Goal: Information Seeking & Learning: Check status

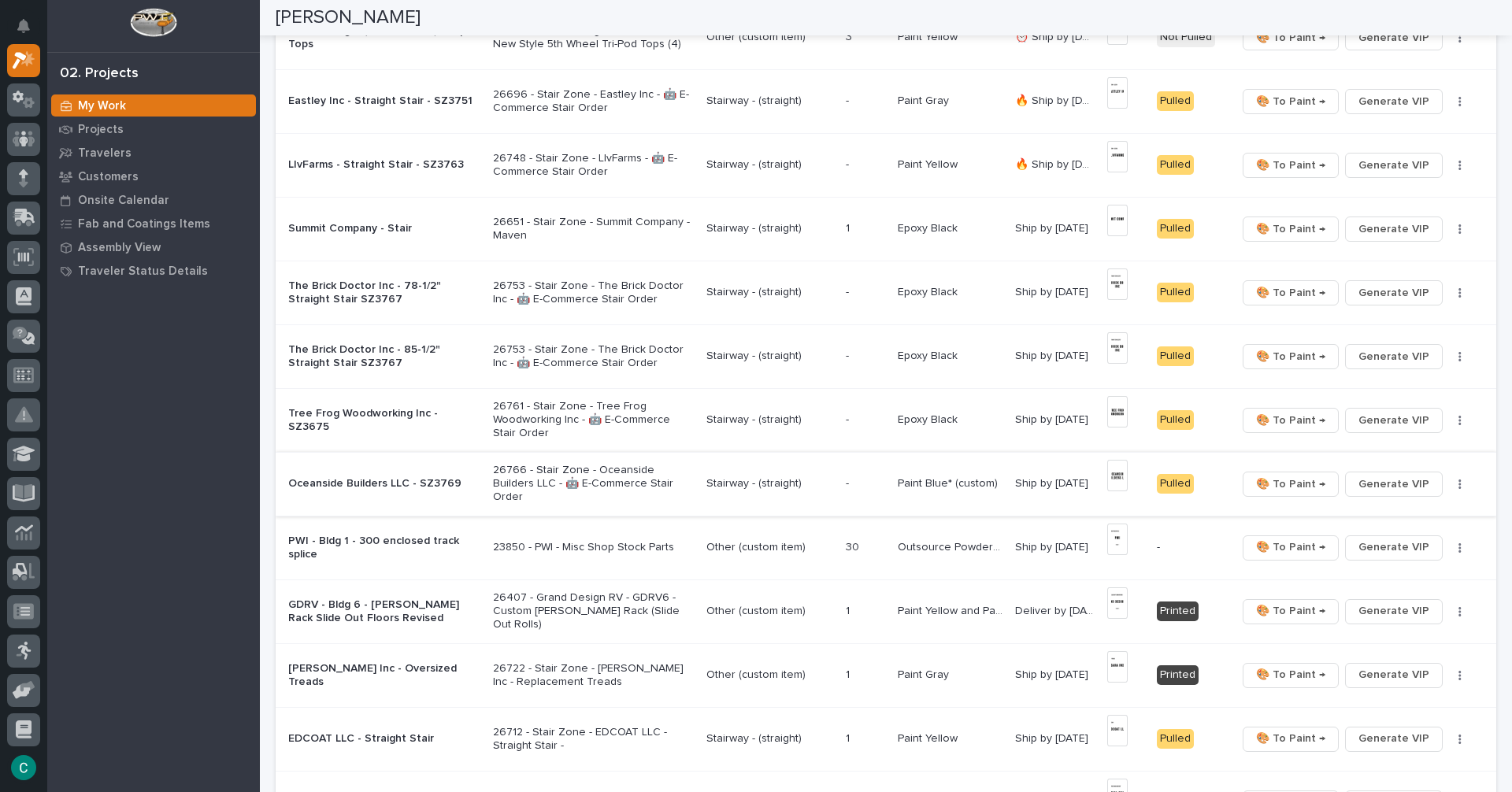
scroll to position [473, 0]
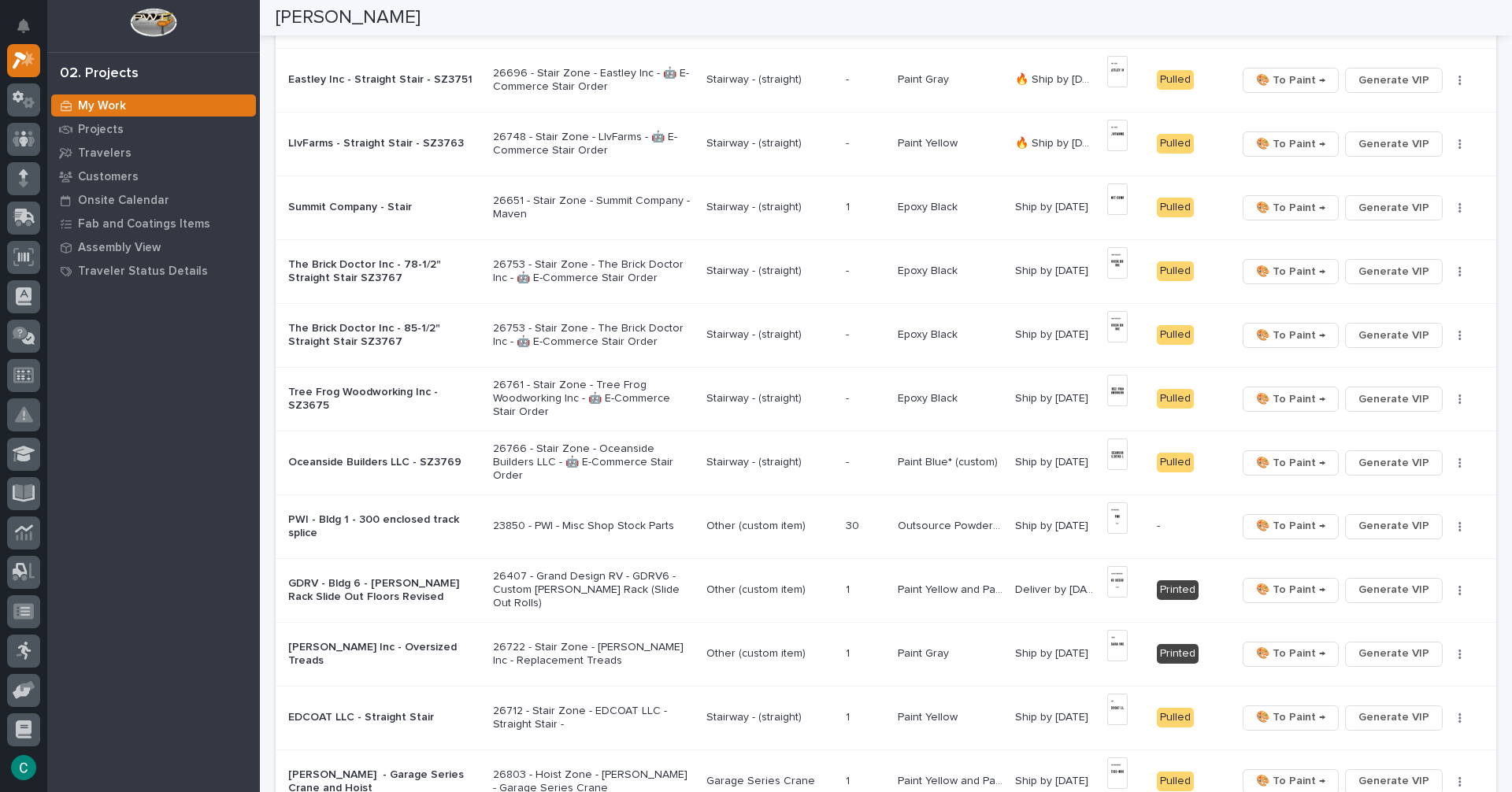
click at [753, 467] on p "Stairway - (straight)" at bounding box center [770, 462] width 127 height 13
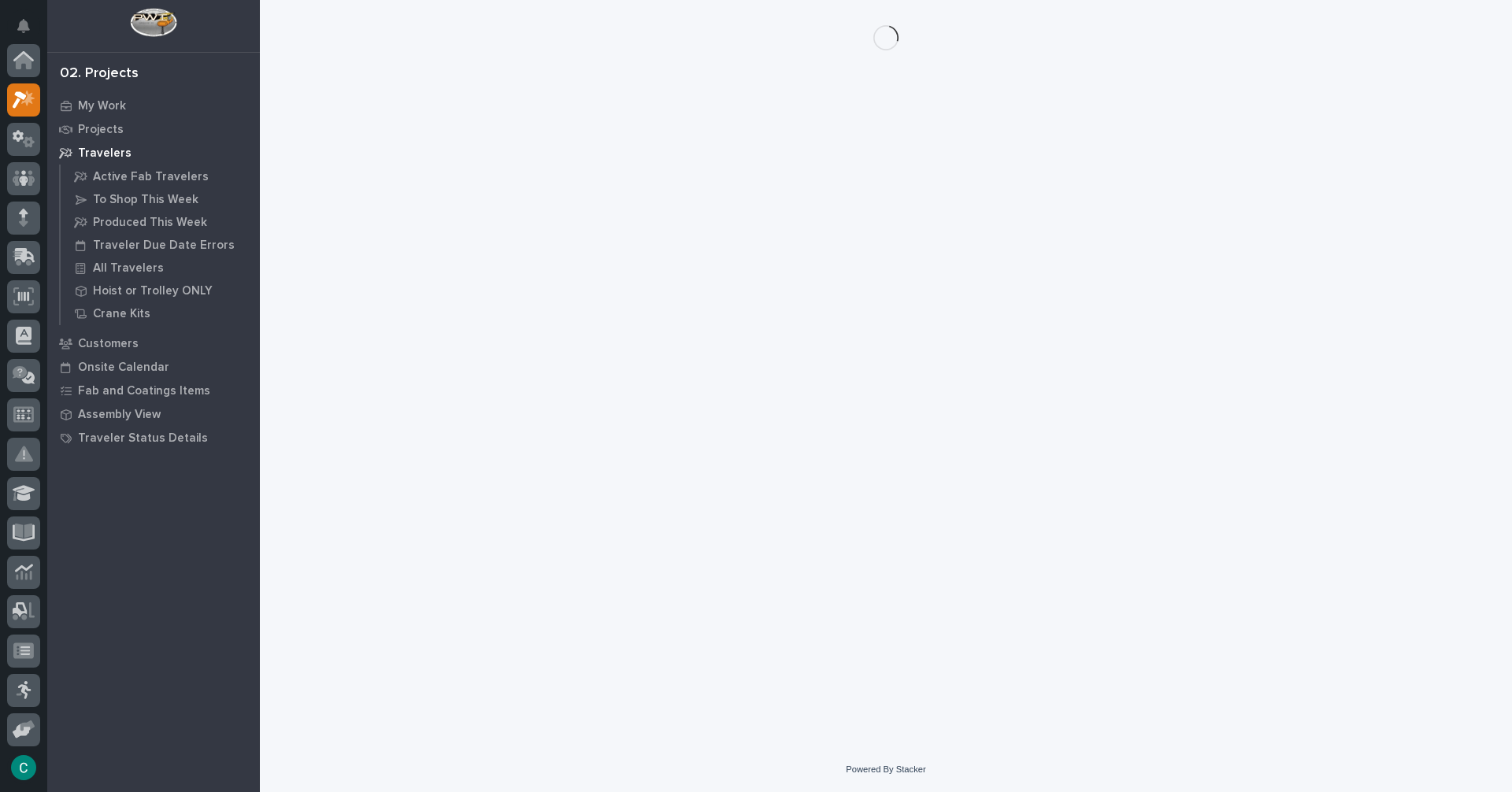
scroll to position [40, 0]
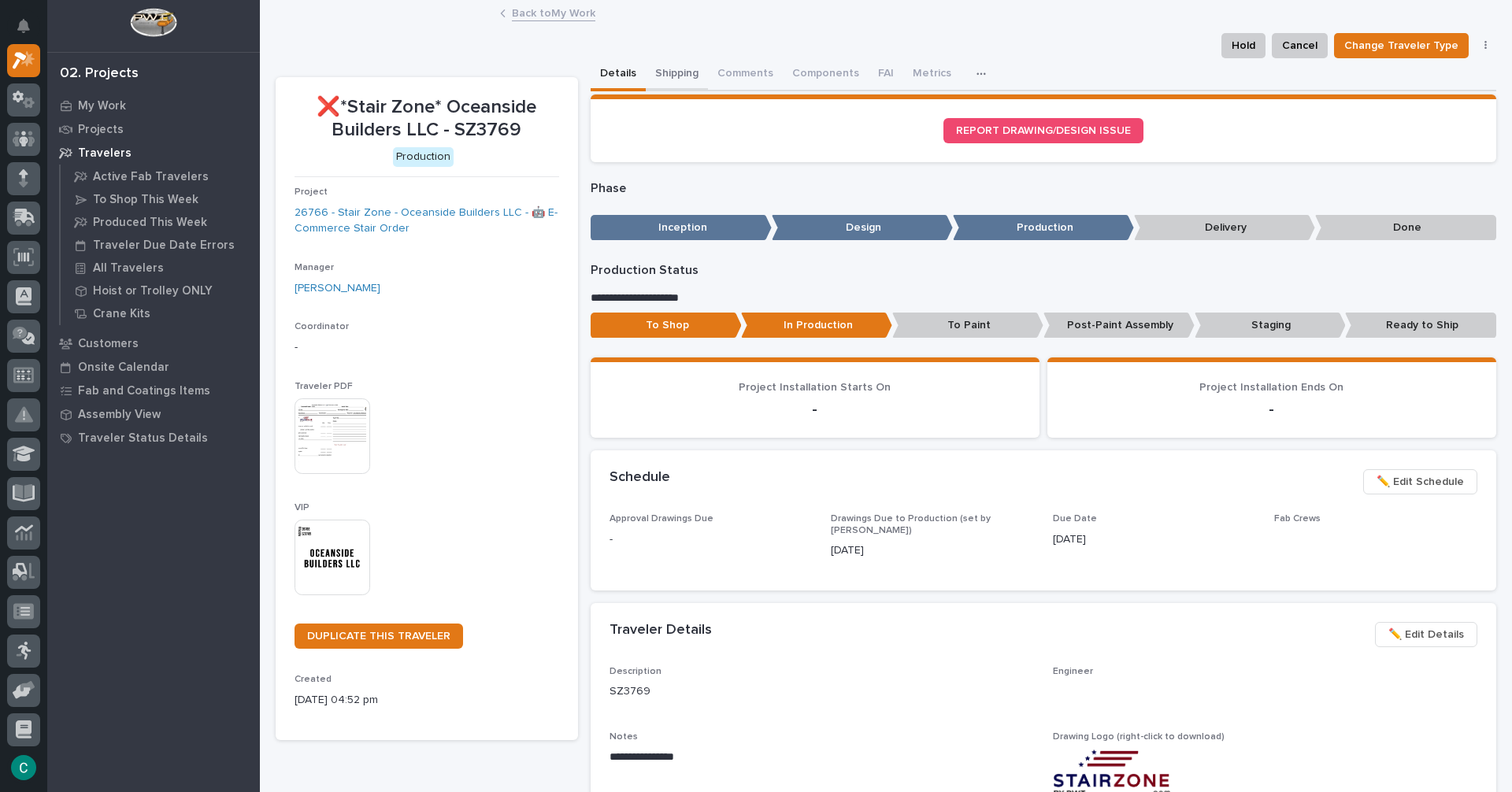
click at [656, 69] on button "Shipping" at bounding box center [677, 75] width 63 height 34
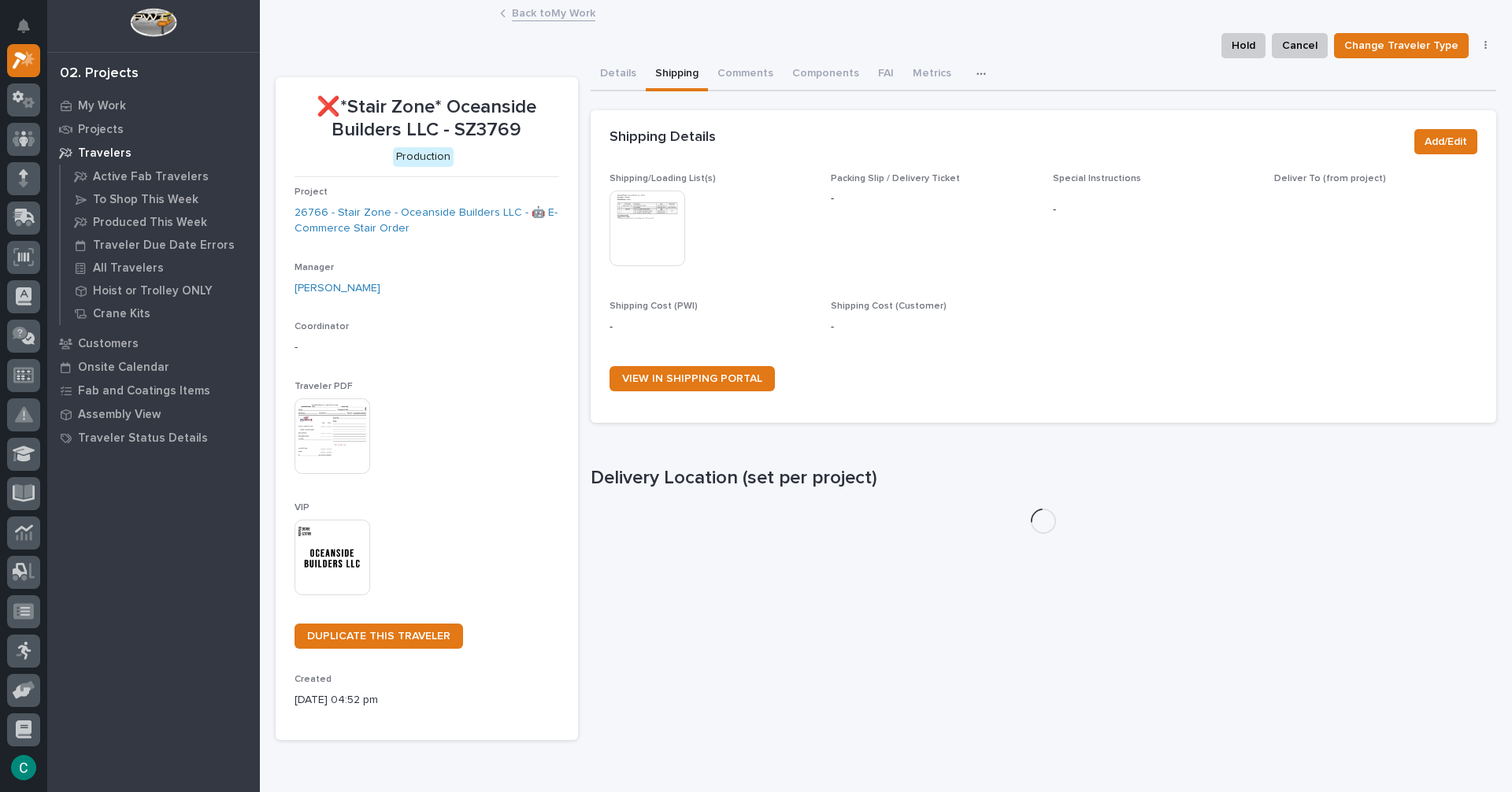
click at [655, 215] on img at bounding box center [647, 228] width 76 height 76
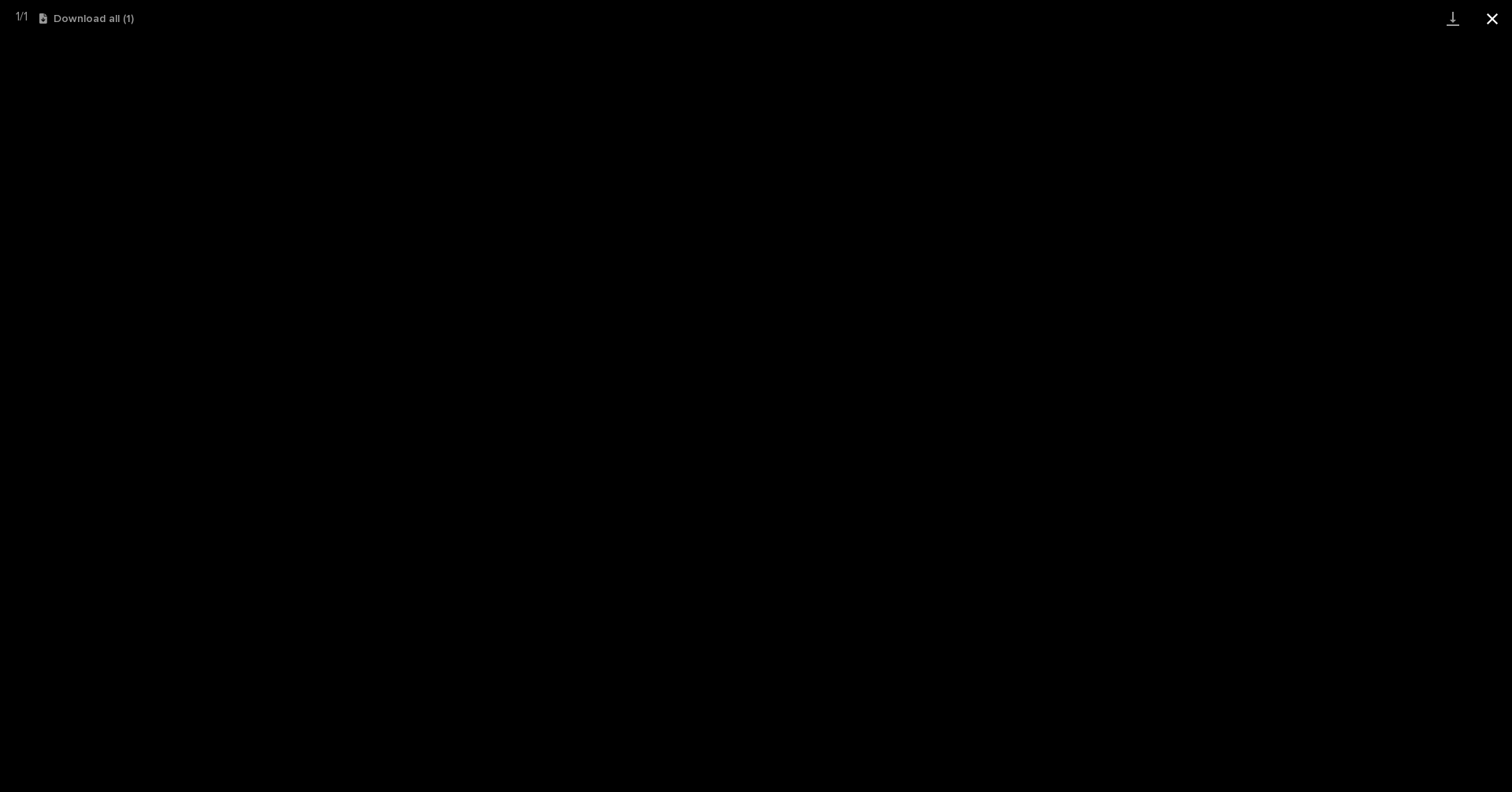
click at [1497, 21] on button "Close gallery" at bounding box center [1493, 19] width 40 height 37
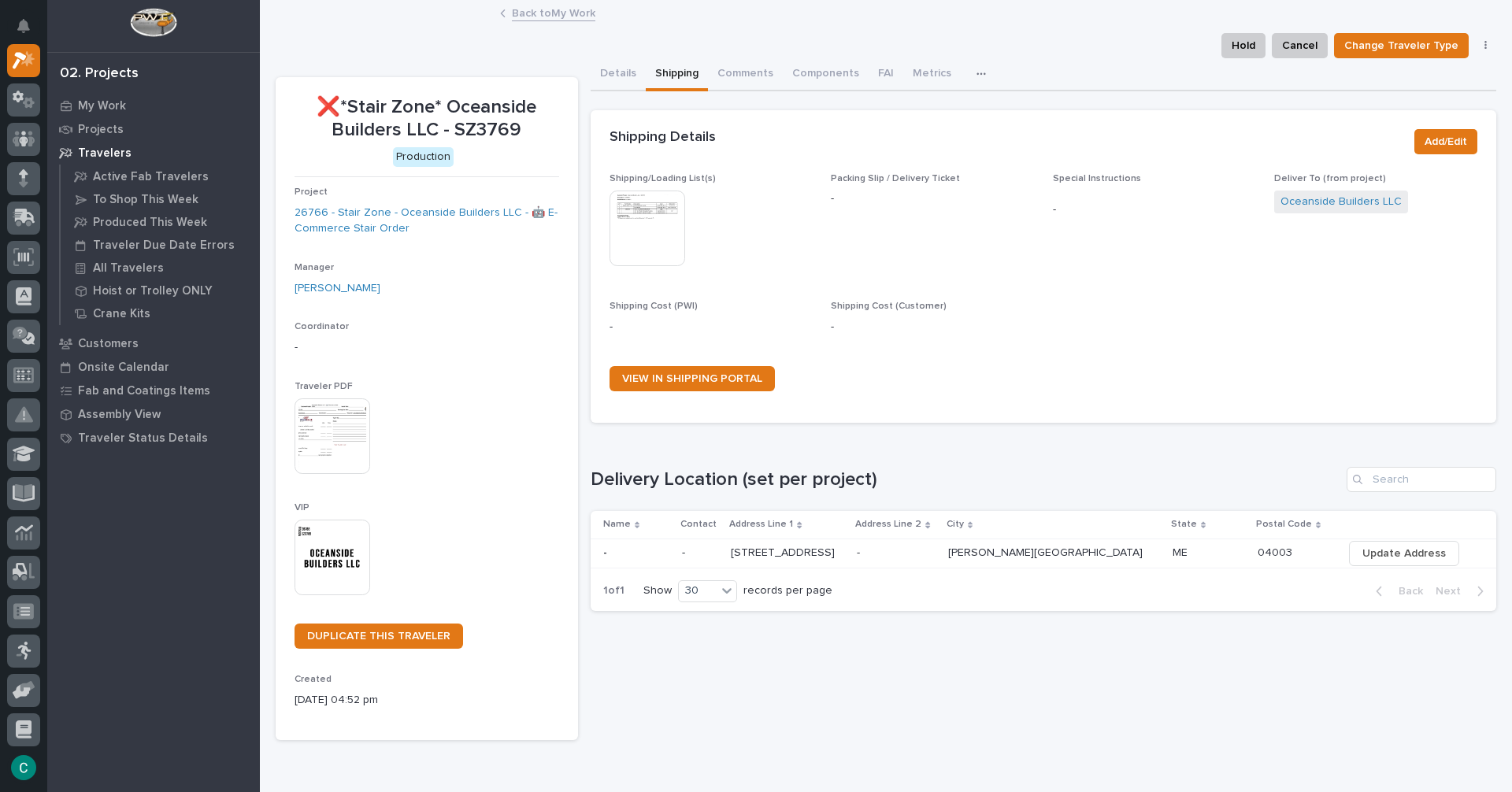
click at [566, 15] on link "Back to My Work" at bounding box center [553, 12] width 84 height 19
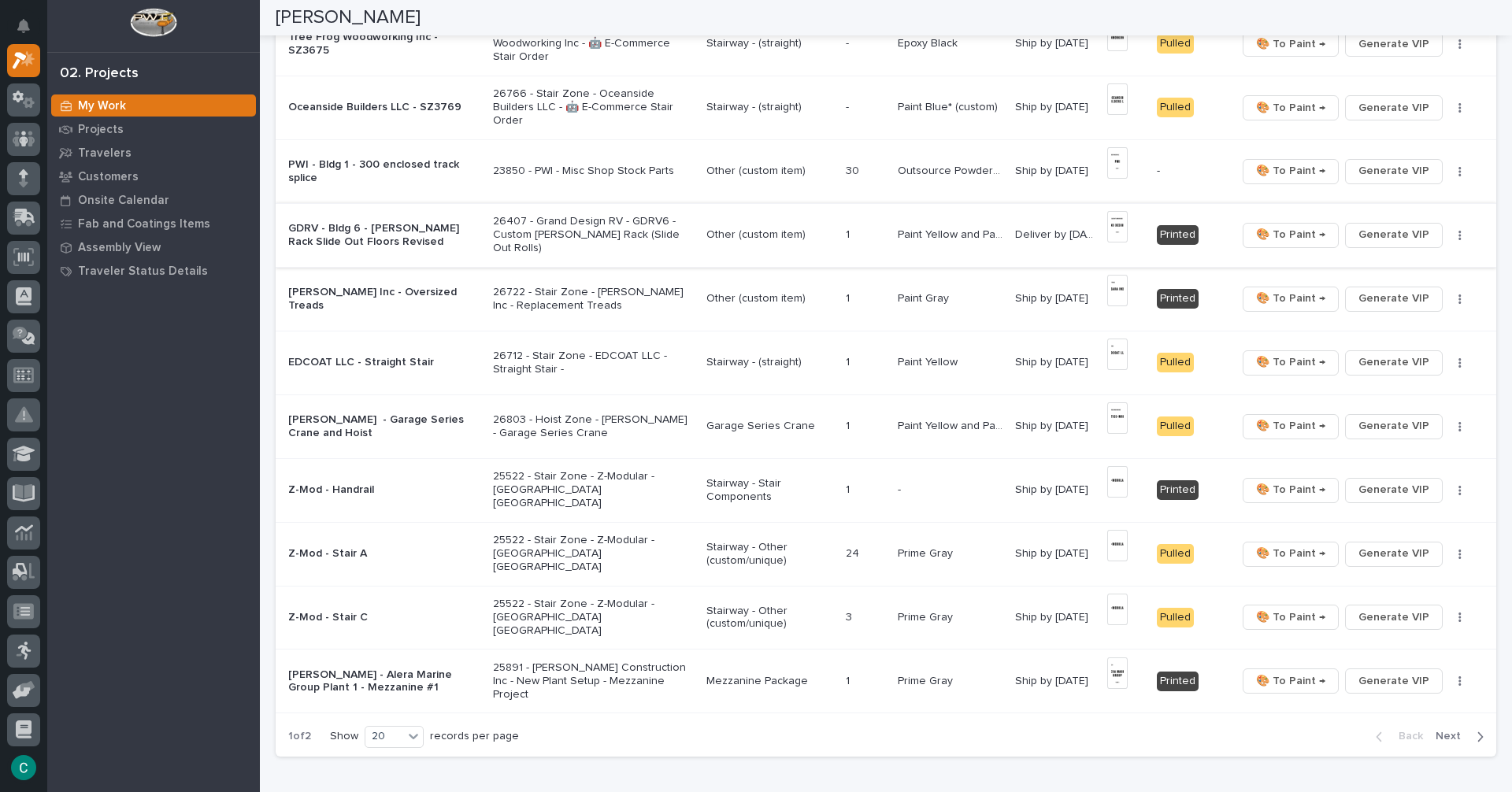
scroll to position [866, 0]
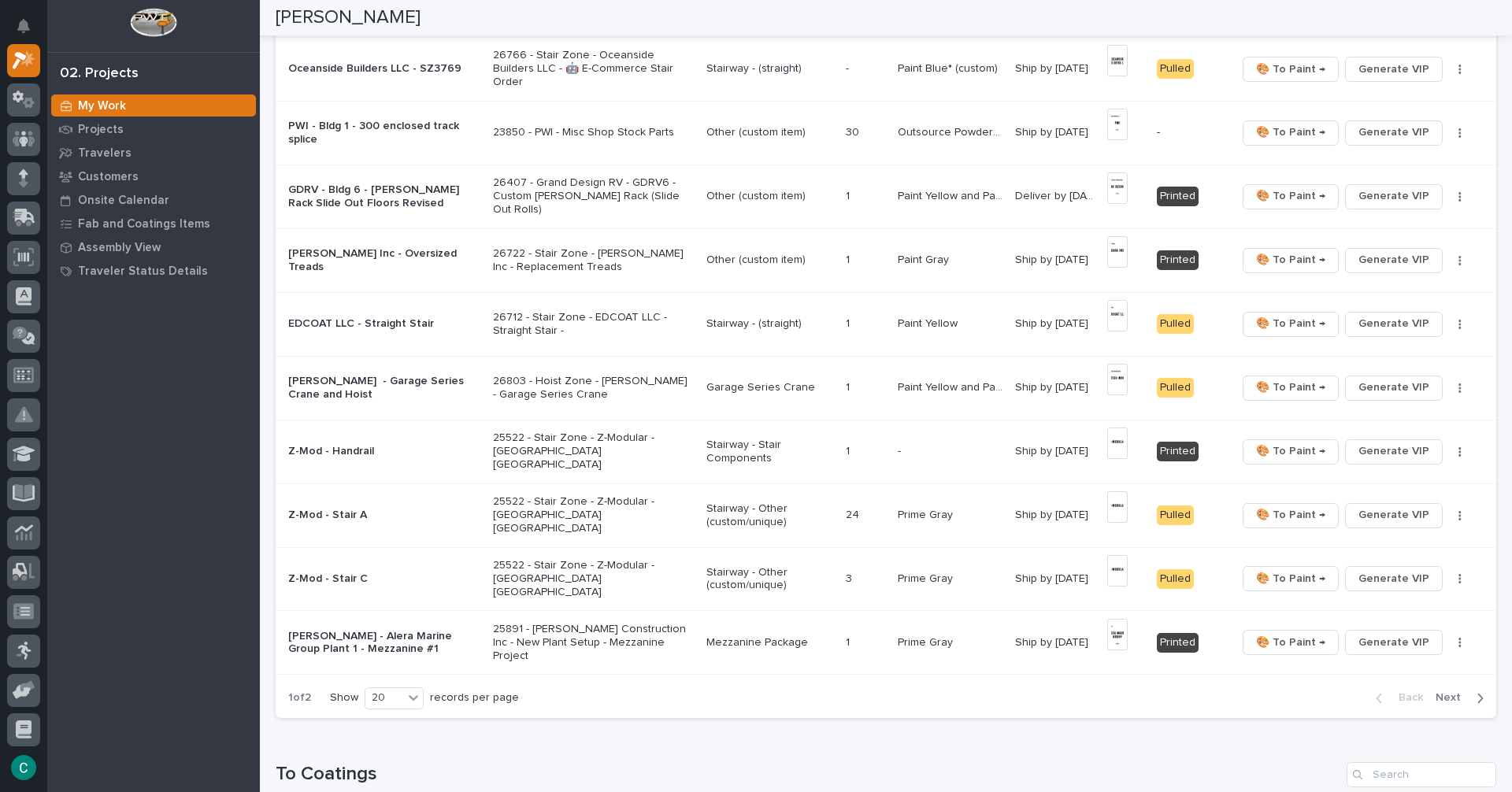
click at [1471, 696] on div "button" at bounding box center [1477, 699] width 13 height 14
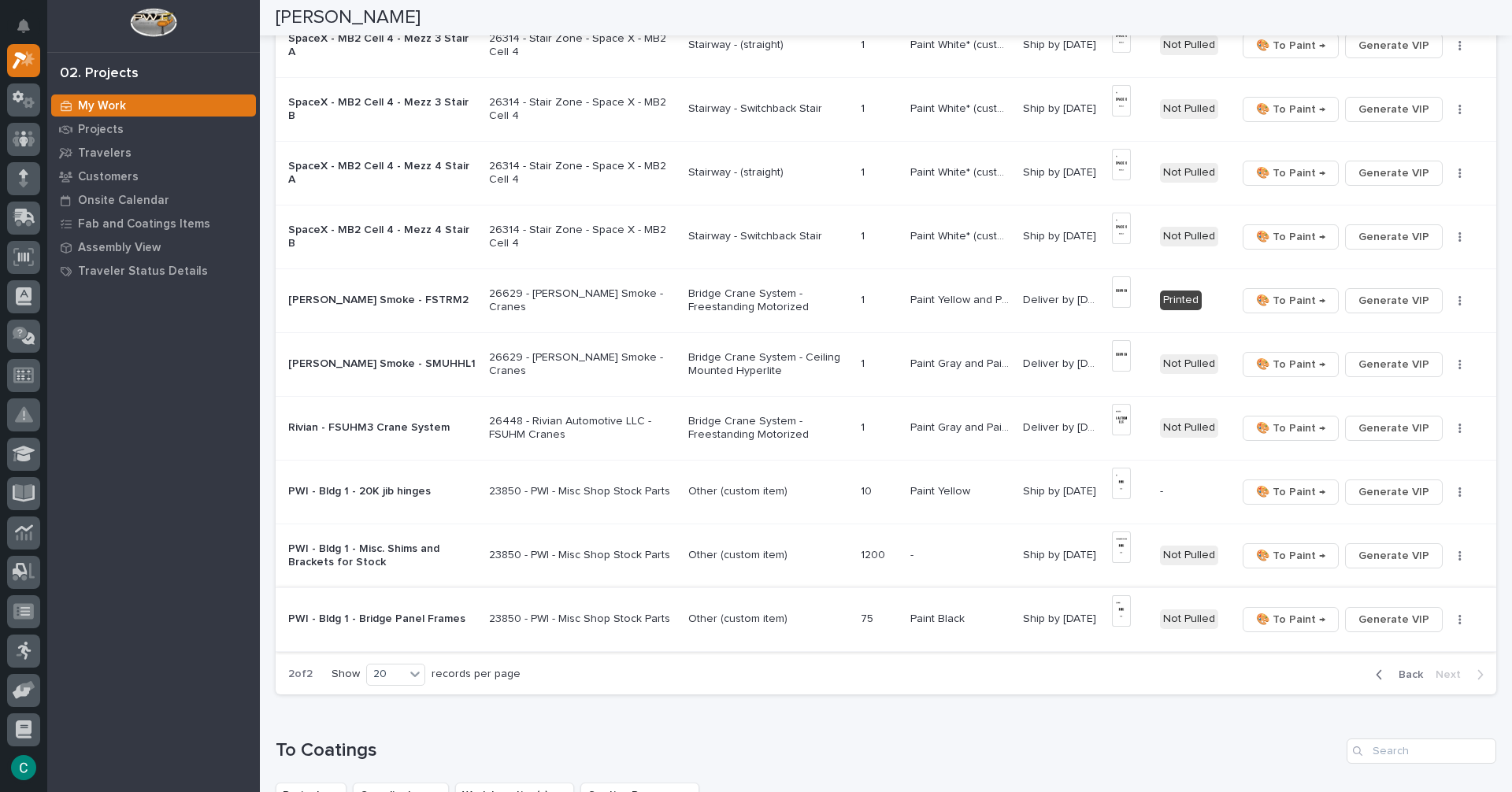
scroll to position [1012, 0]
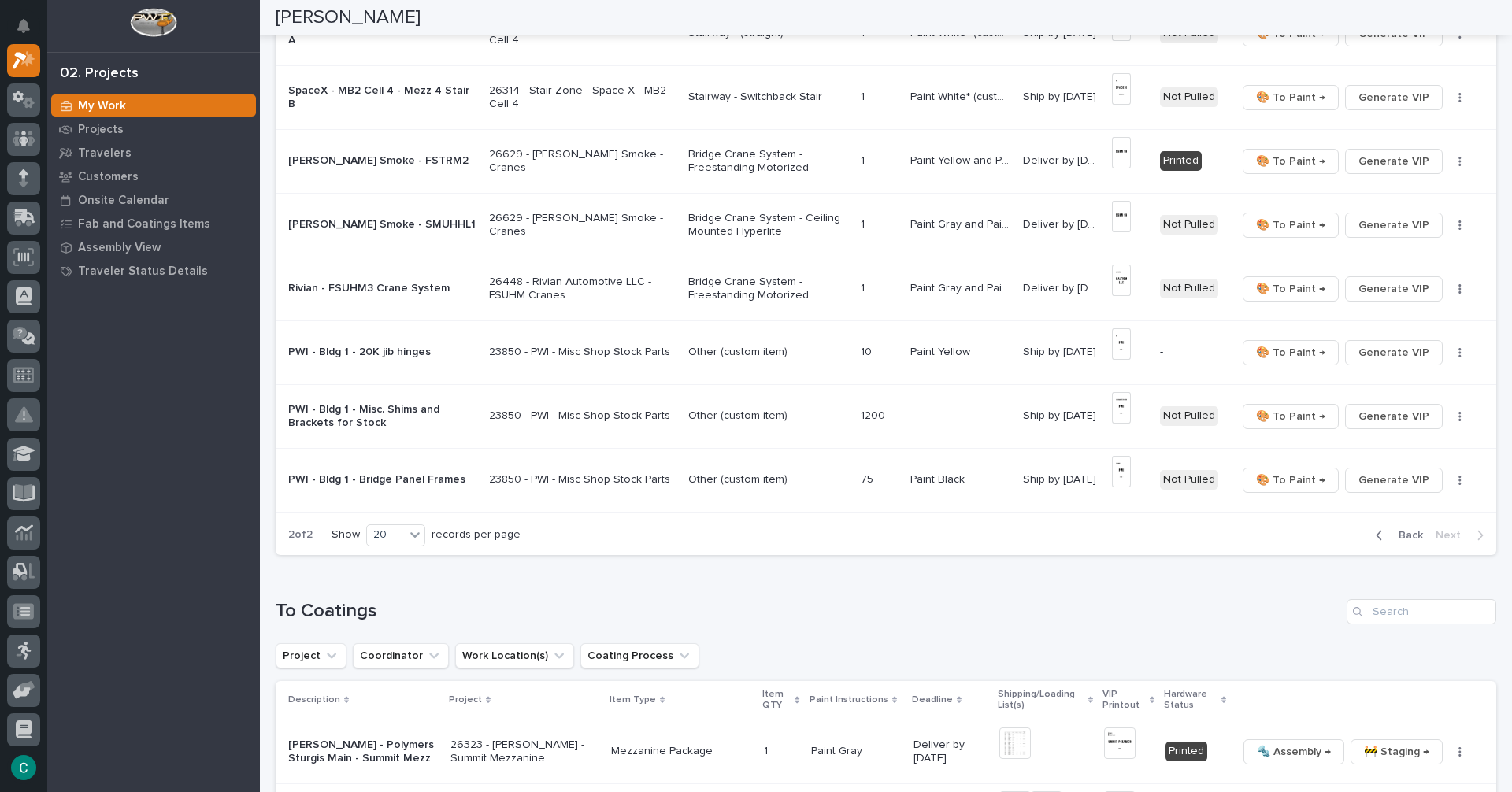
click at [1389, 528] on span "Back" at bounding box center [1406, 535] width 34 height 14
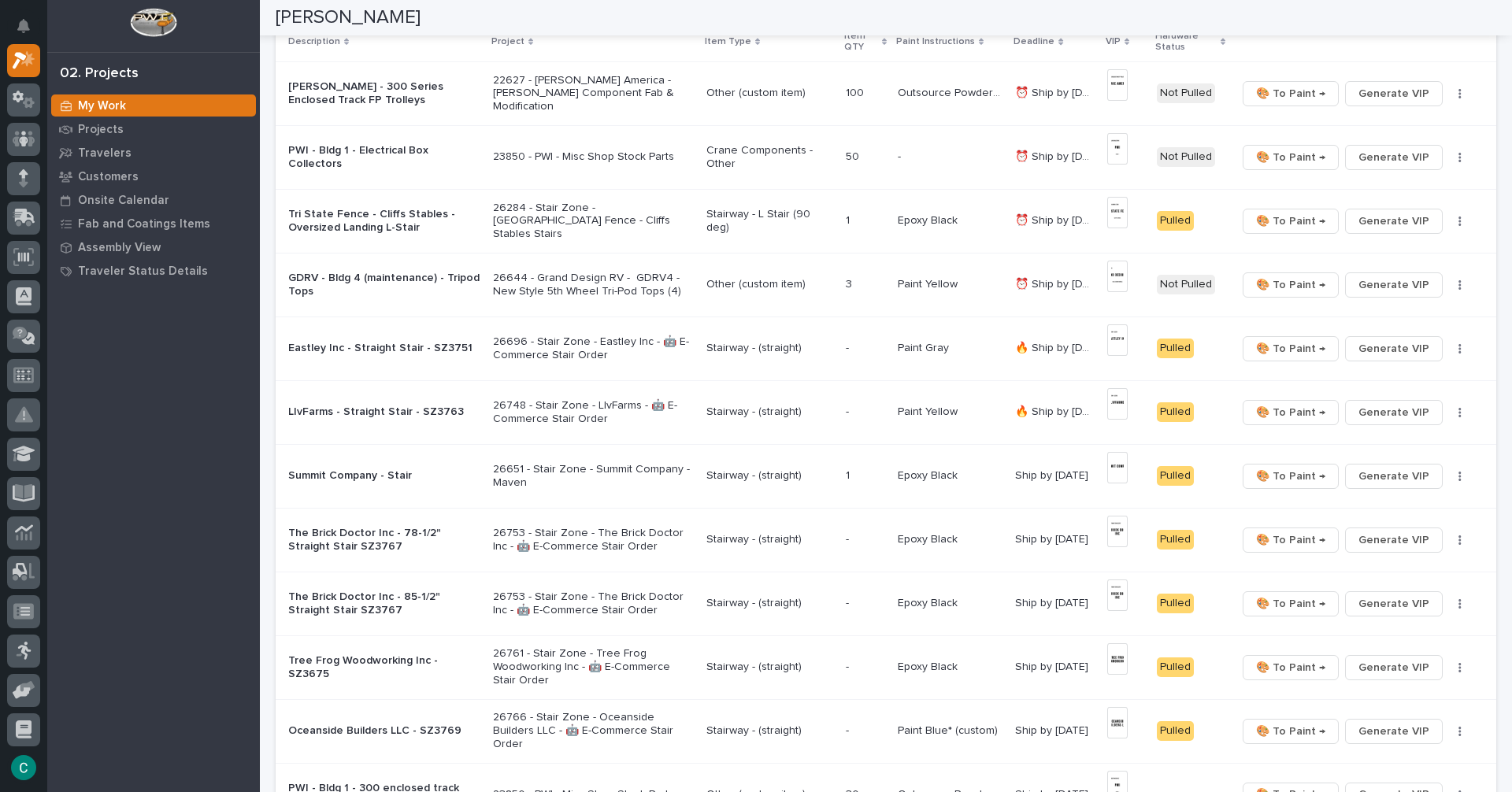
scroll to position [78, 0]
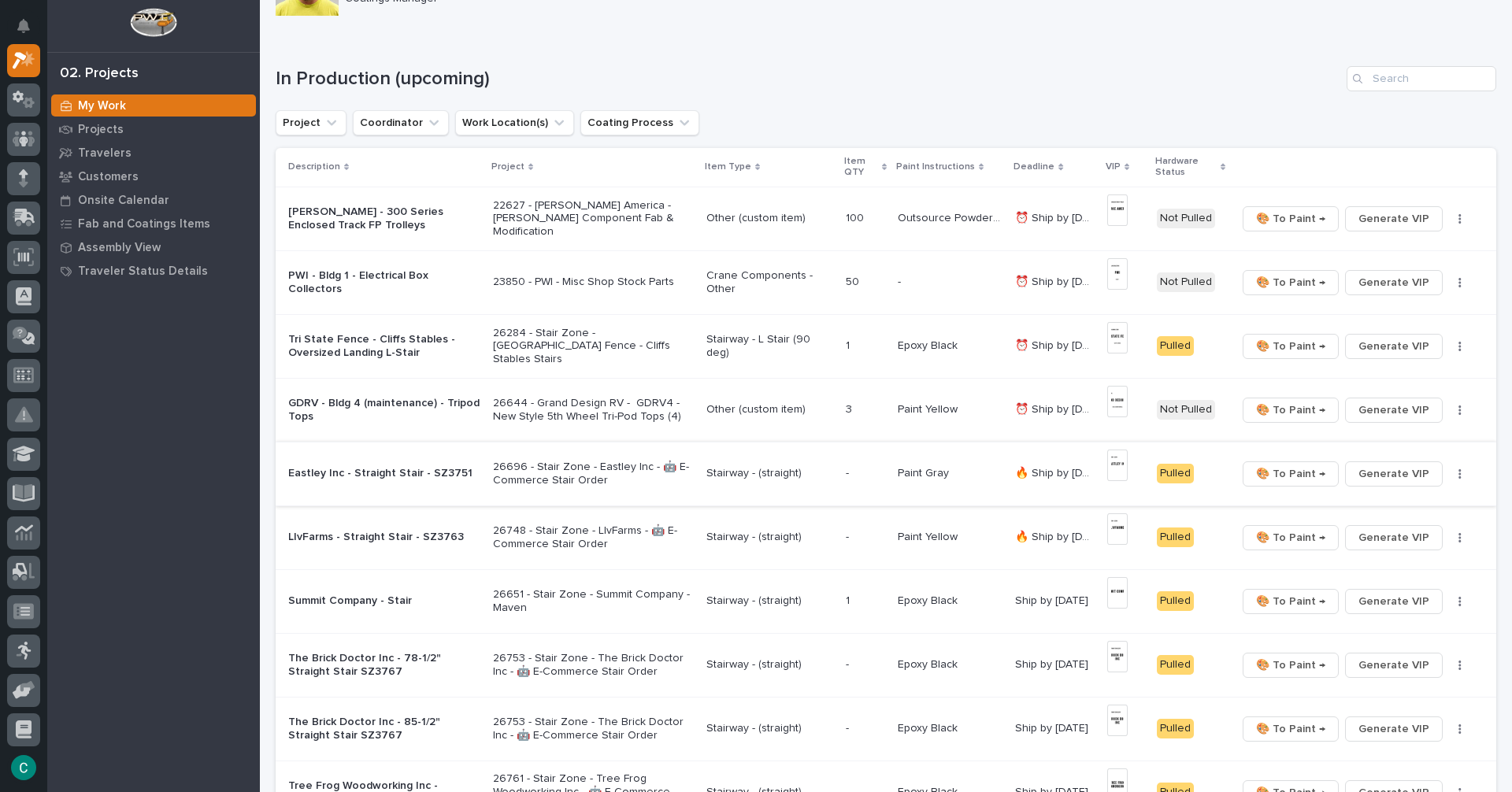
click at [1279, 477] on span "🎨 To Paint →" at bounding box center [1291, 474] width 70 height 19
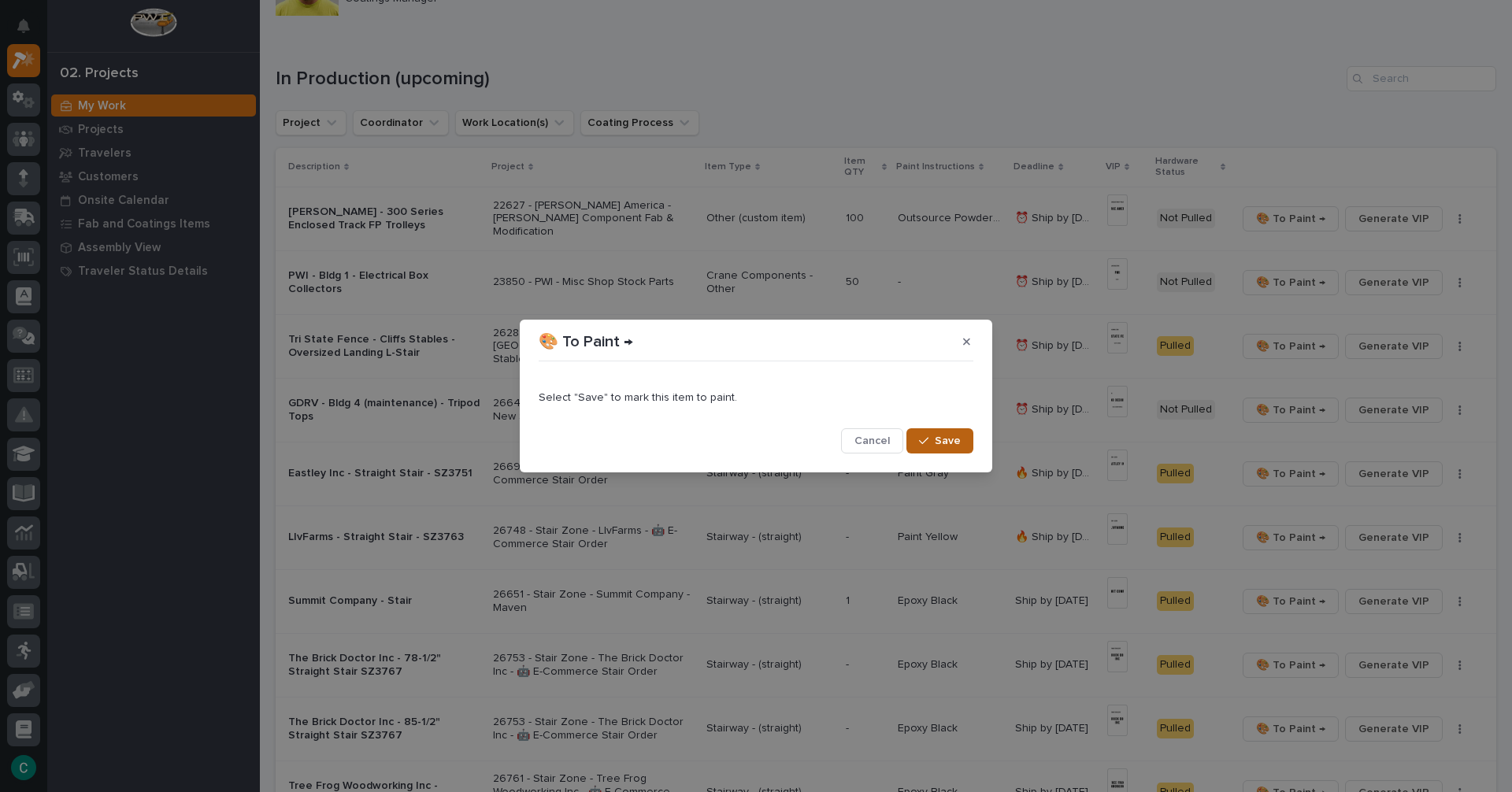
click at [958, 448] on button "Save" at bounding box center [940, 441] width 67 height 26
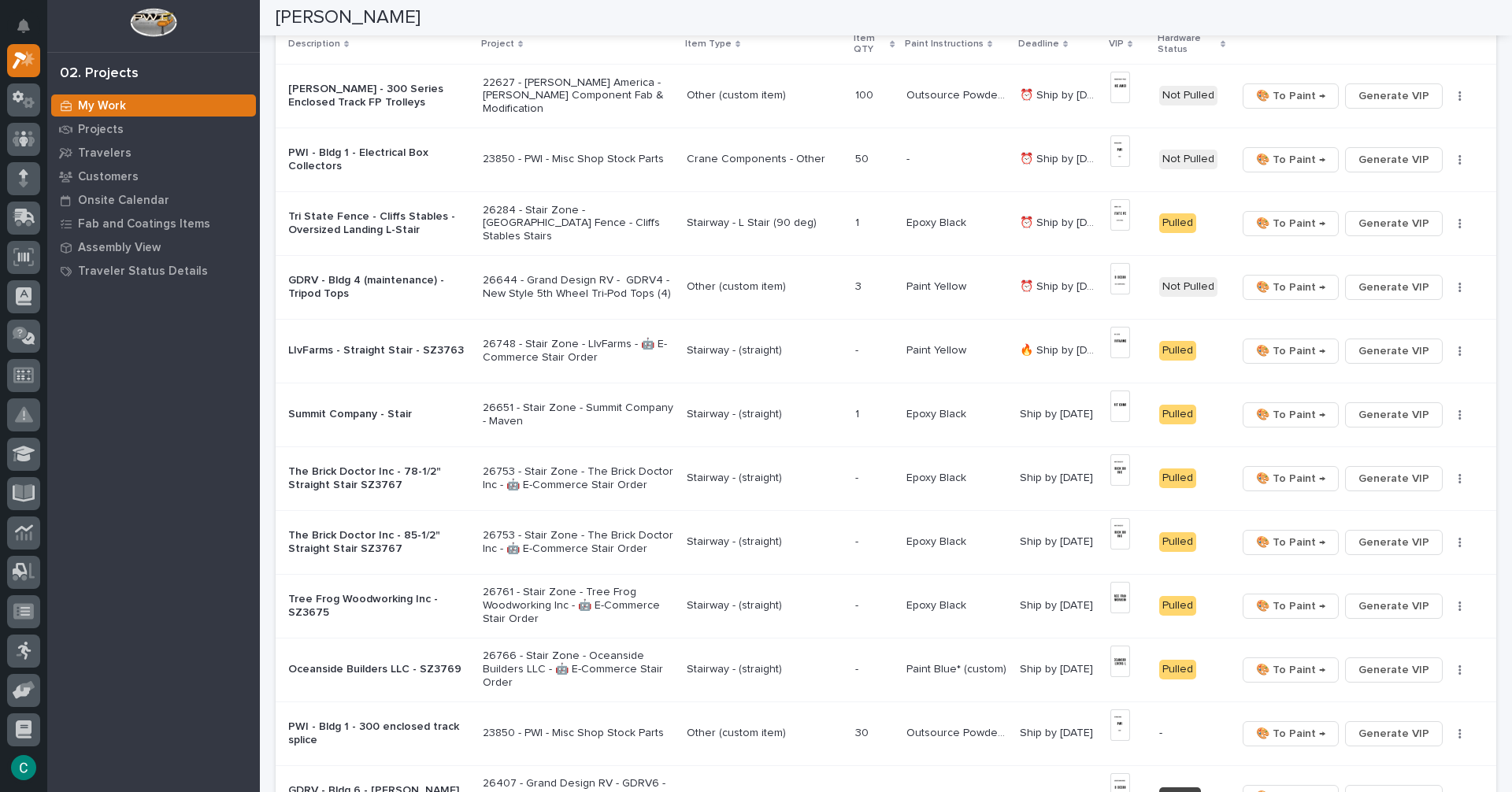
scroll to position [158, 0]
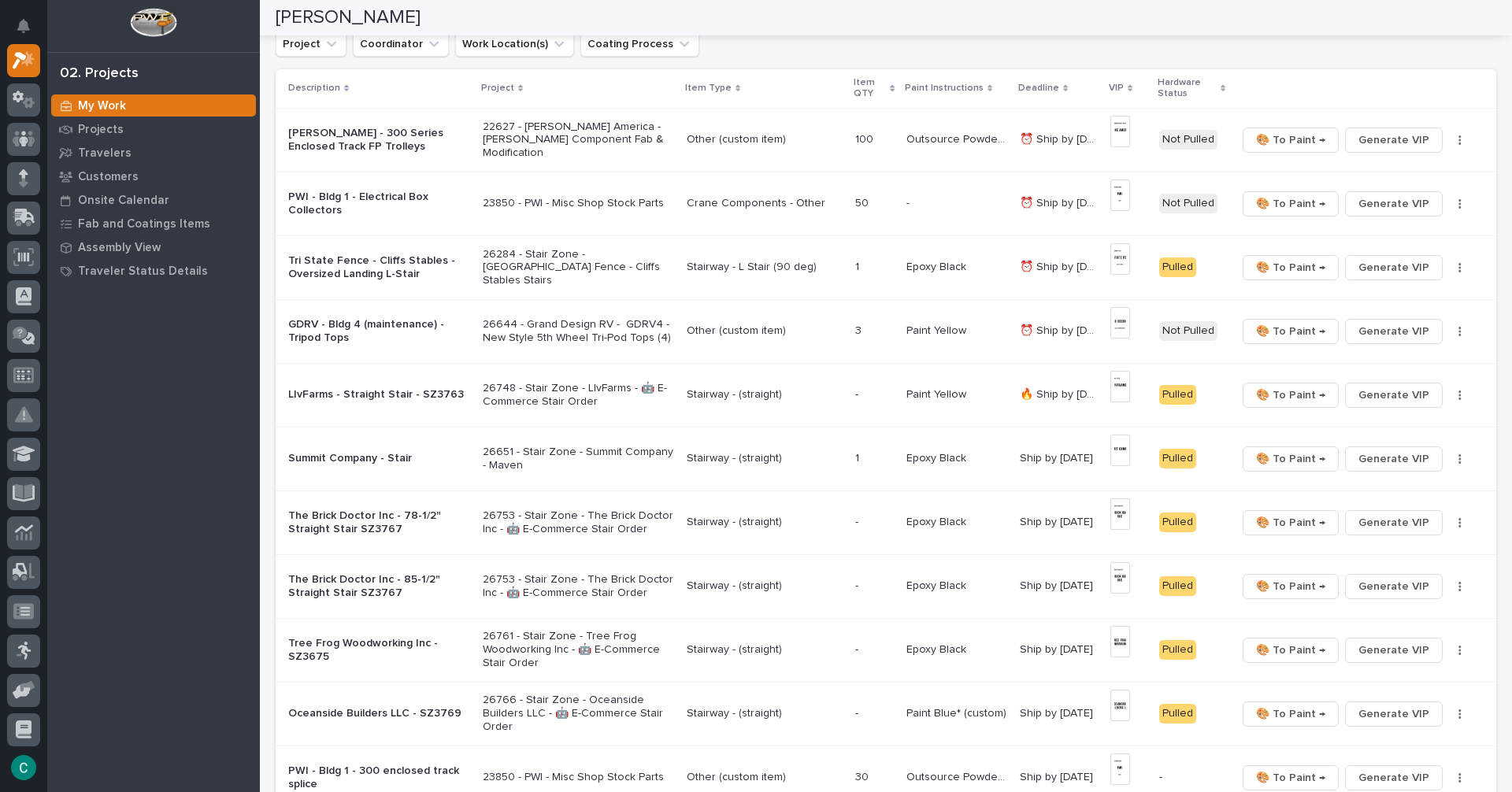
click at [760, 391] on p "Stairway - (straight)" at bounding box center [765, 394] width 156 height 13
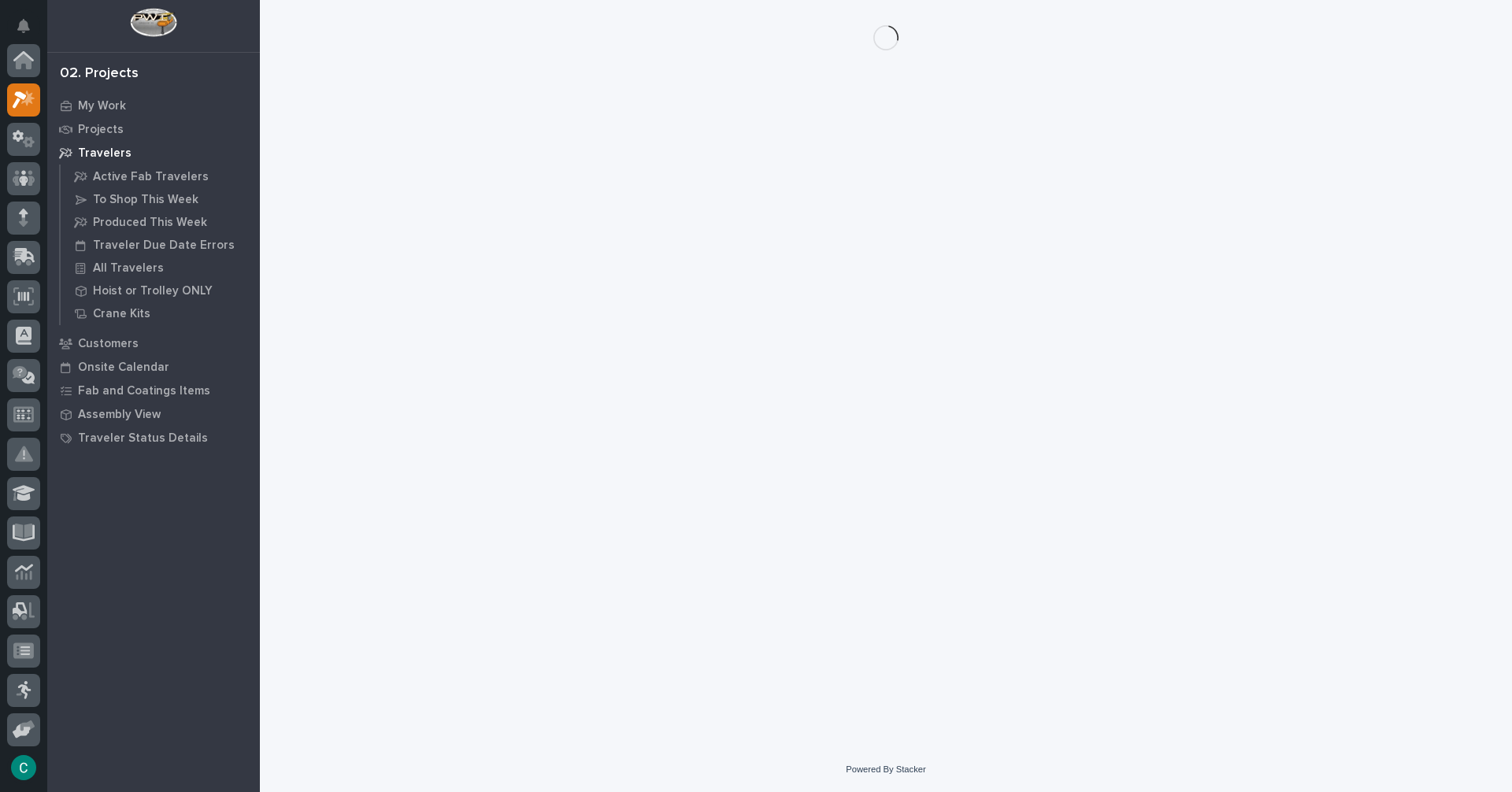
scroll to position [40, 0]
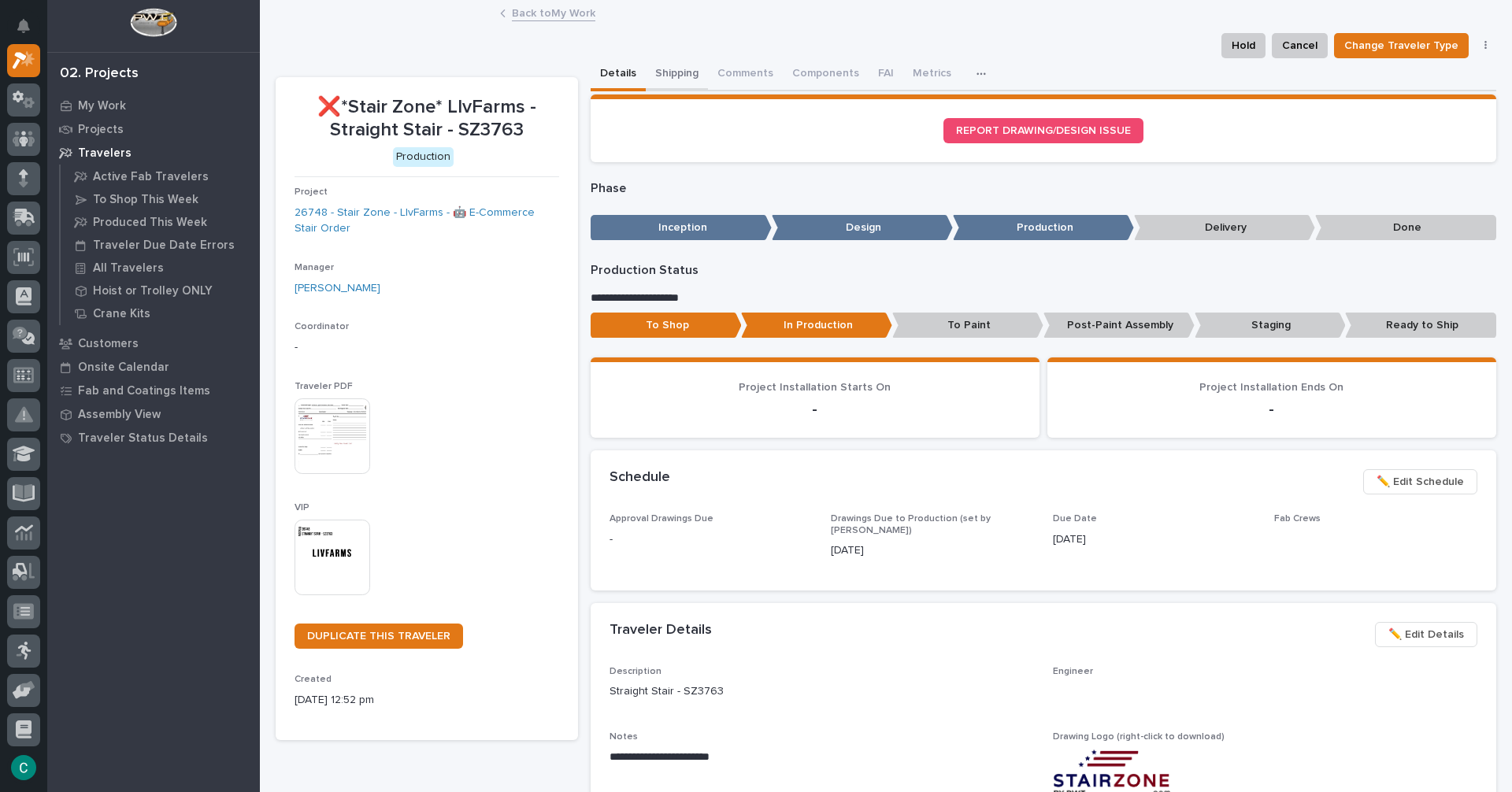
click at [663, 75] on button "Shipping" at bounding box center [677, 75] width 63 height 34
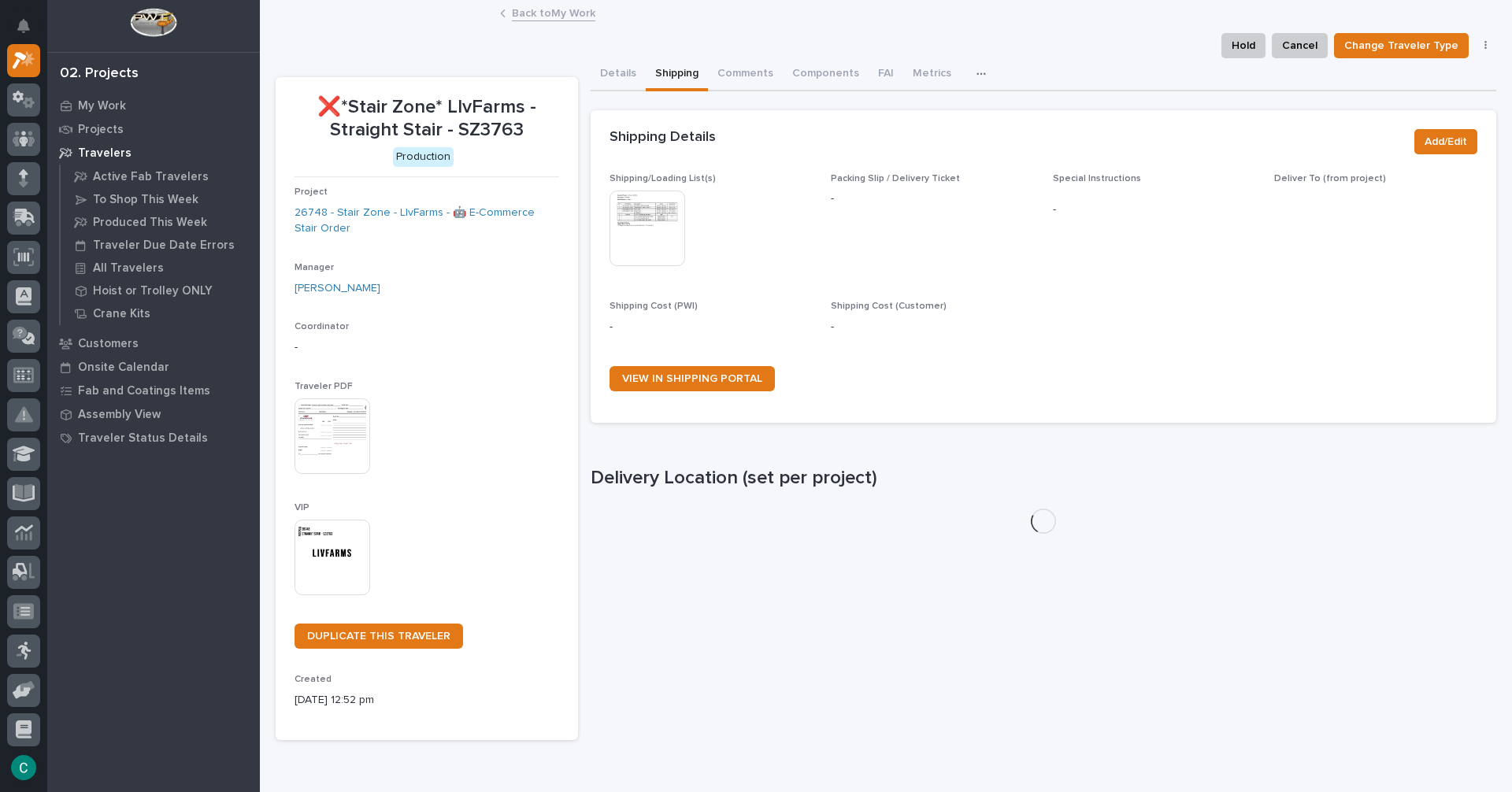
click at [641, 246] on img at bounding box center [647, 228] width 76 height 76
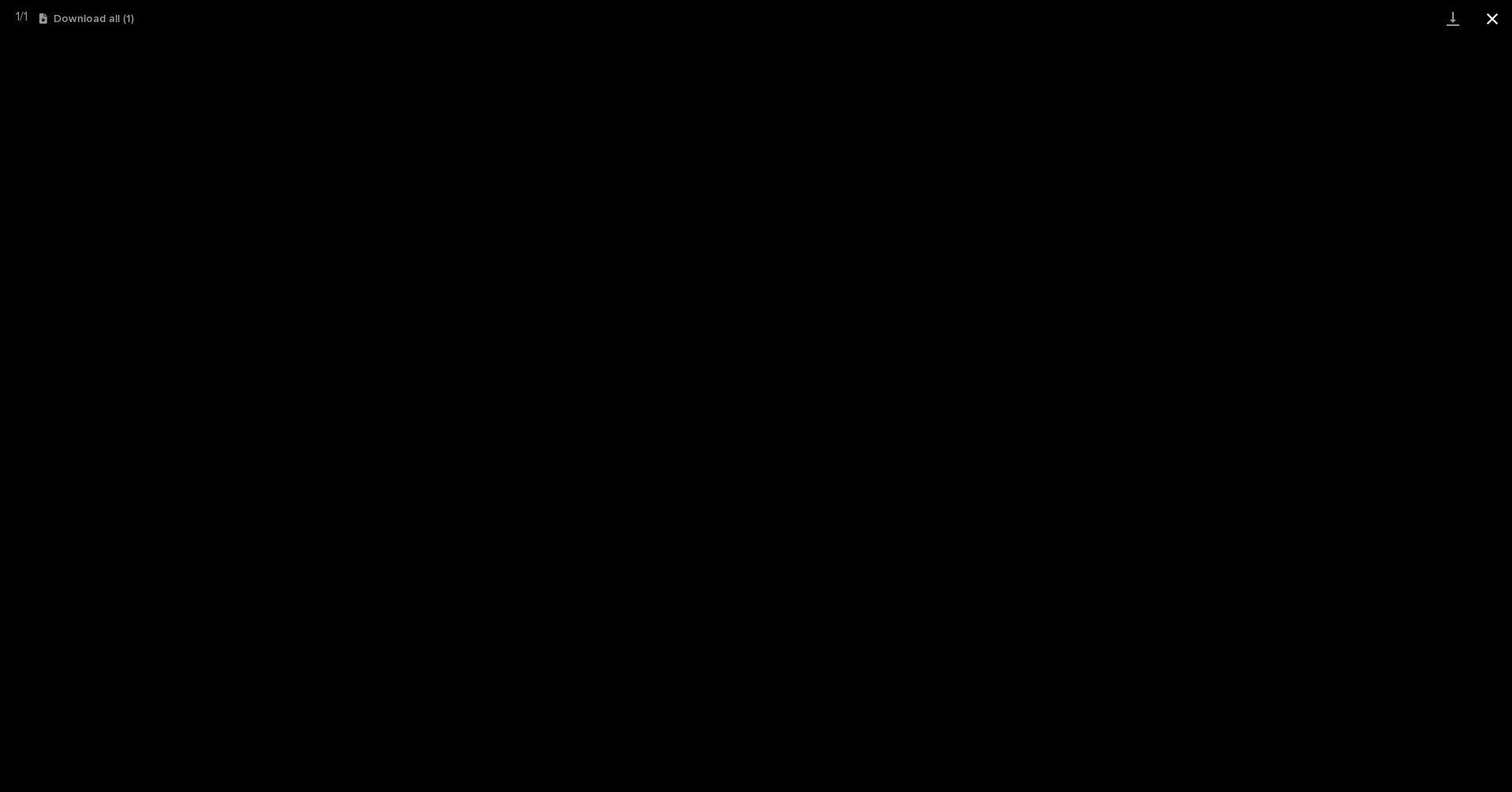
click at [1489, 19] on button "Close gallery" at bounding box center [1493, 19] width 40 height 37
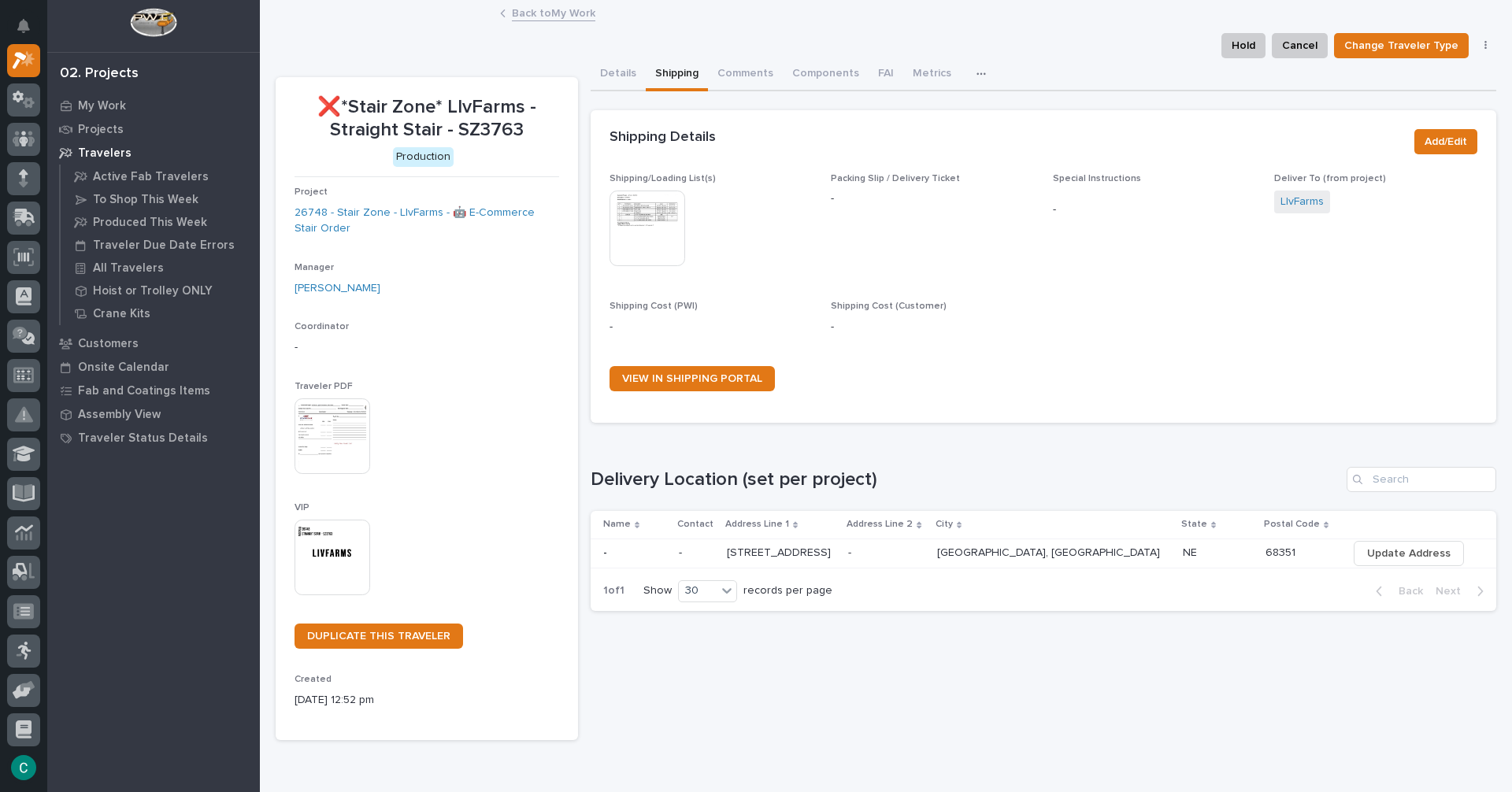
click at [556, 12] on link "Back to My Work" at bounding box center [553, 12] width 84 height 19
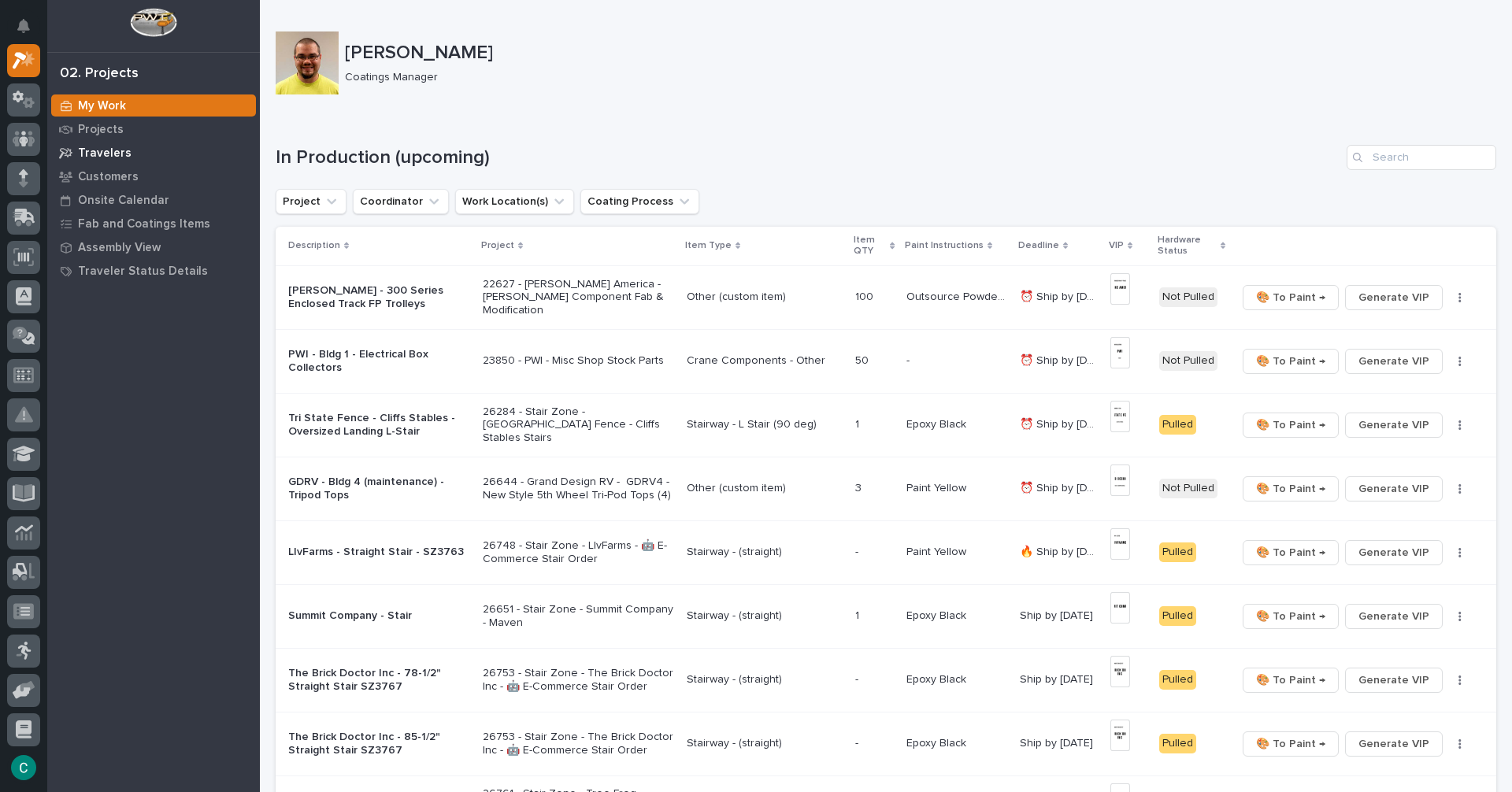
click at [115, 146] on p "Travelers" at bounding box center [104, 153] width 54 height 14
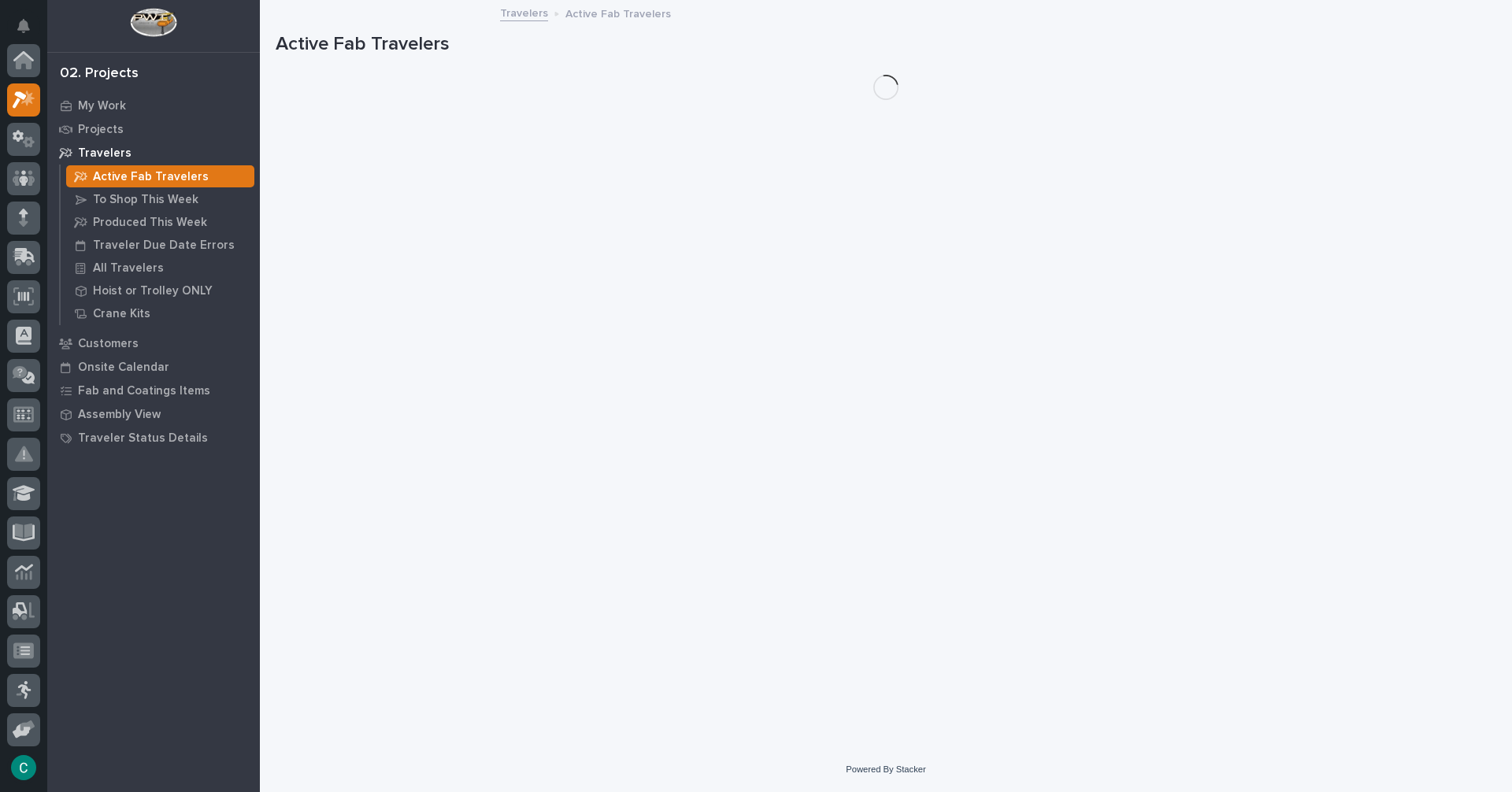
scroll to position [40, 0]
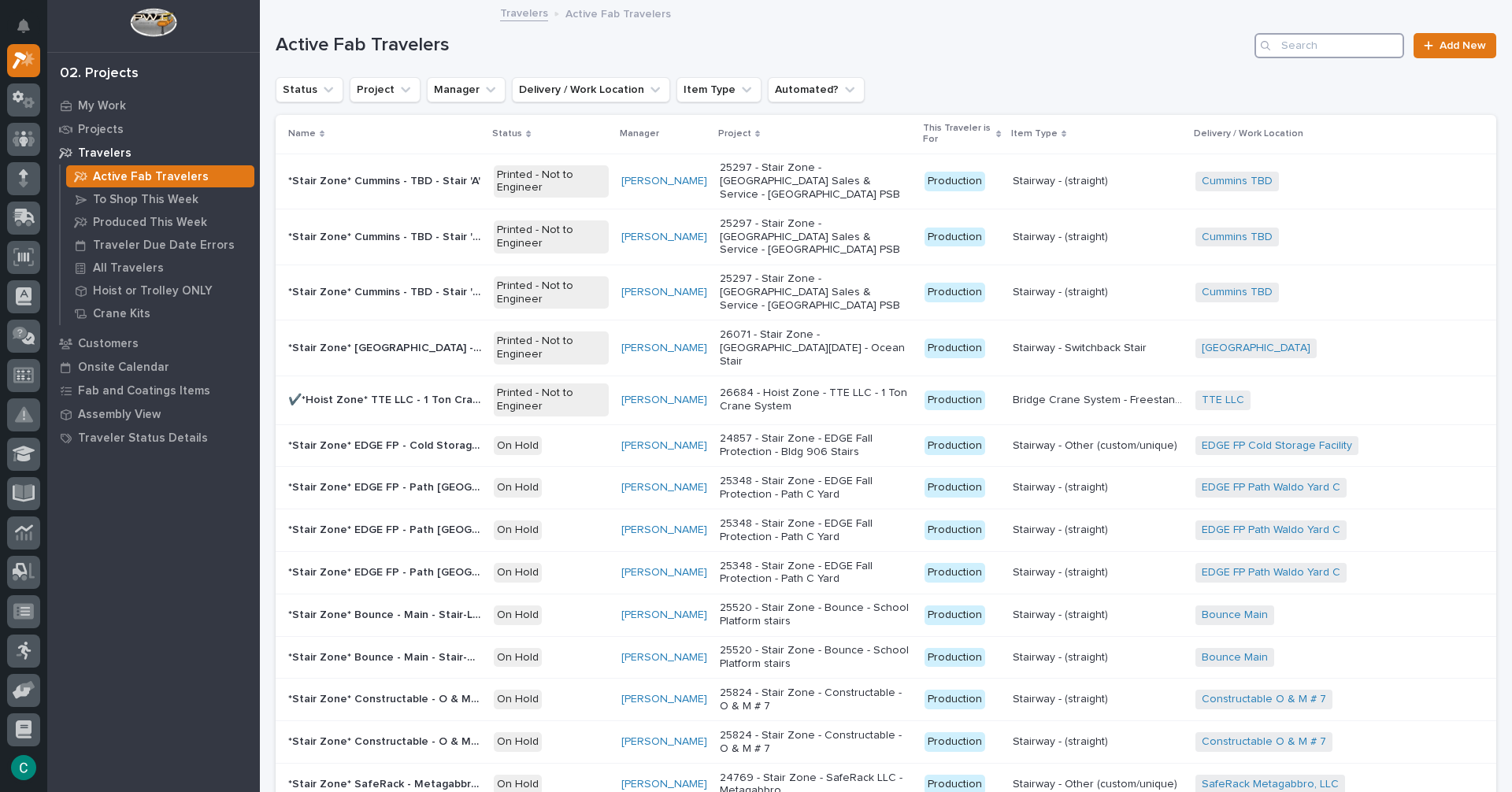
click at [1287, 53] on input "Search" at bounding box center [1329, 46] width 150 height 26
type input "c"
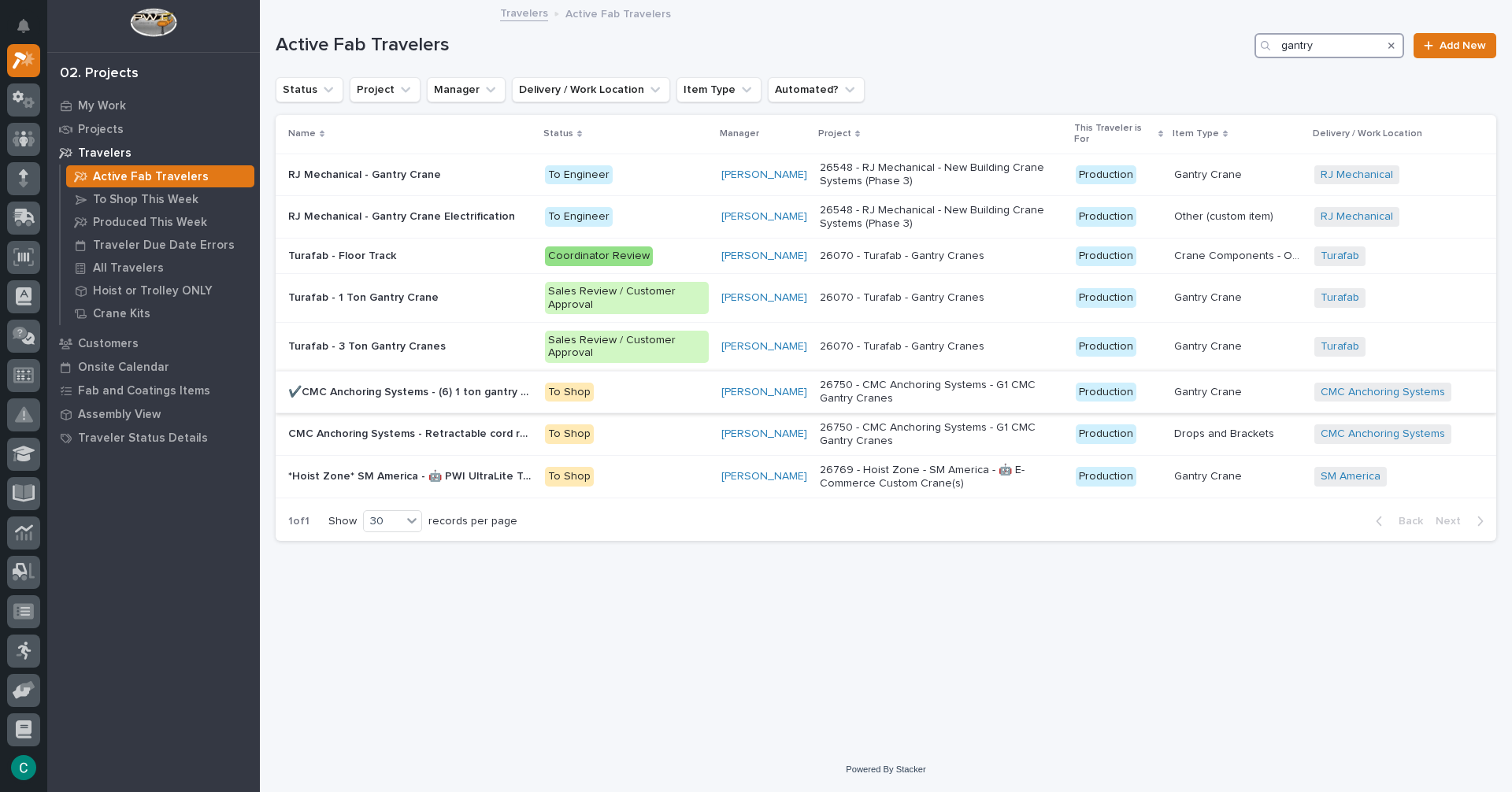
type input "gantry"
click at [489, 389] on p "✔️CMC Anchoring Systems - (6) 1 ton gantry cranes" at bounding box center [412, 391] width 247 height 17
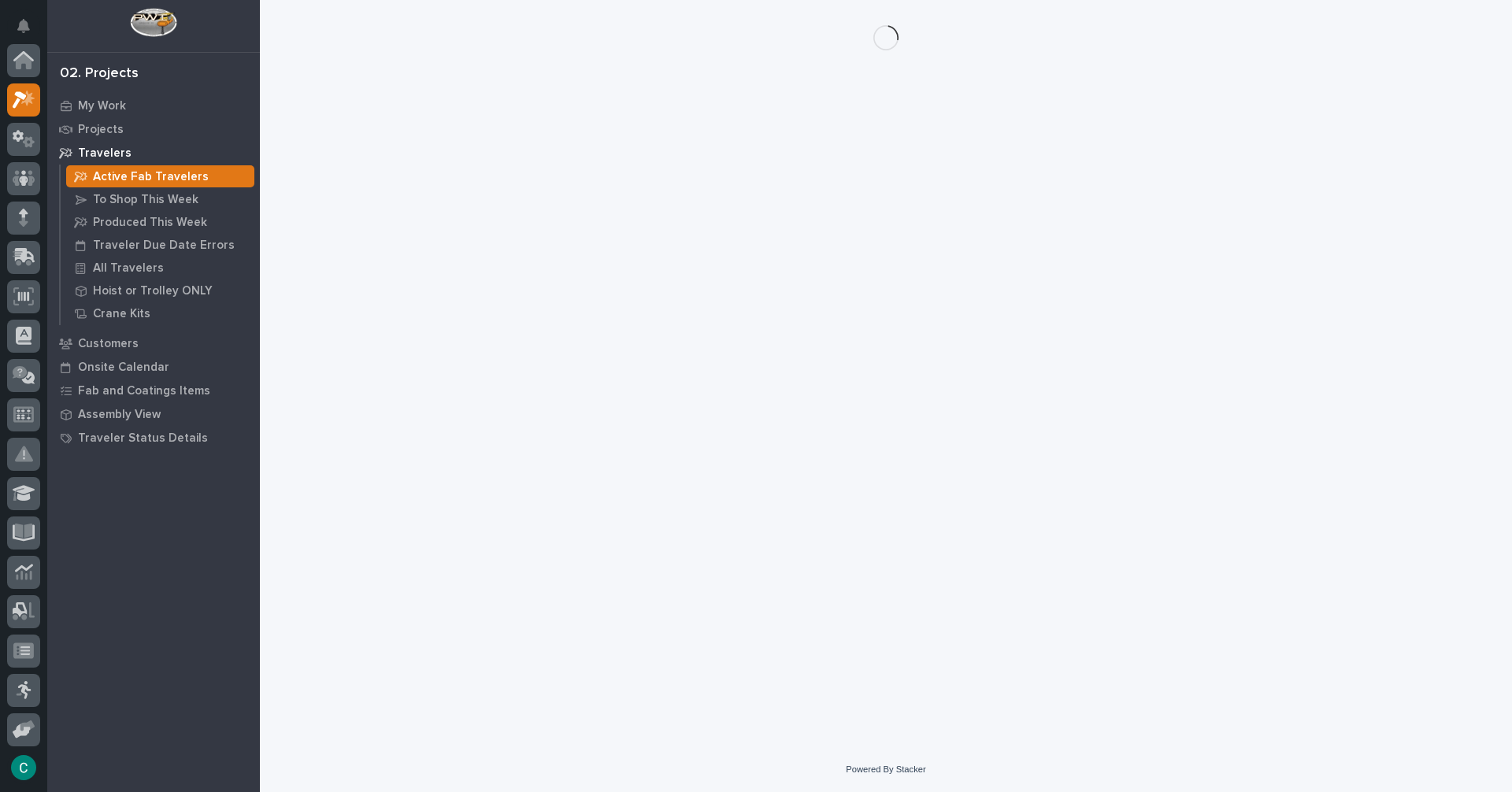
scroll to position [40, 0]
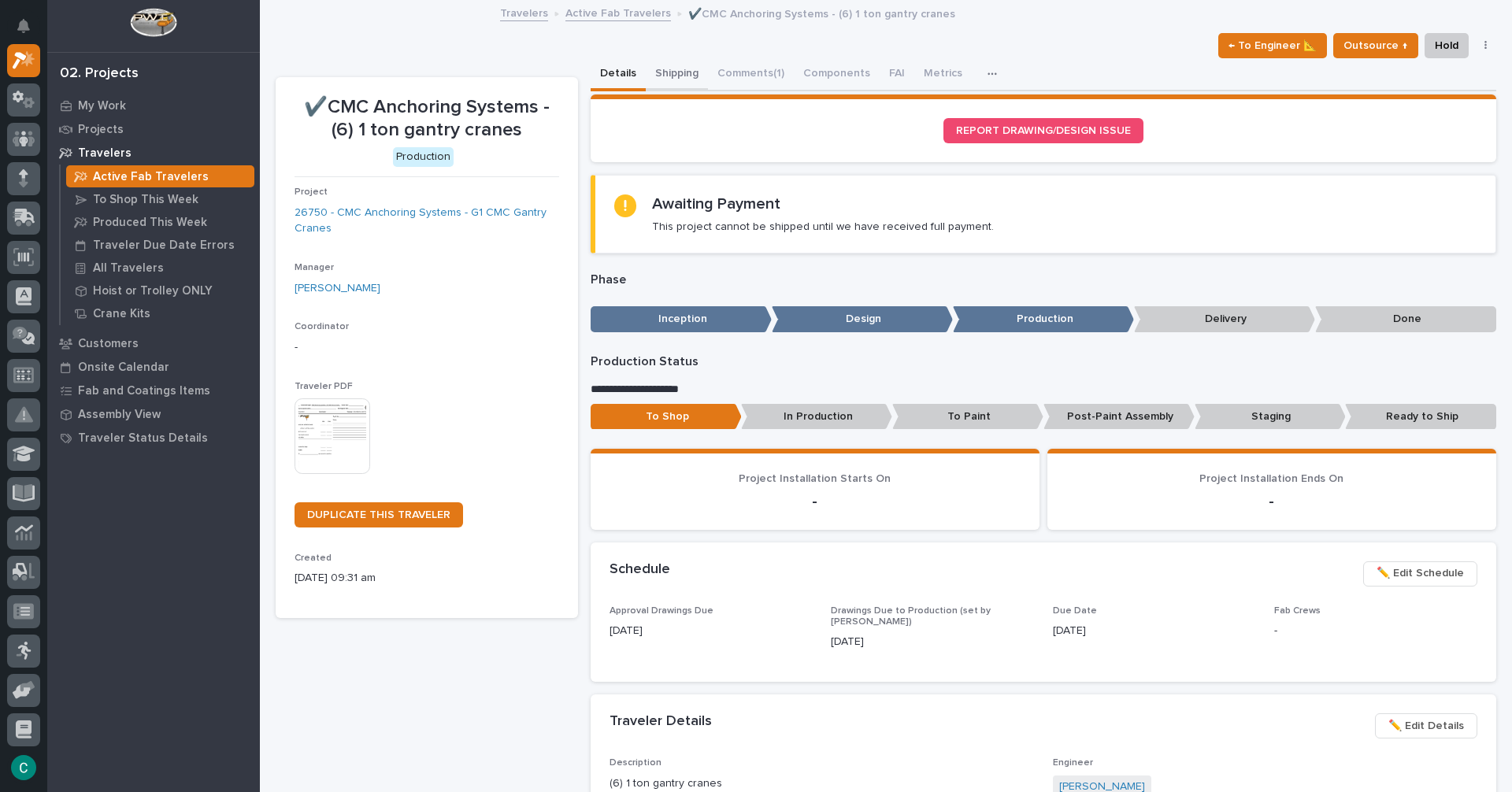
click at [686, 78] on button "Shipping" at bounding box center [677, 75] width 63 height 34
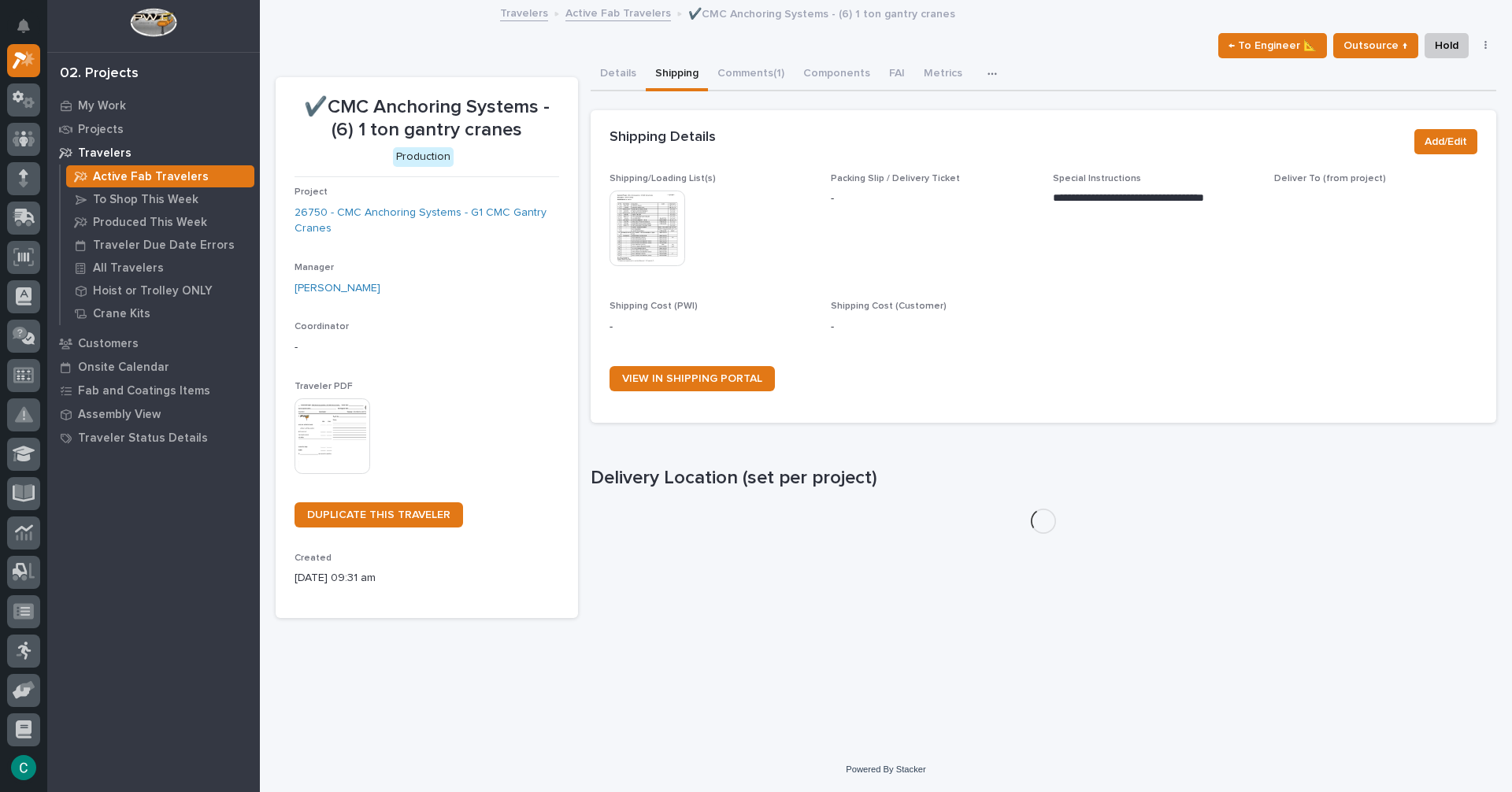
click at [670, 211] on img at bounding box center [647, 228] width 76 height 76
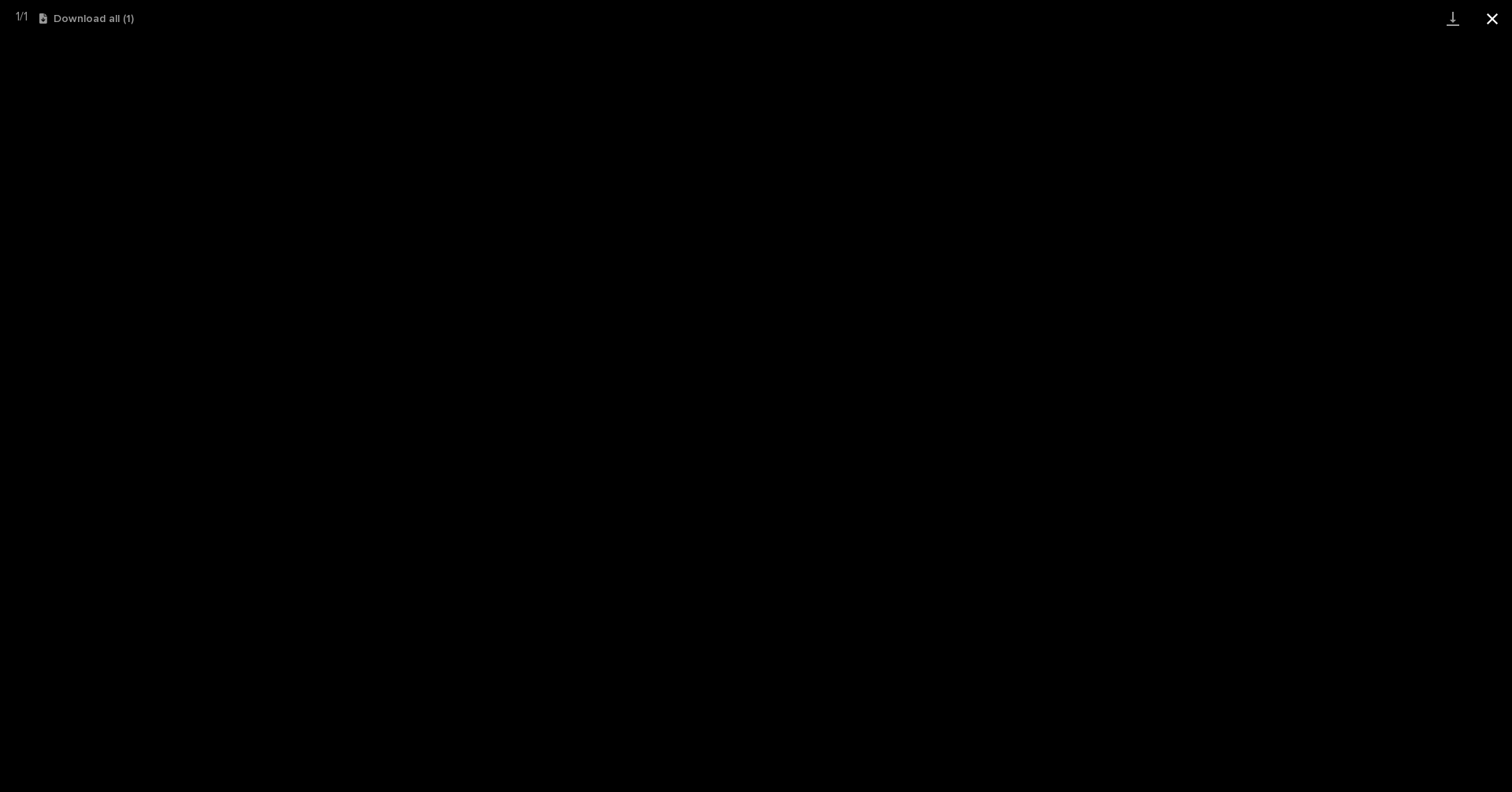
click at [1498, 13] on button "Close gallery" at bounding box center [1493, 19] width 40 height 37
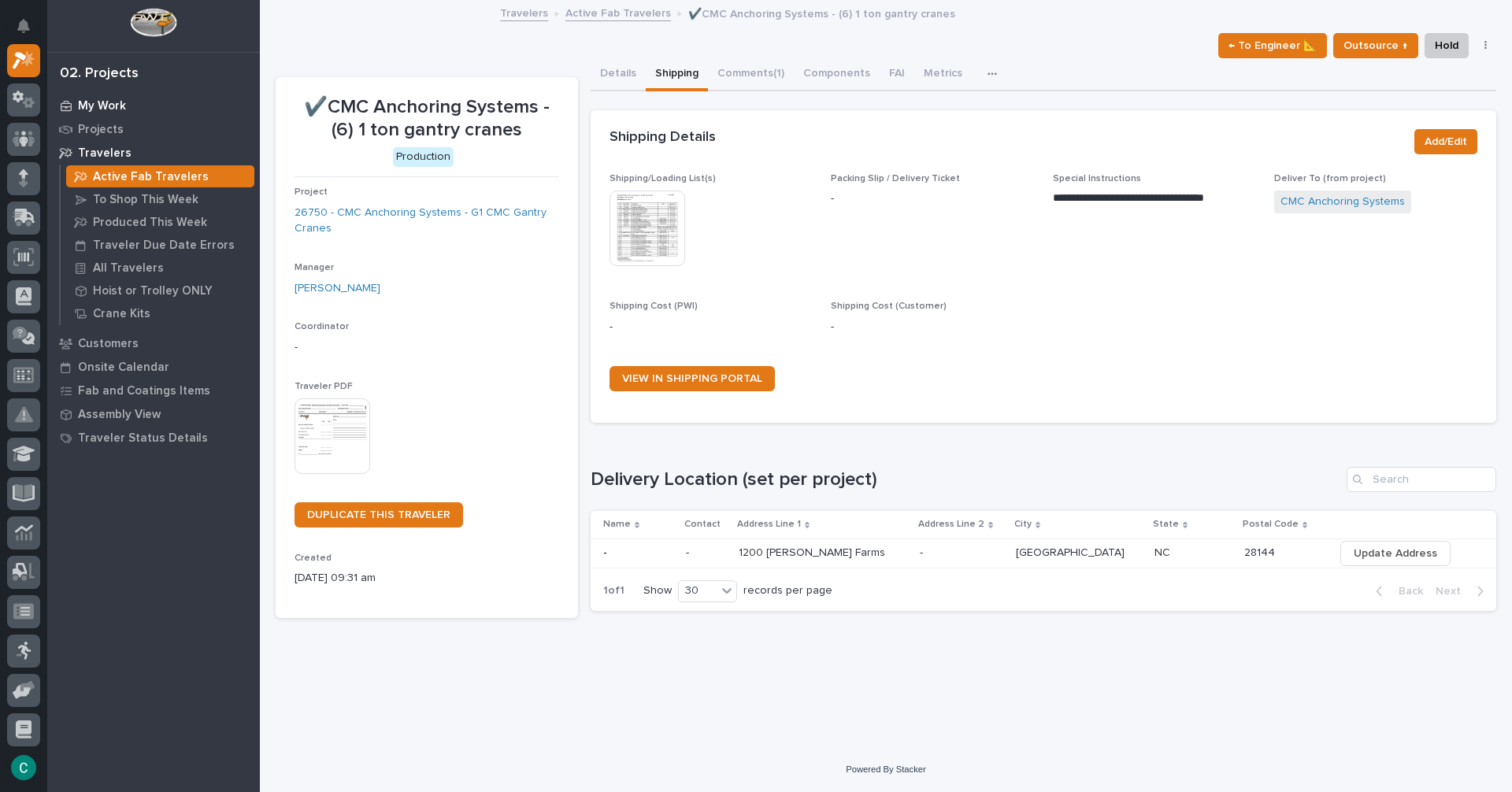
click at [114, 104] on p "My Work" at bounding box center [101, 107] width 48 height 14
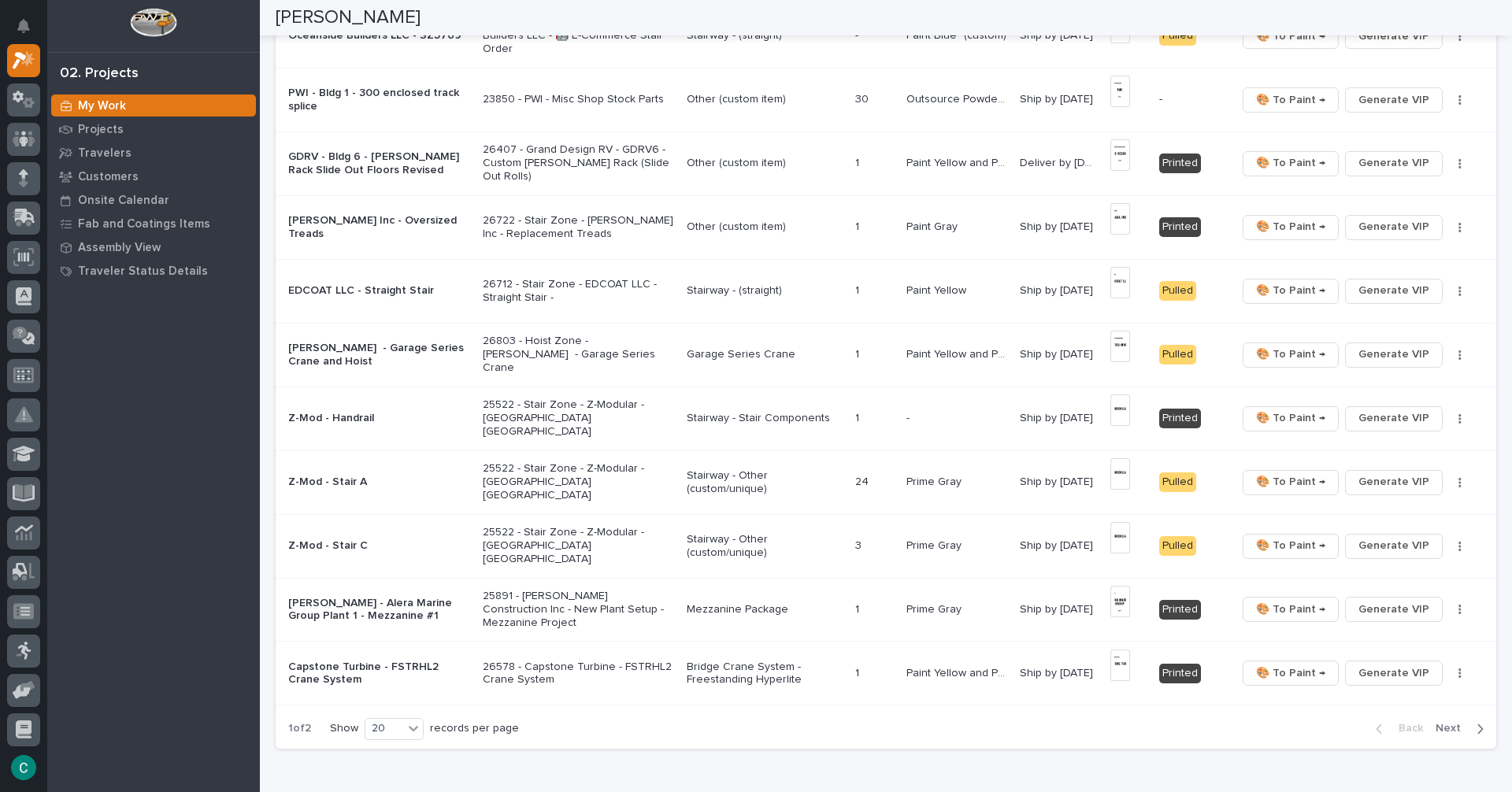
scroll to position [866, 0]
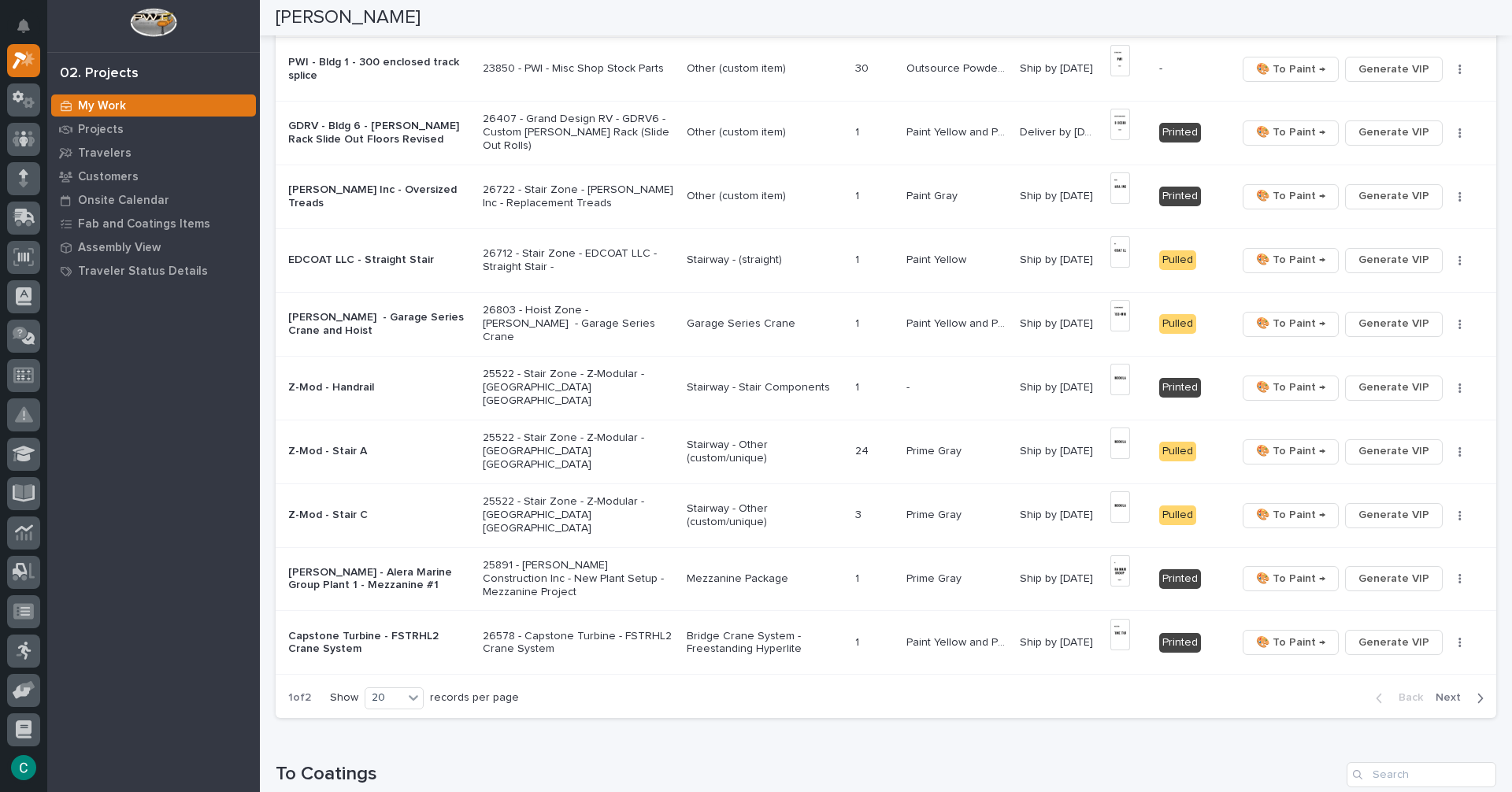
click at [1443, 697] on span "Next" at bounding box center [1453, 698] width 34 height 14
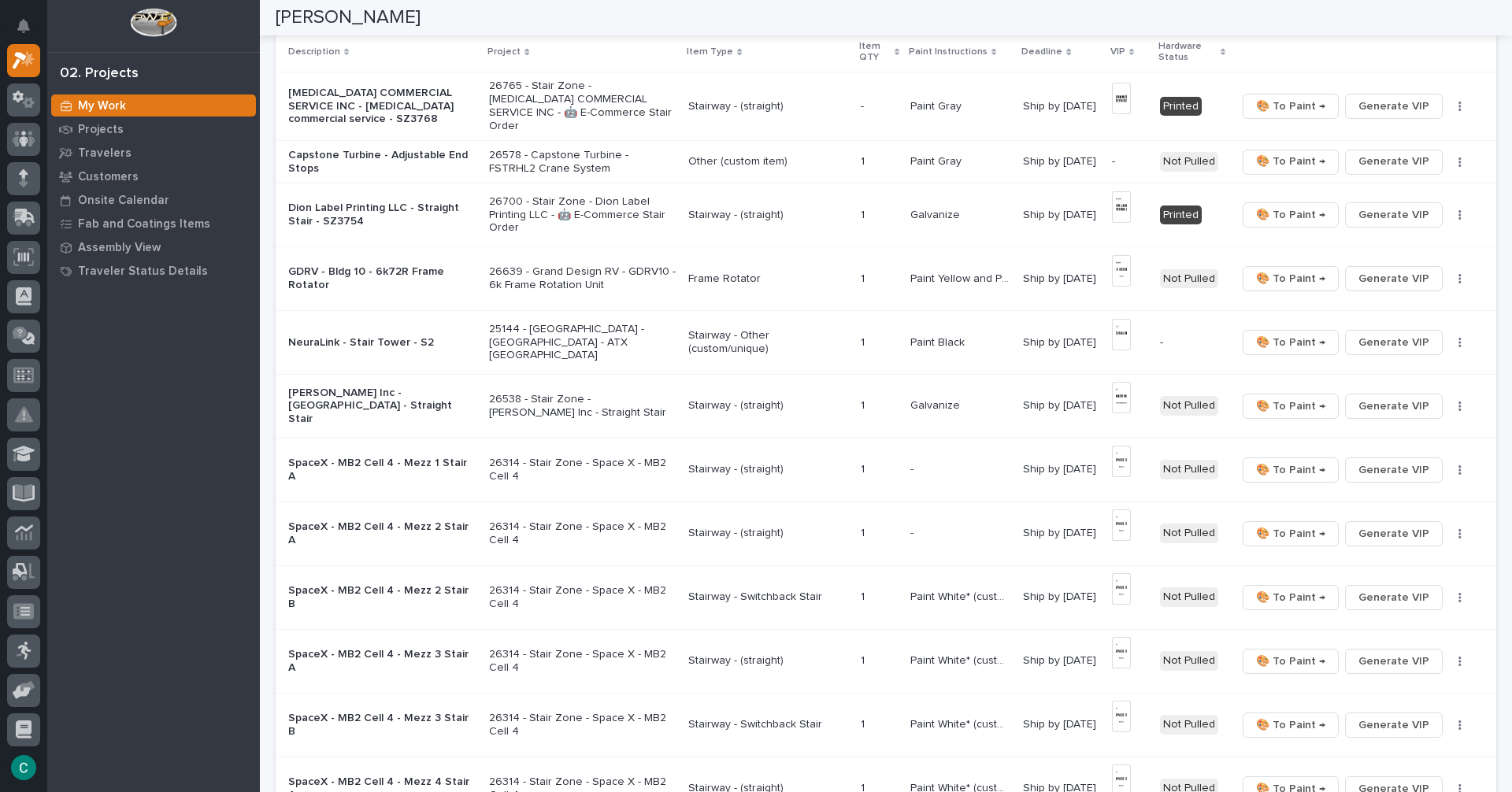
scroll to position [273, 0]
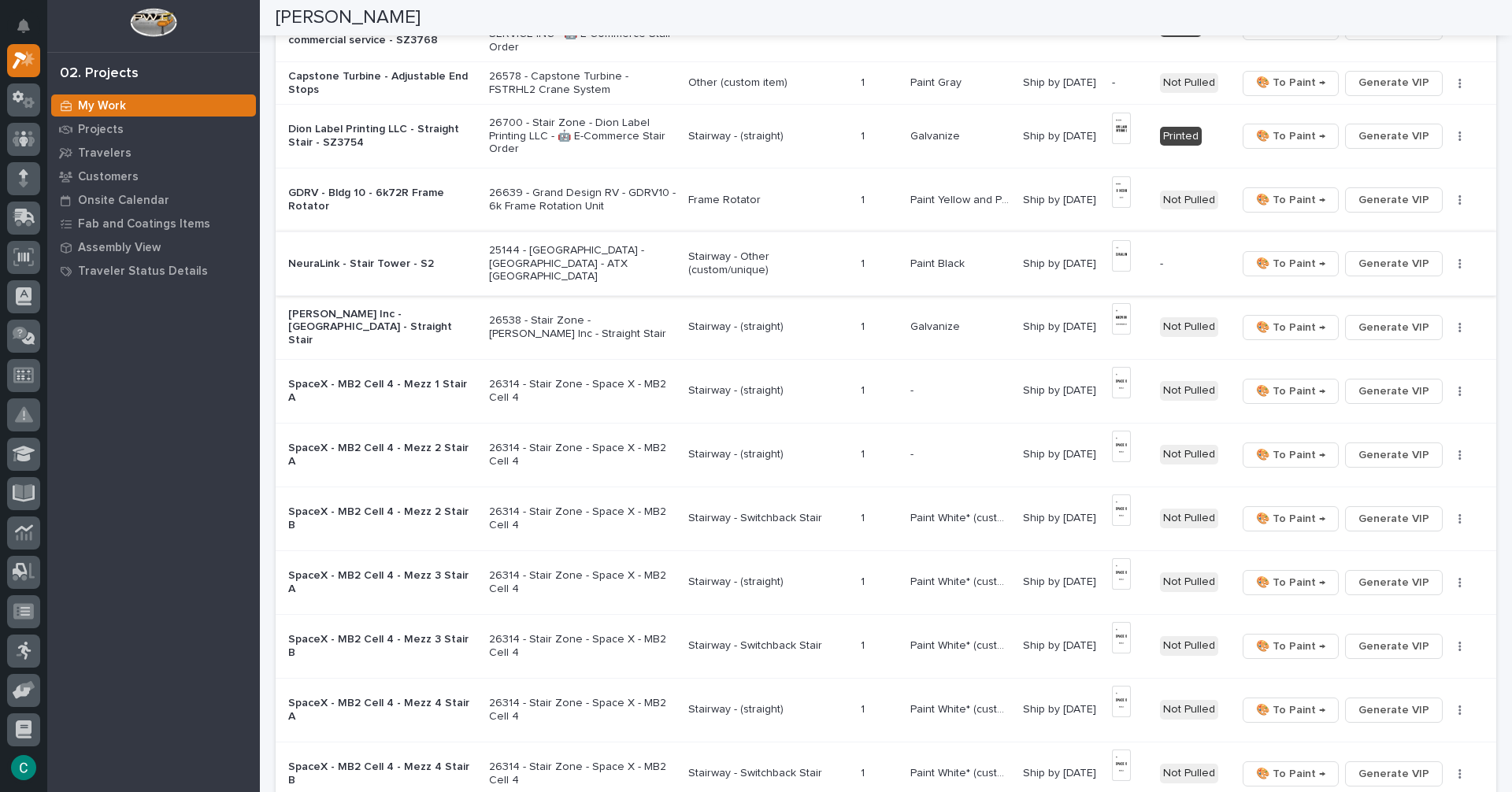
click at [1116, 245] on img at bounding box center [1121, 256] width 19 height 32
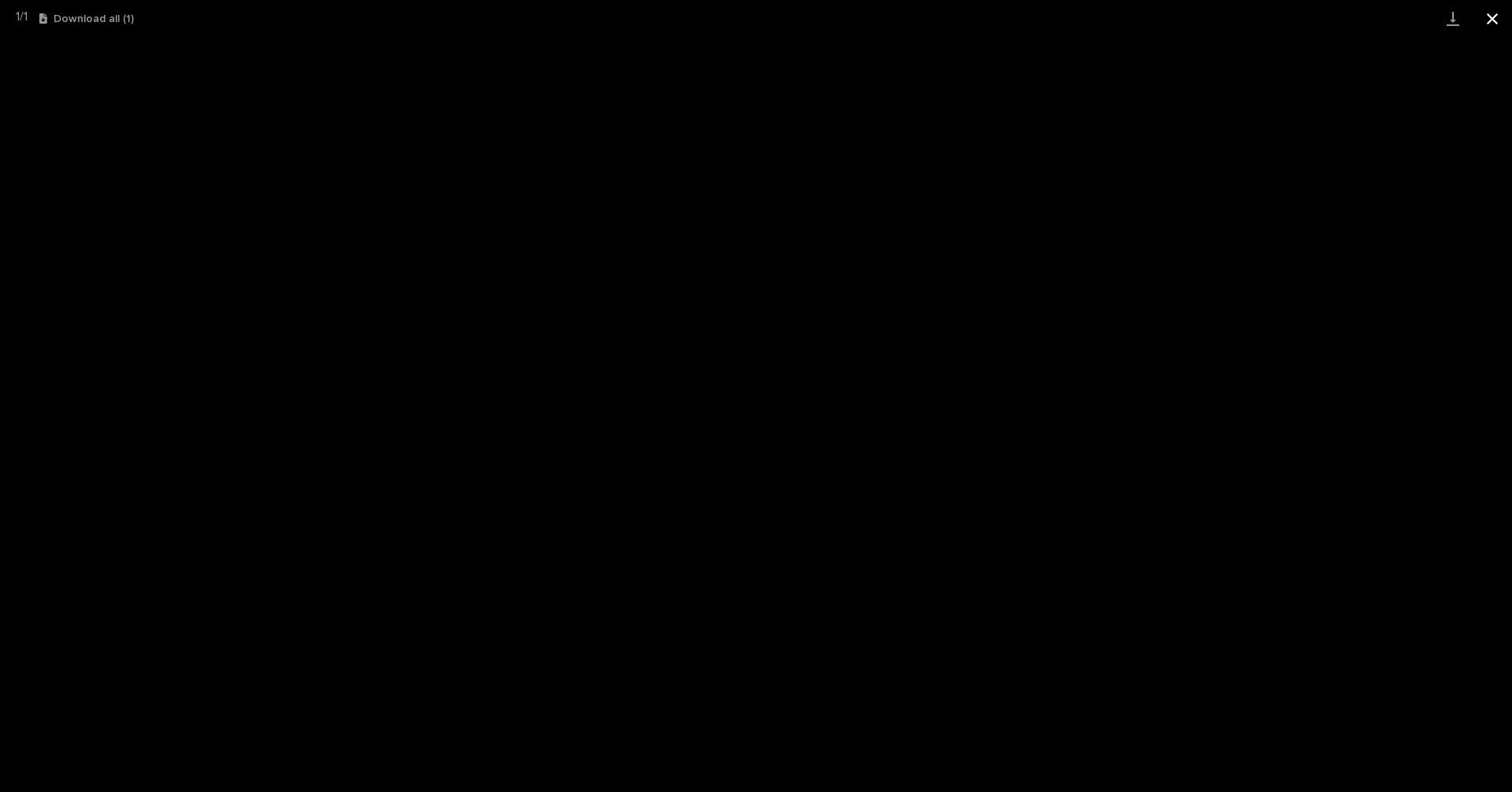
click at [1498, 19] on button "Close gallery" at bounding box center [1493, 19] width 40 height 37
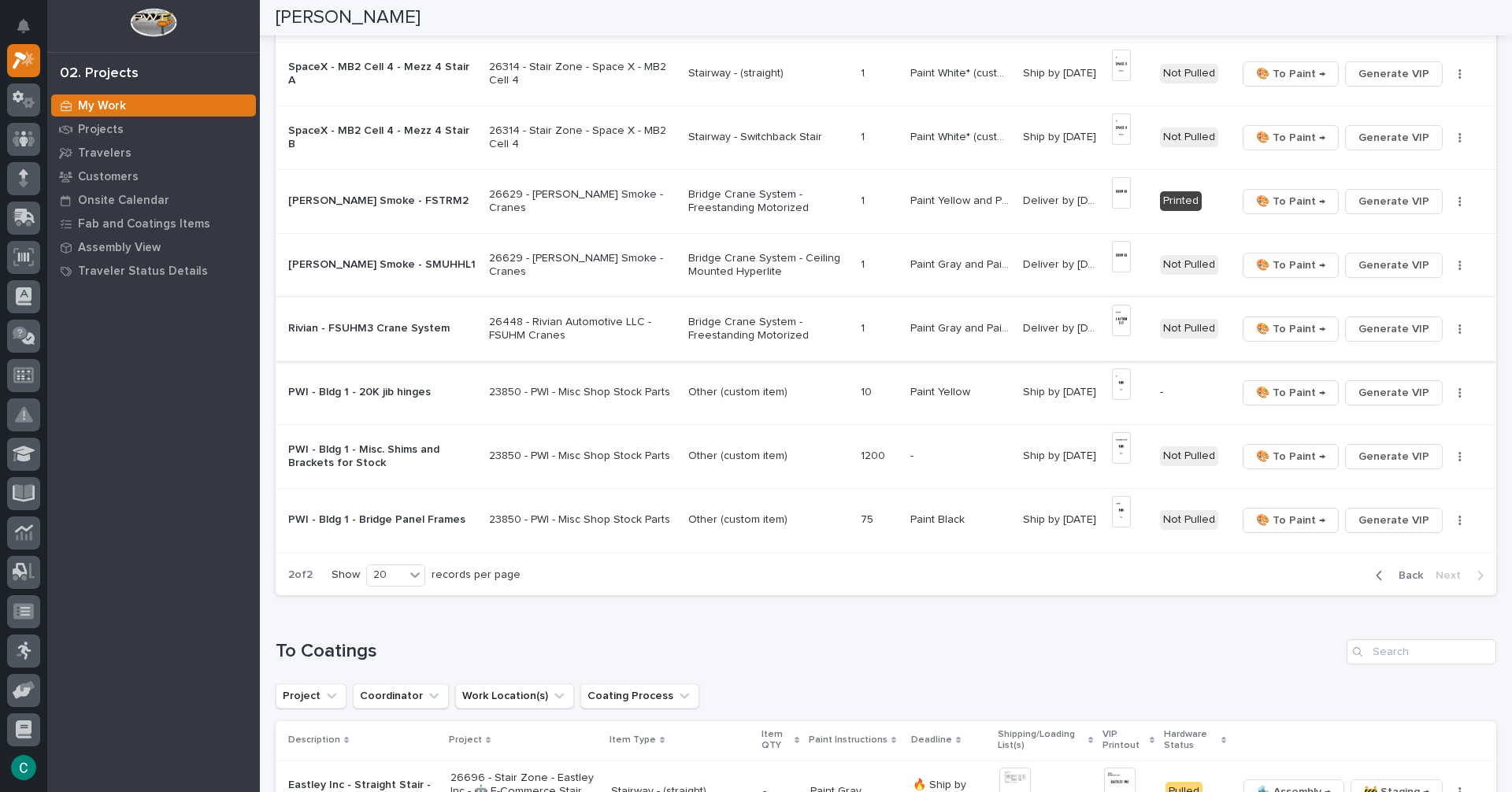
scroll to position [902, 0]
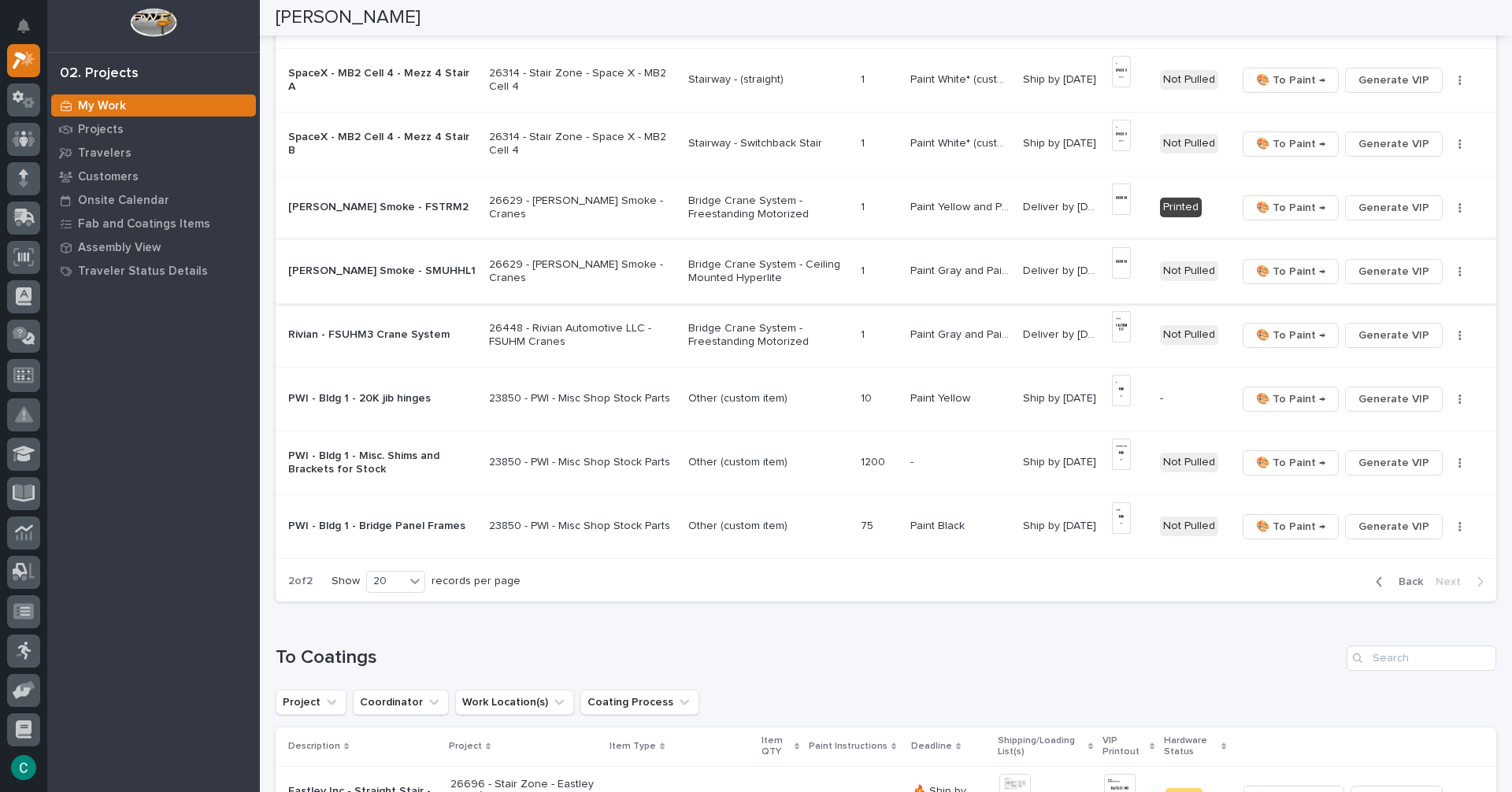
click at [1127, 260] on img at bounding box center [1121, 263] width 19 height 32
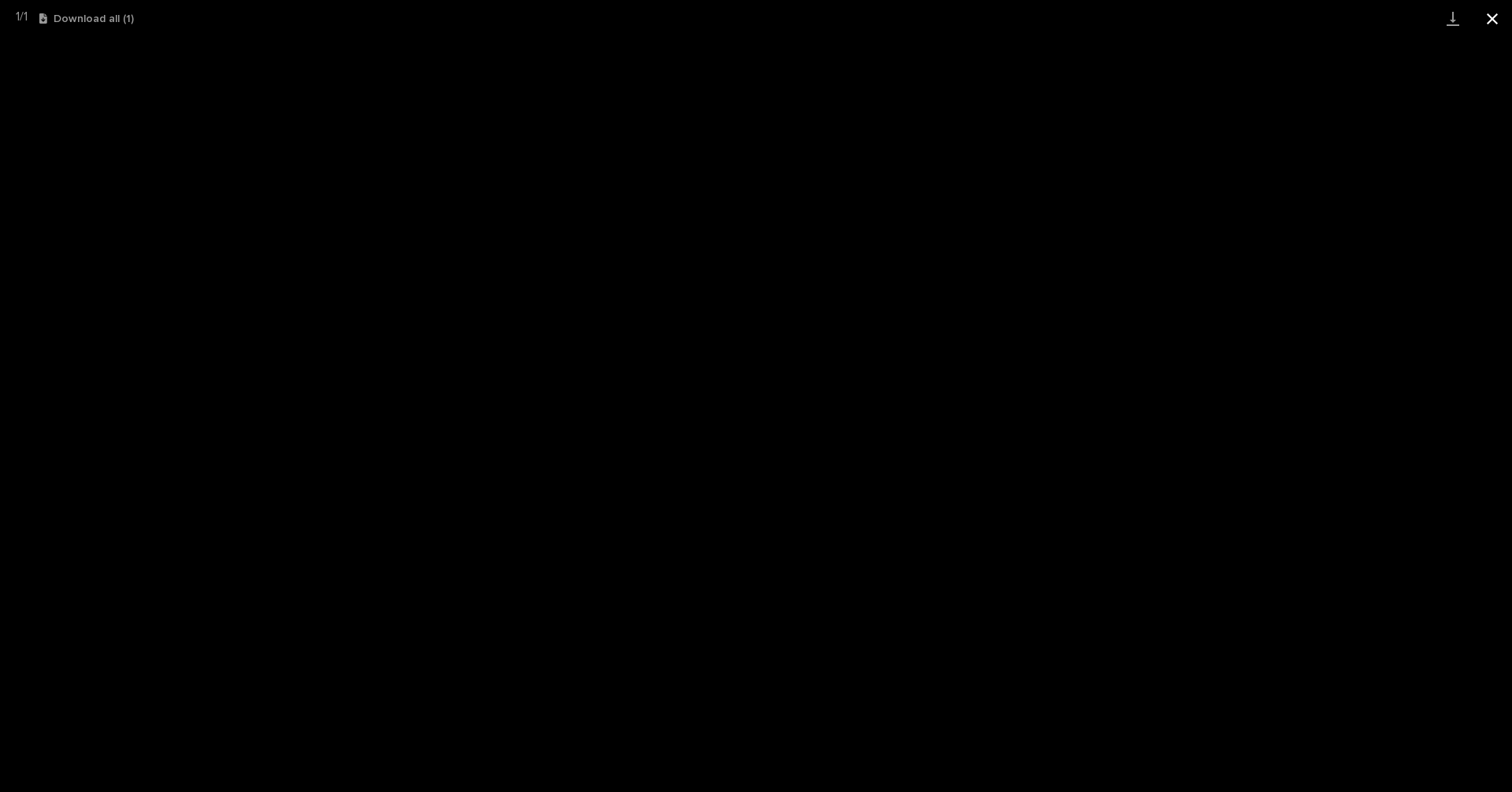
click at [1488, 28] on button "Close gallery" at bounding box center [1493, 19] width 40 height 37
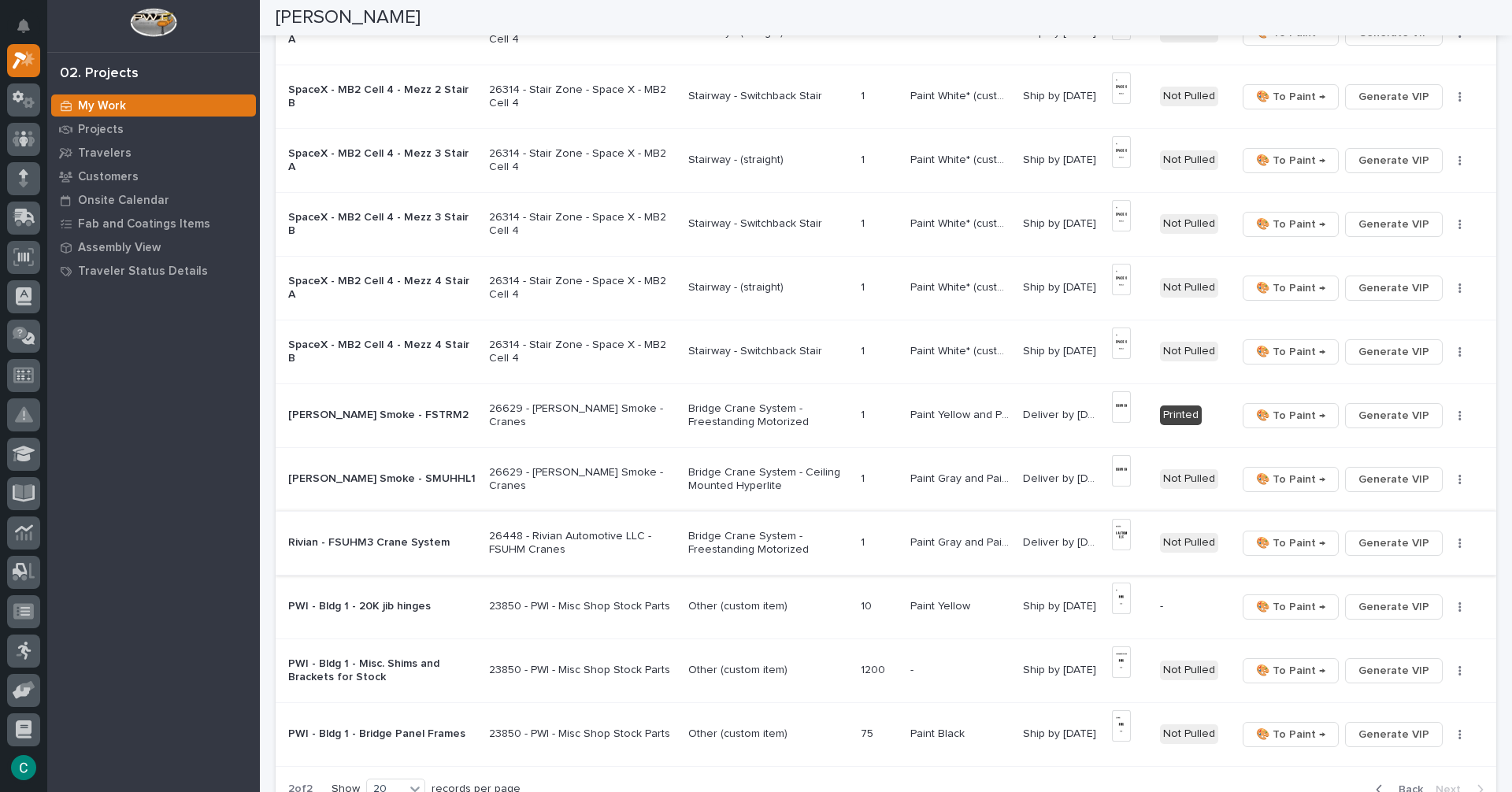
scroll to position [666, 0]
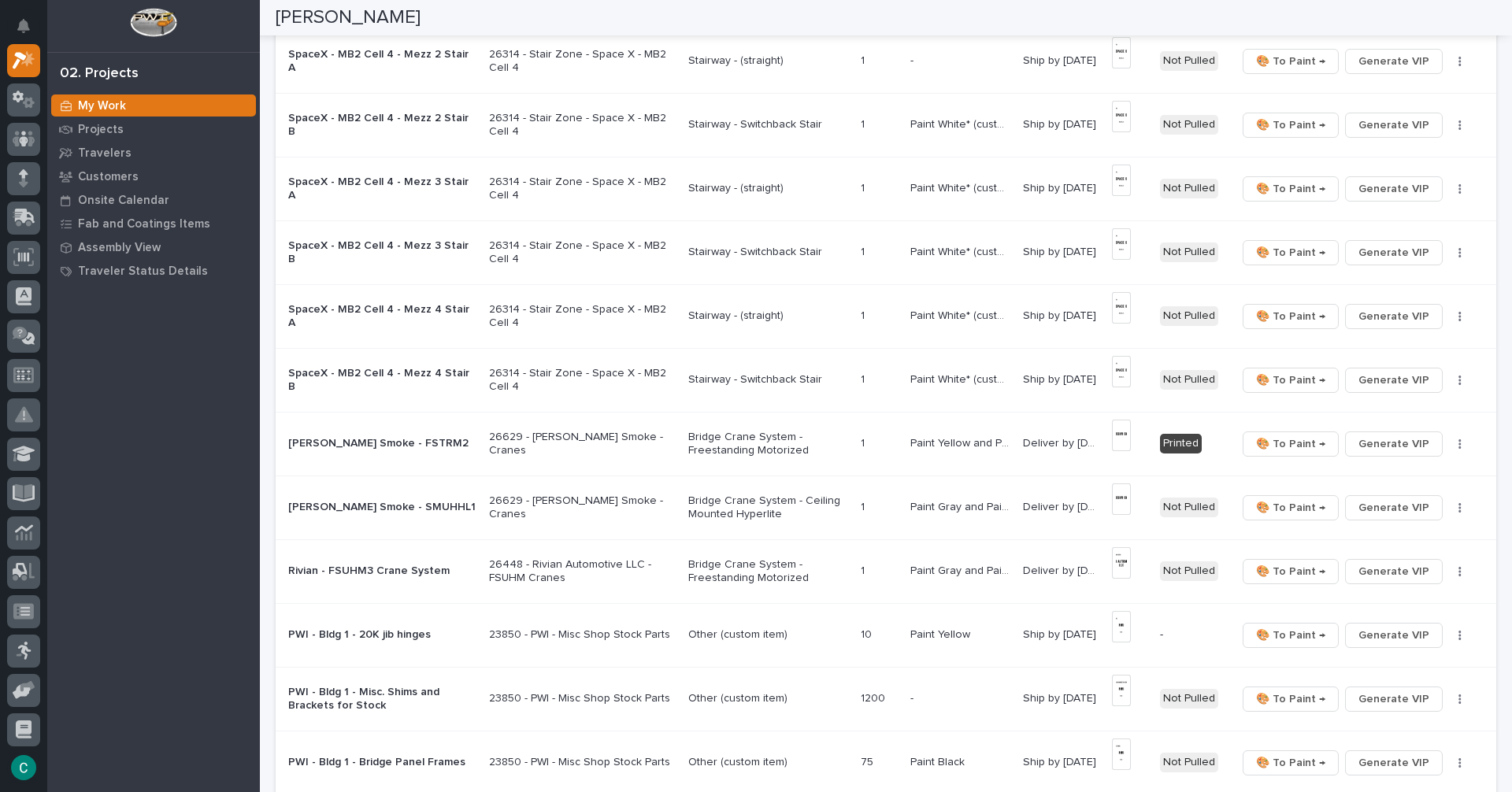
click at [745, 575] on p "Bridge Crane System - Freestanding Motorized" at bounding box center [767, 572] width 159 height 26
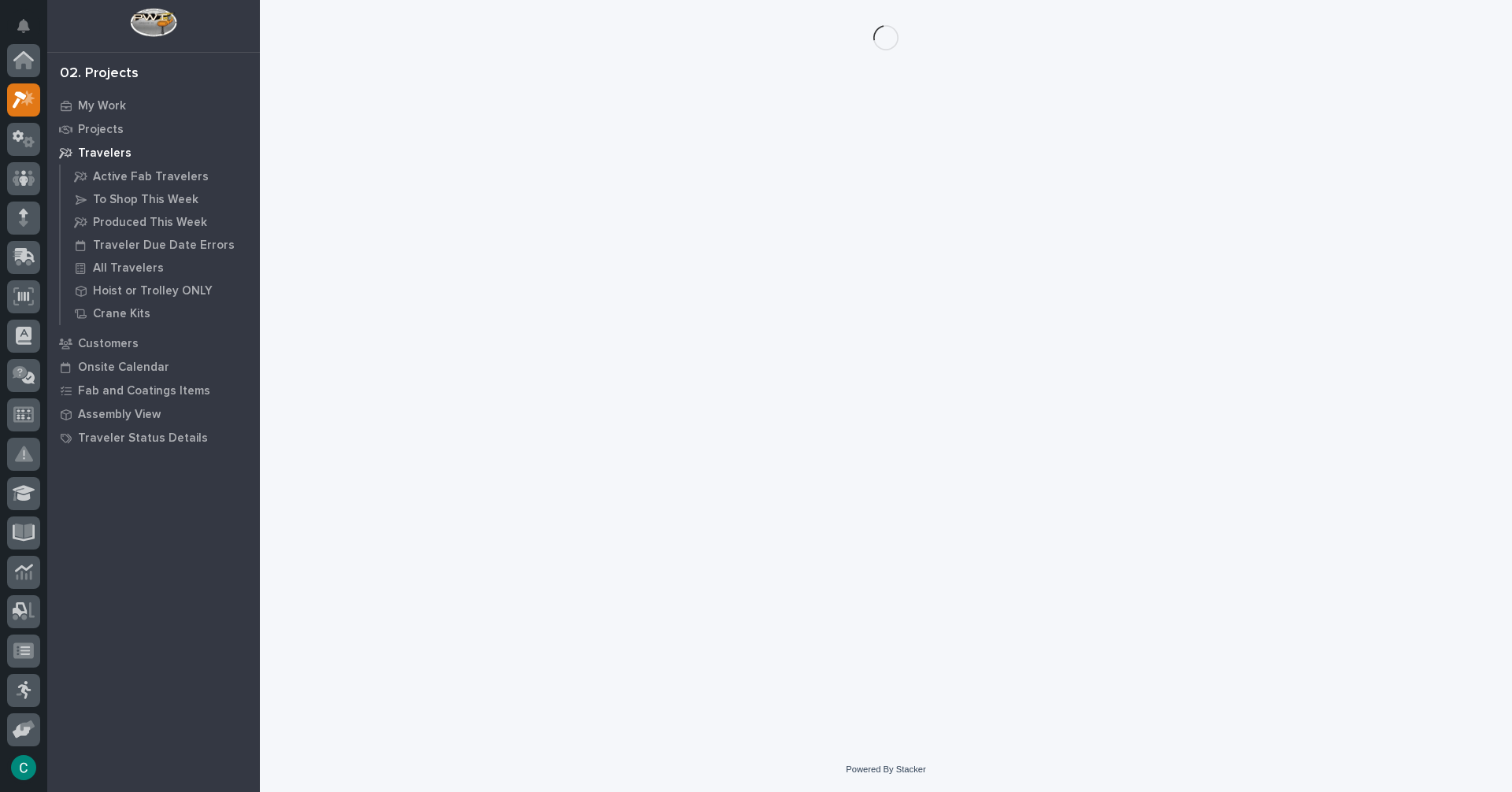
scroll to position [40, 0]
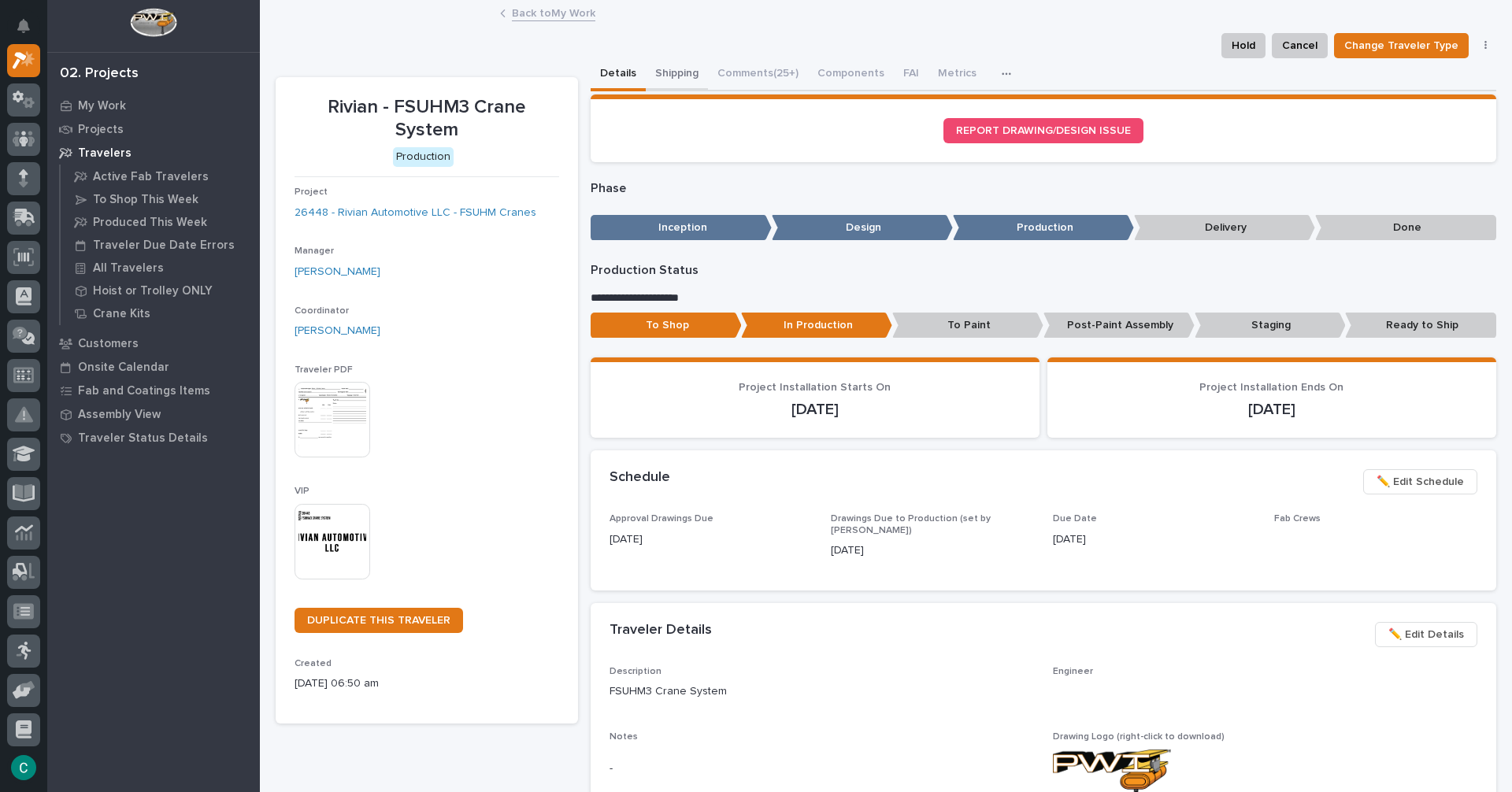
click at [653, 76] on button "Shipping" at bounding box center [677, 75] width 63 height 34
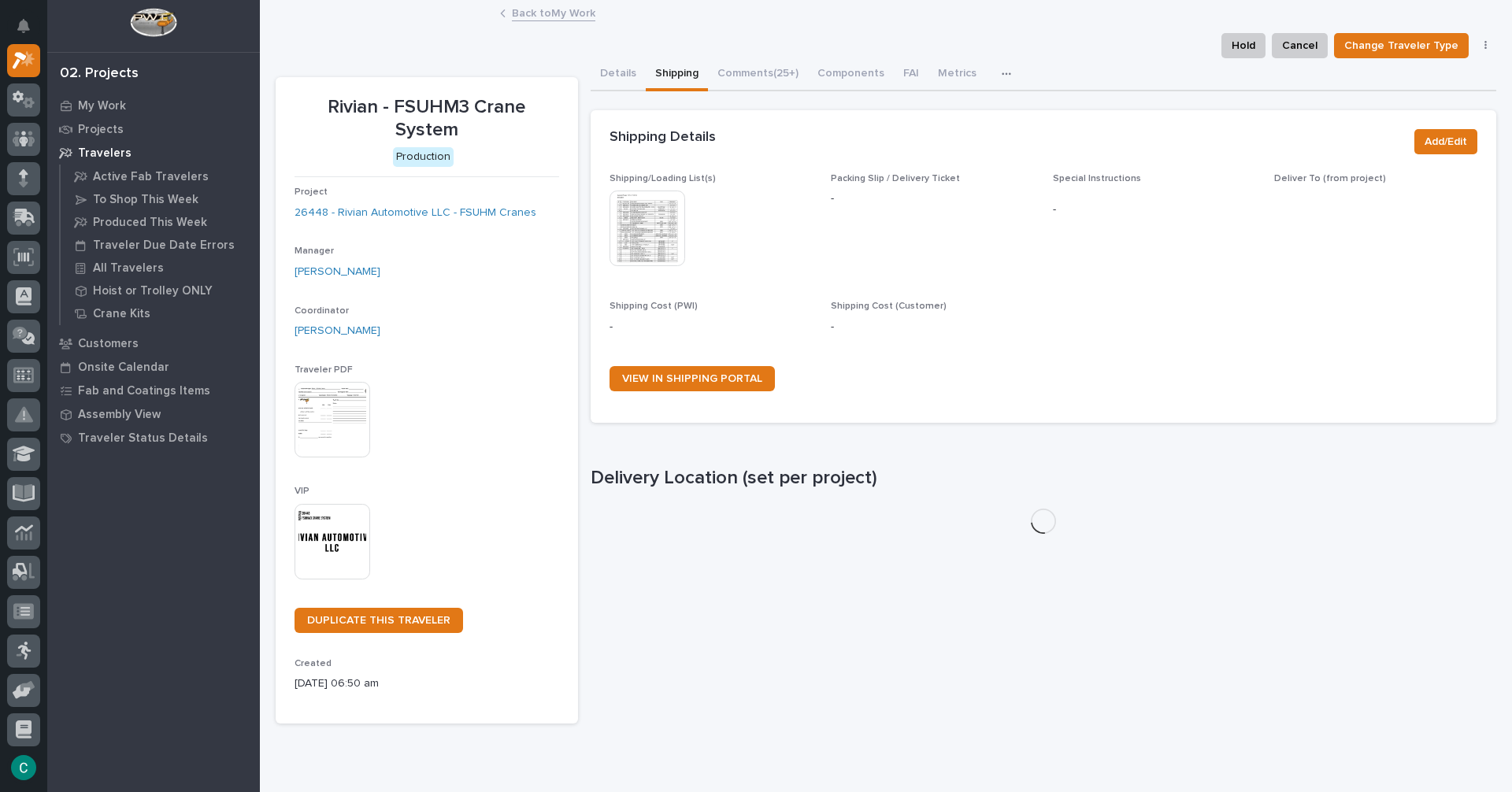
click at [650, 232] on img at bounding box center [647, 228] width 76 height 76
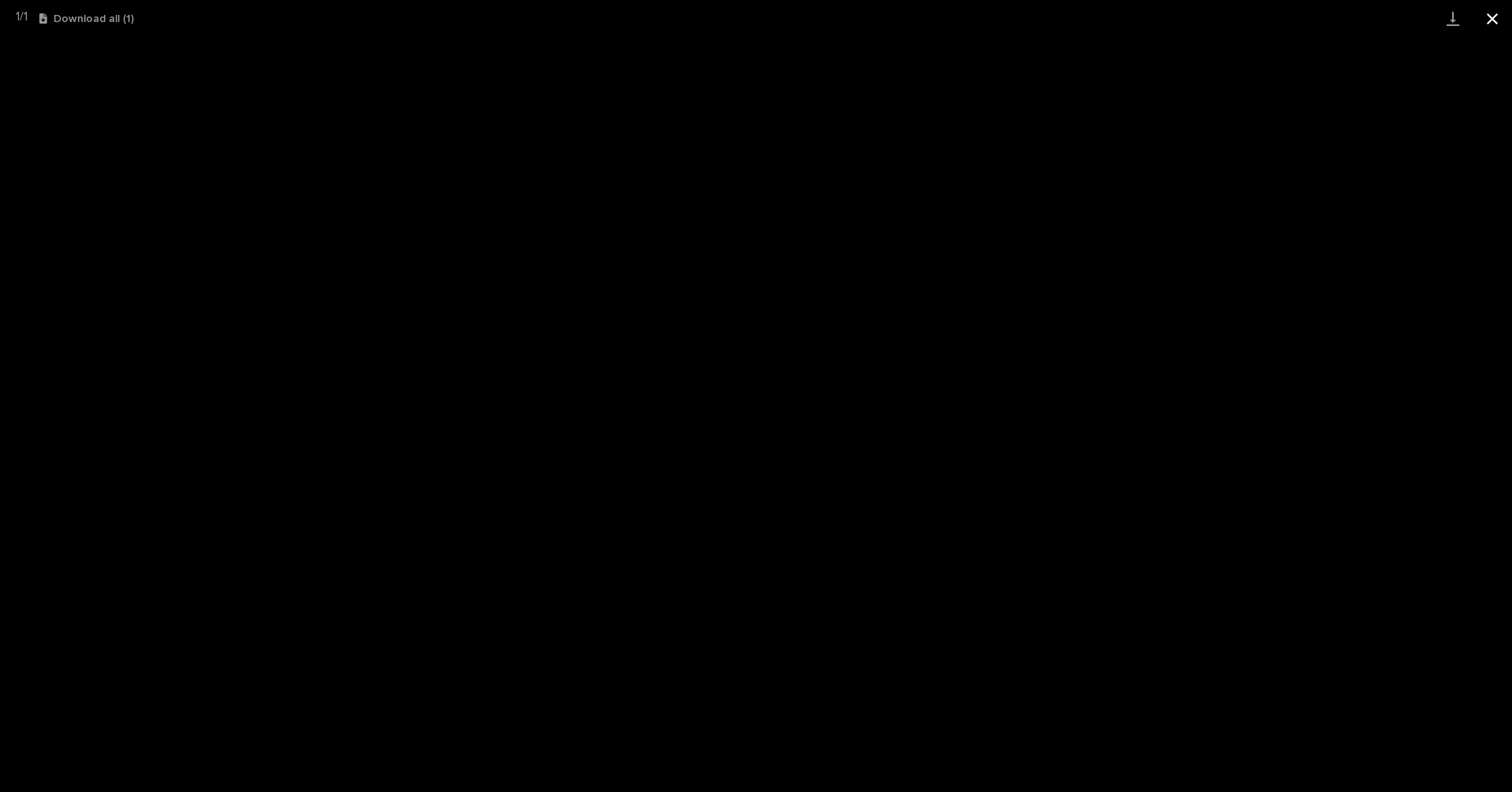
click at [1501, 9] on button "Close gallery" at bounding box center [1493, 19] width 40 height 37
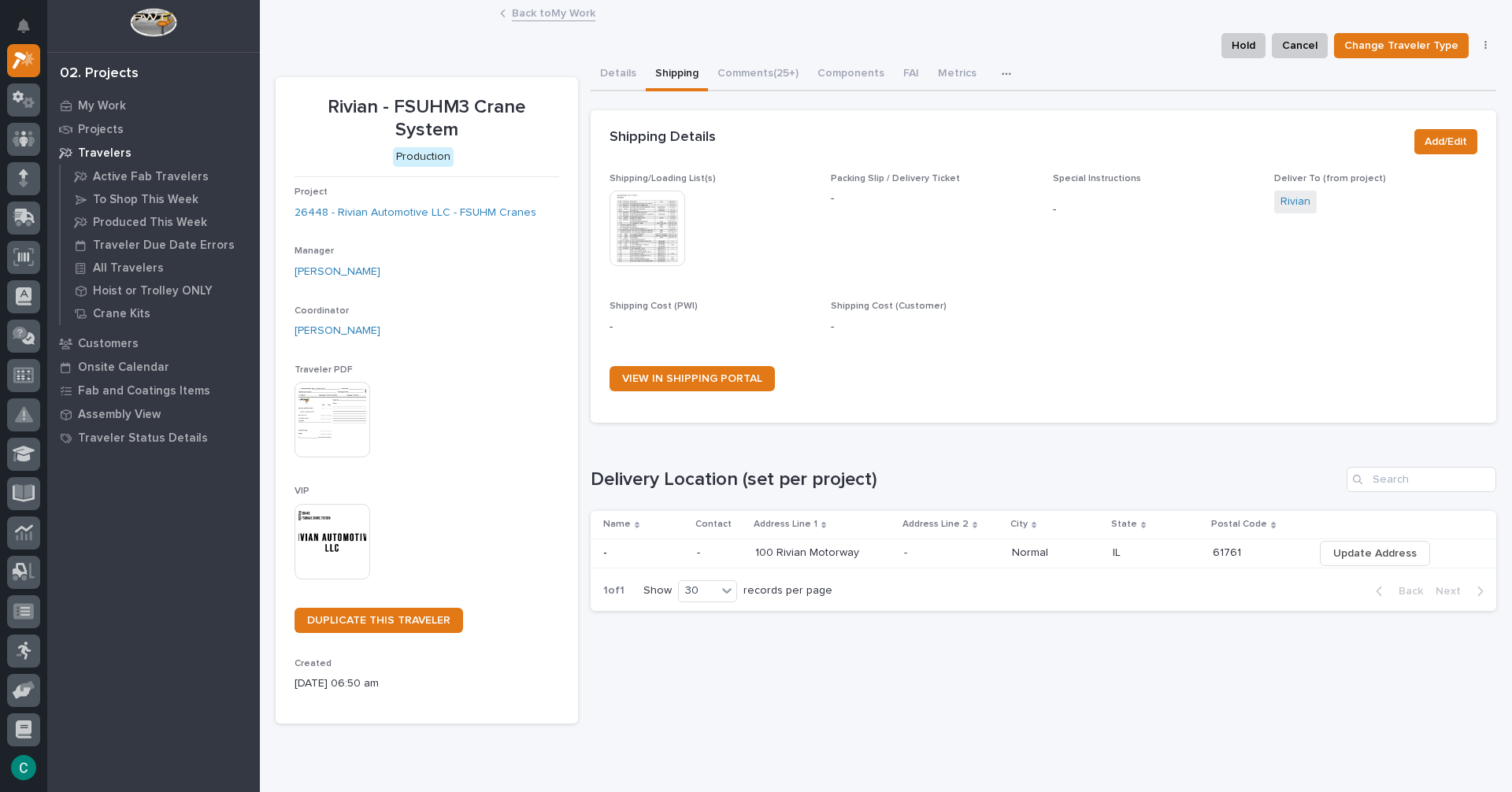
click at [582, 15] on link "Back to My Work" at bounding box center [553, 12] width 84 height 19
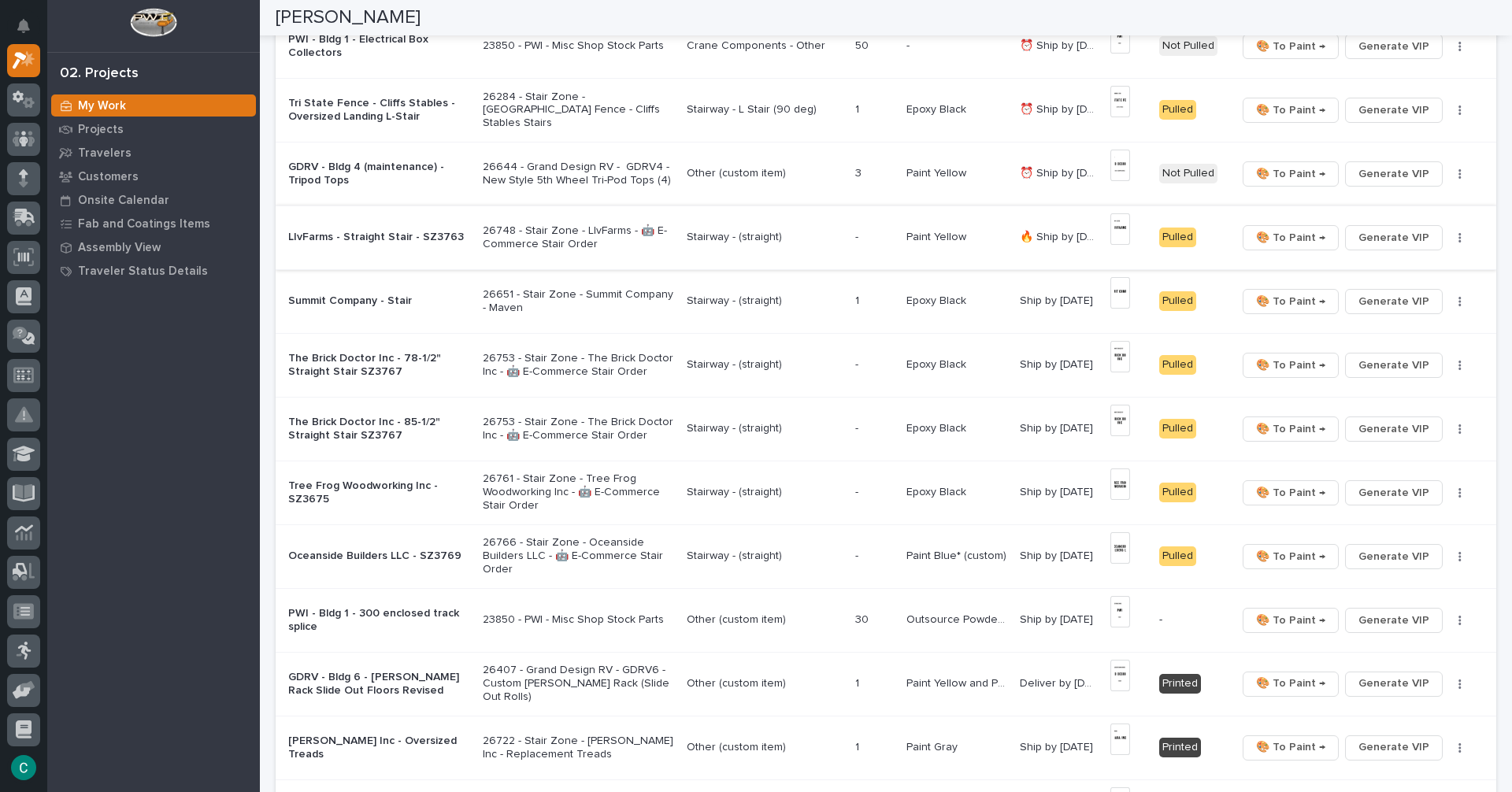
scroll to position [236, 0]
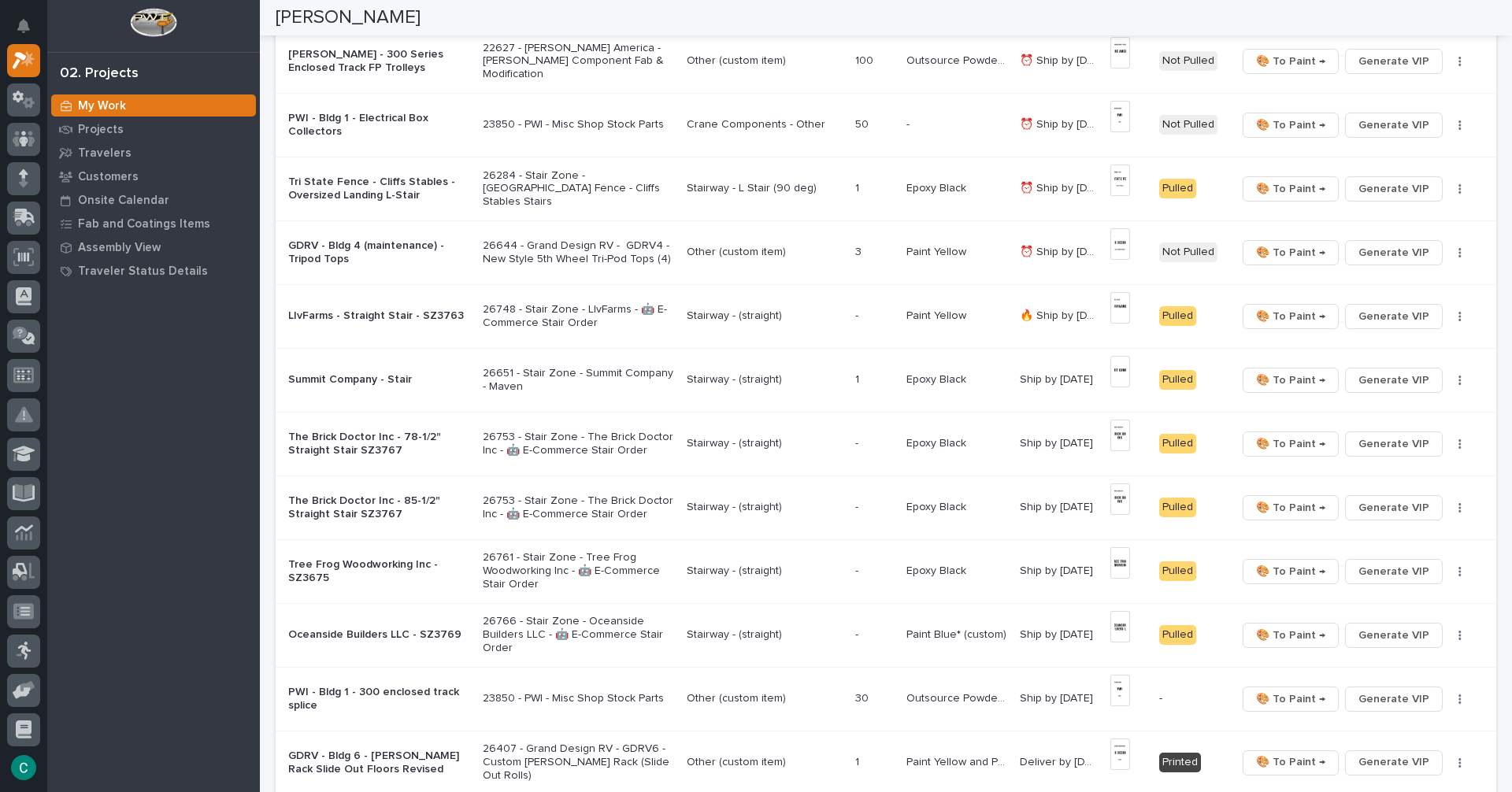
click at [717, 188] on p "Stairway - L Stair (90 deg)" at bounding box center [765, 188] width 156 height 13
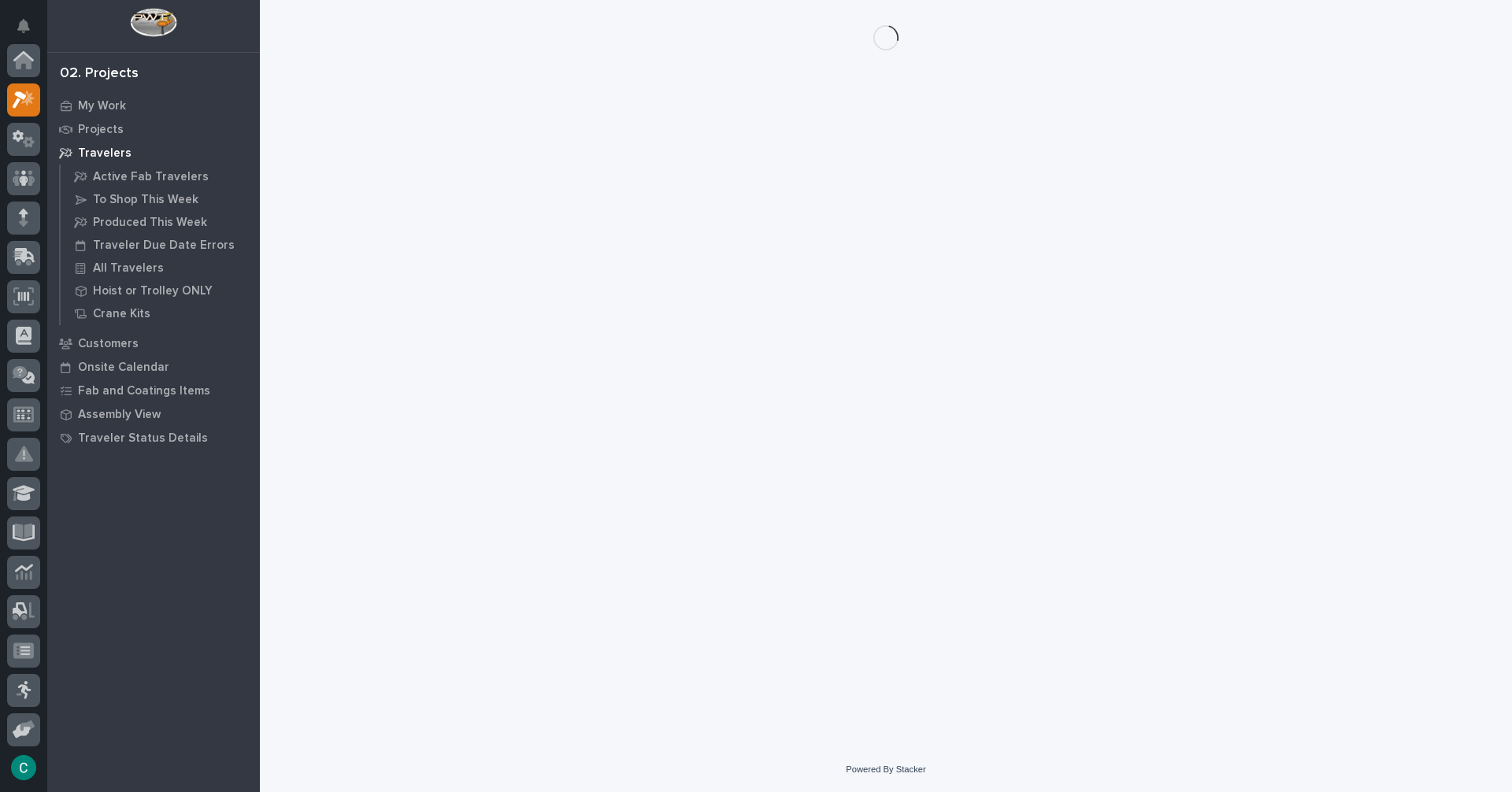
scroll to position [40, 0]
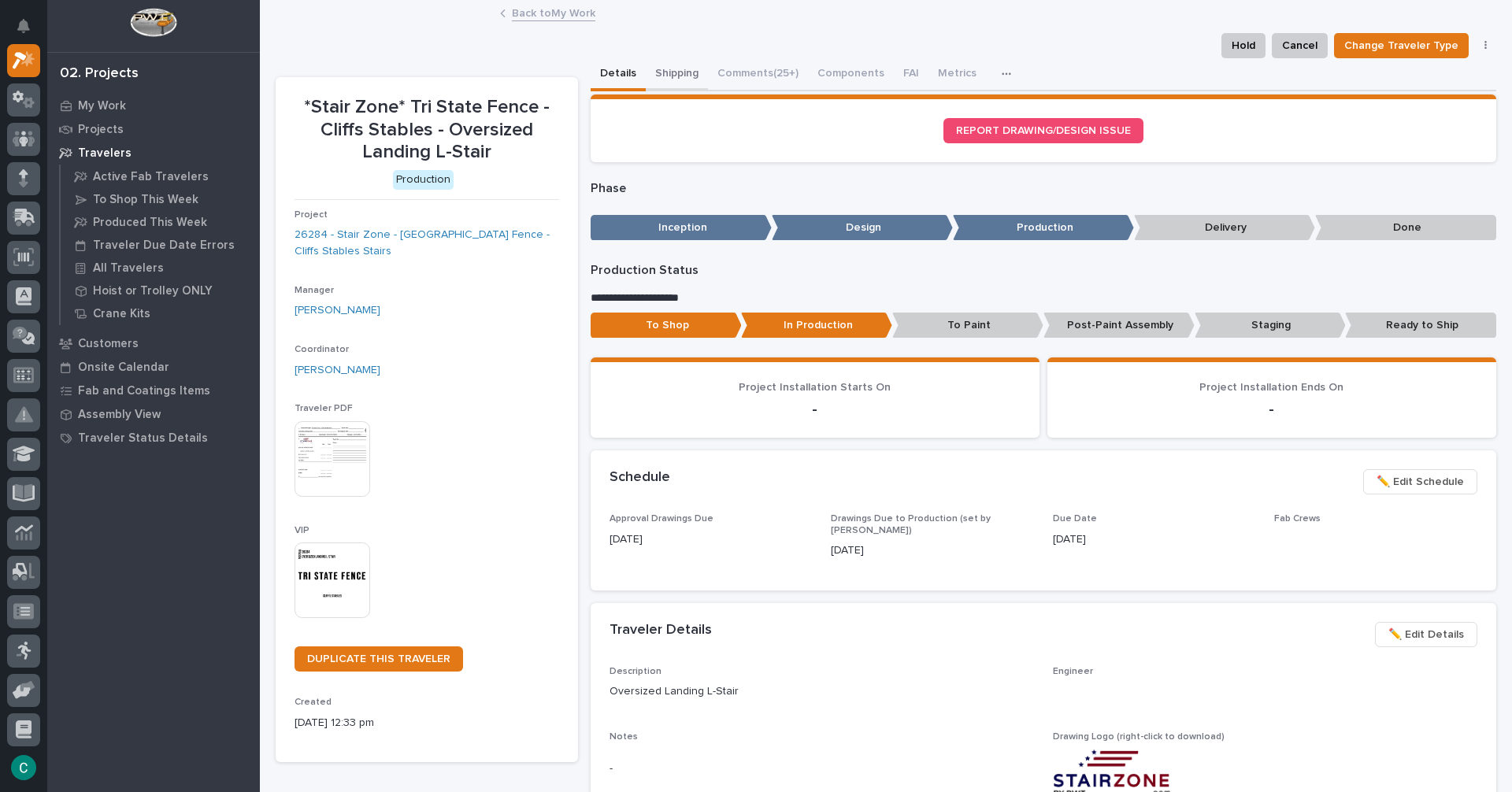
click at [676, 74] on button "Shipping" at bounding box center [677, 75] width 63 height 34
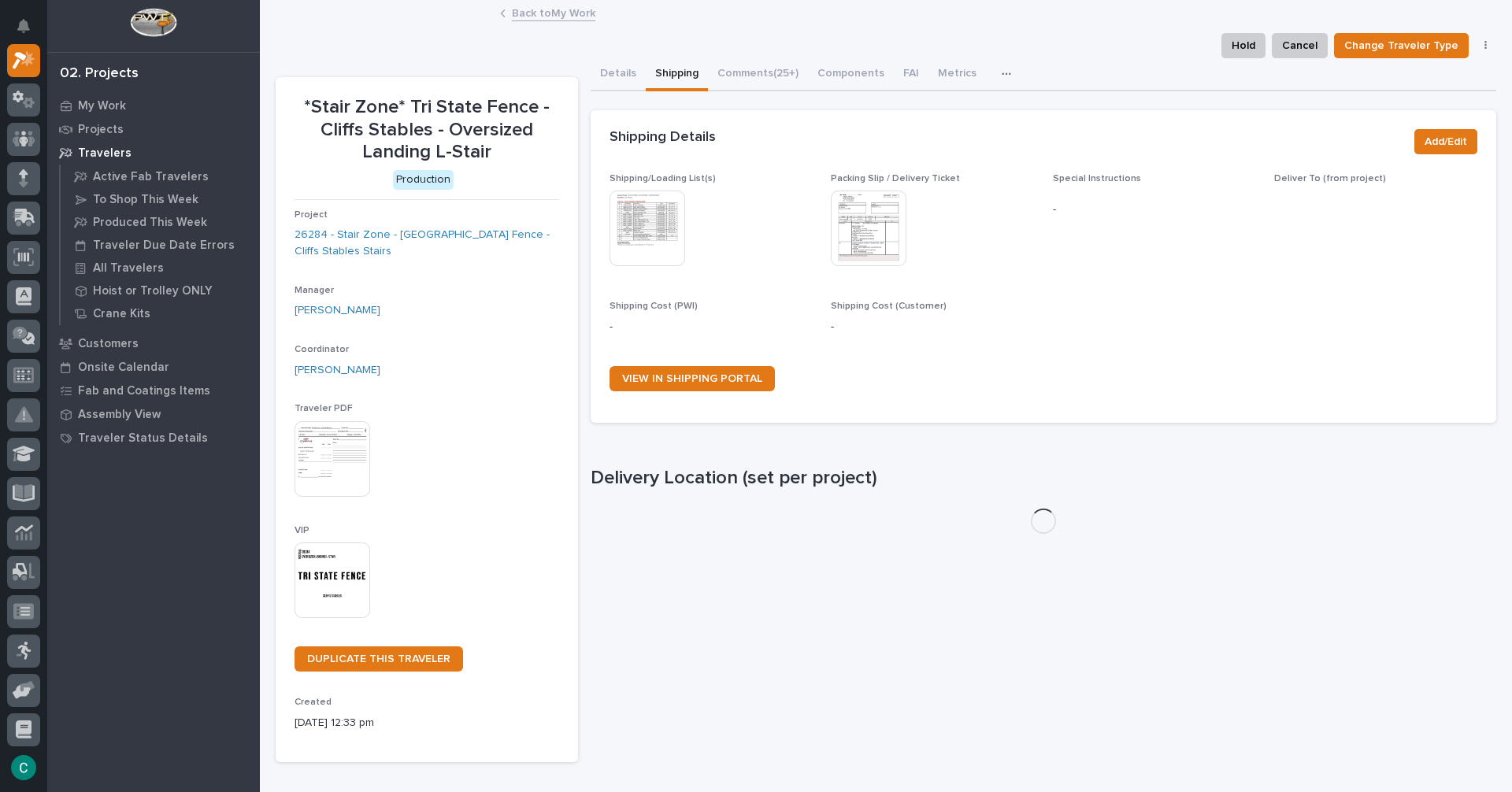
click at [657, 224] on img at bounding box center [647, 228] width 76 height 76
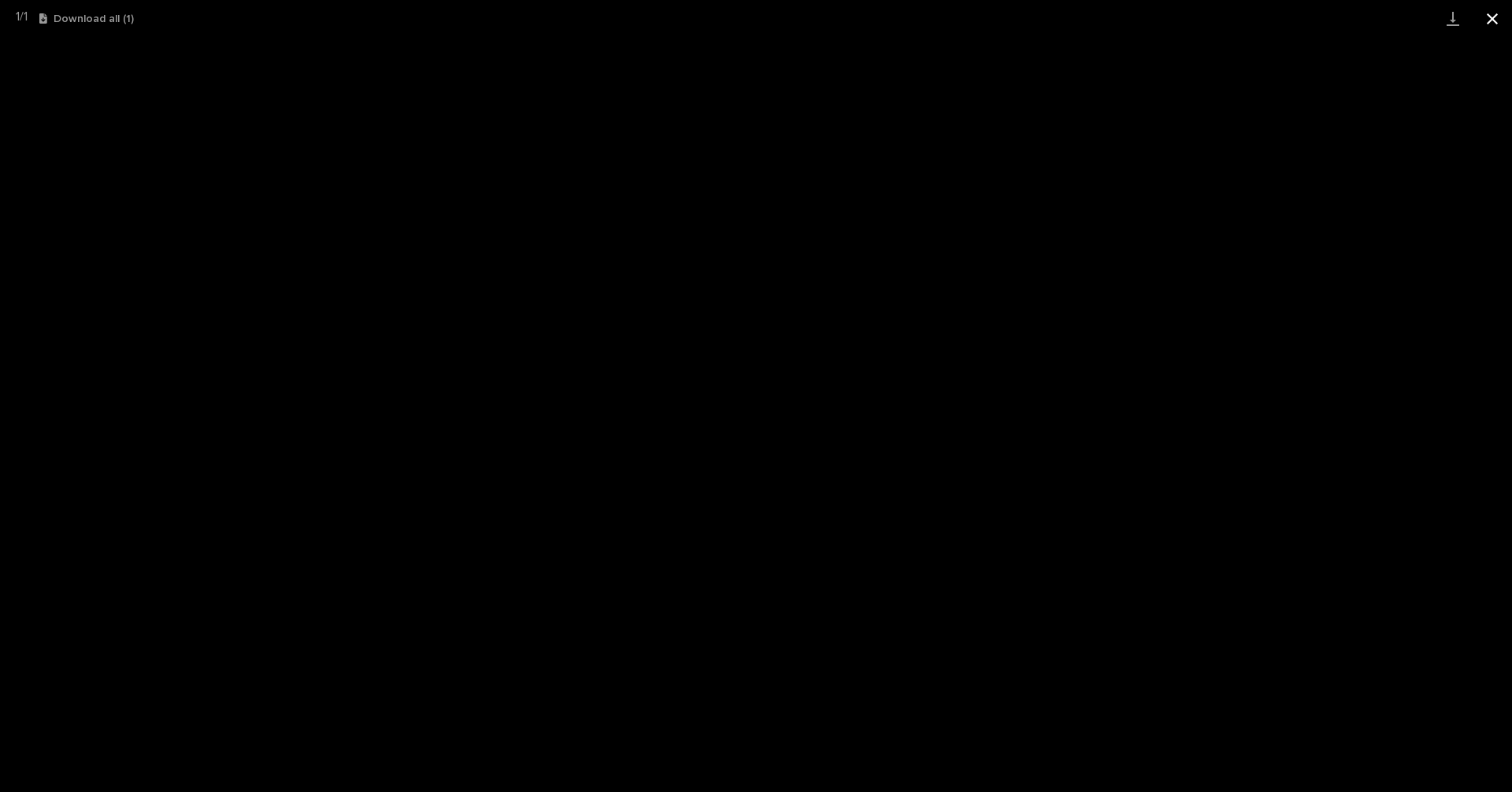
click at [1504, 19] on button "Close gallery" at bounding box center [1493, 19] width 40 height 37
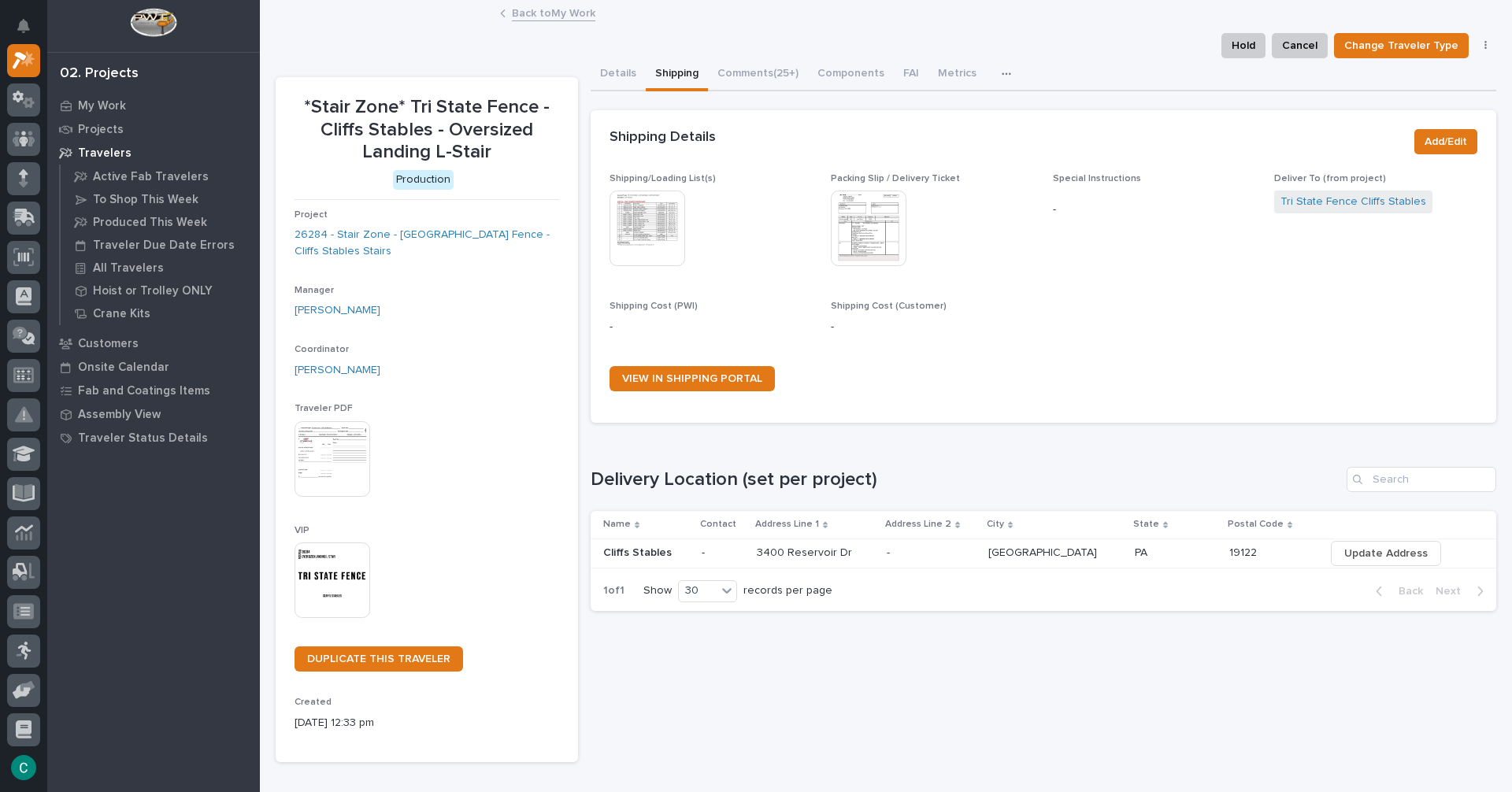
click at [520, 11] on link "Back to My Work" at bounding box center [553, 12] width 84 height 19
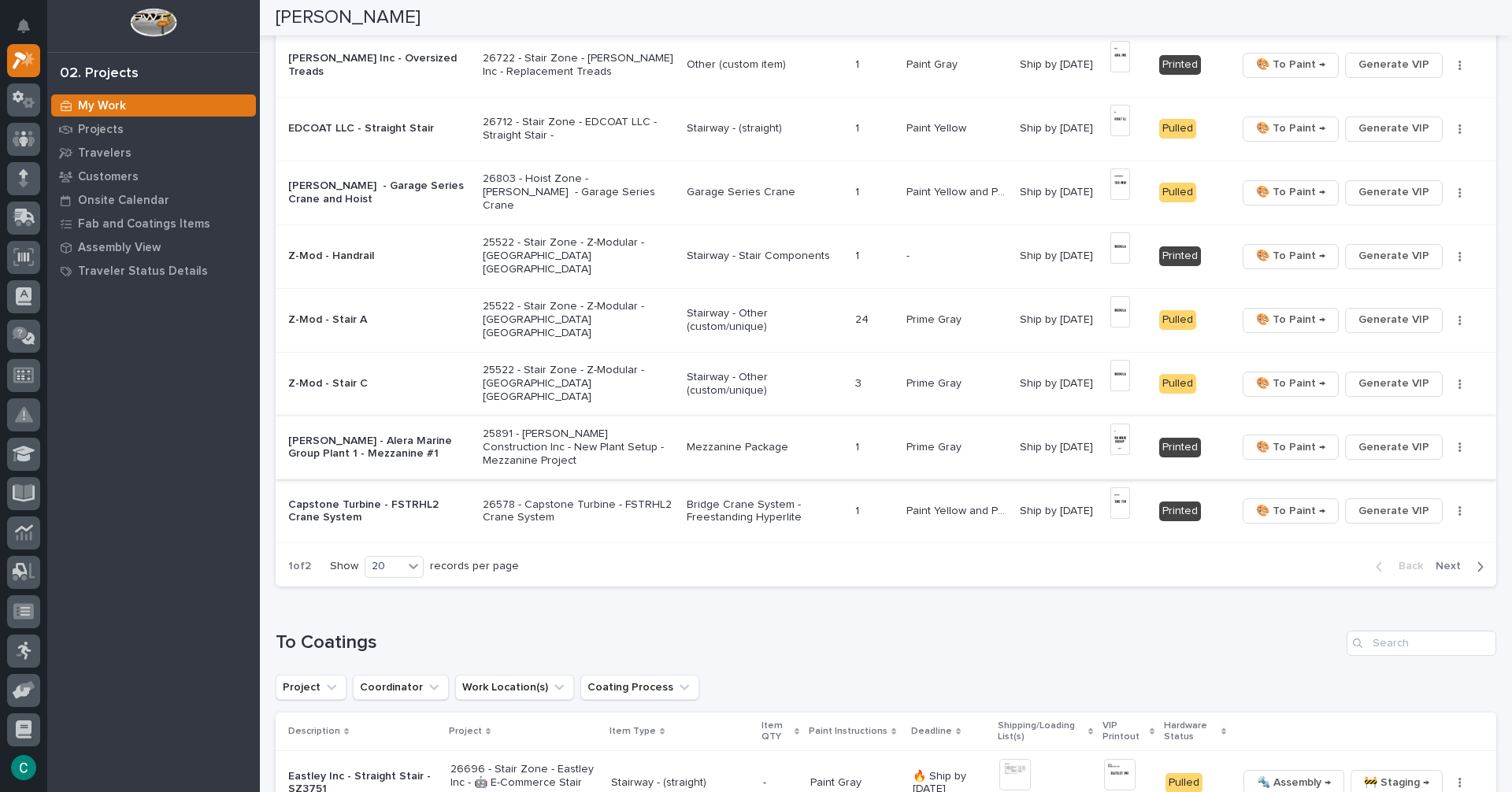
scroll to position [1024, 0]
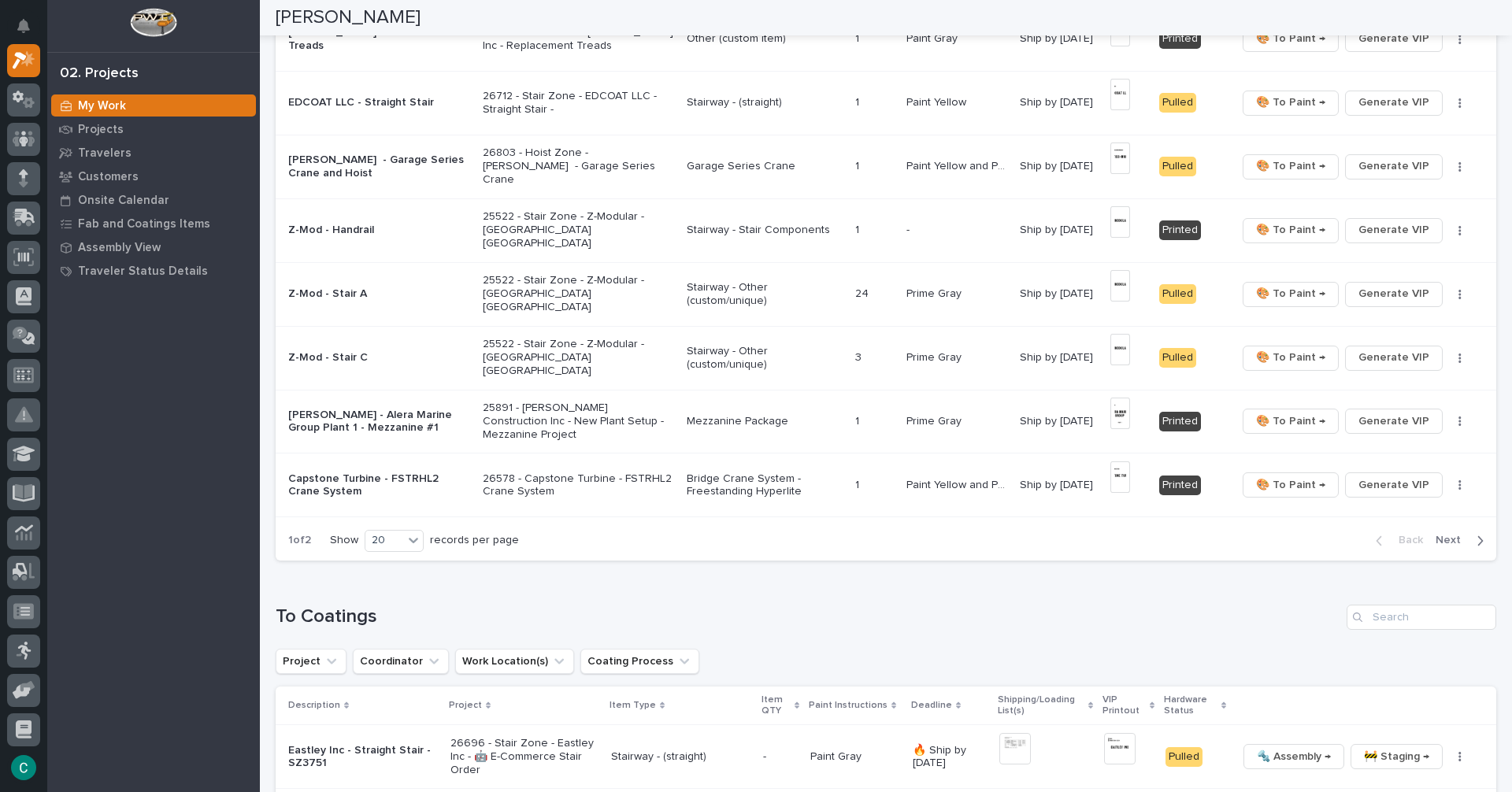
click at [730, 474] on p "Bridge Crane System - Freestanding Hyperlite" at bounding box center [765, 486] width 156 height 26
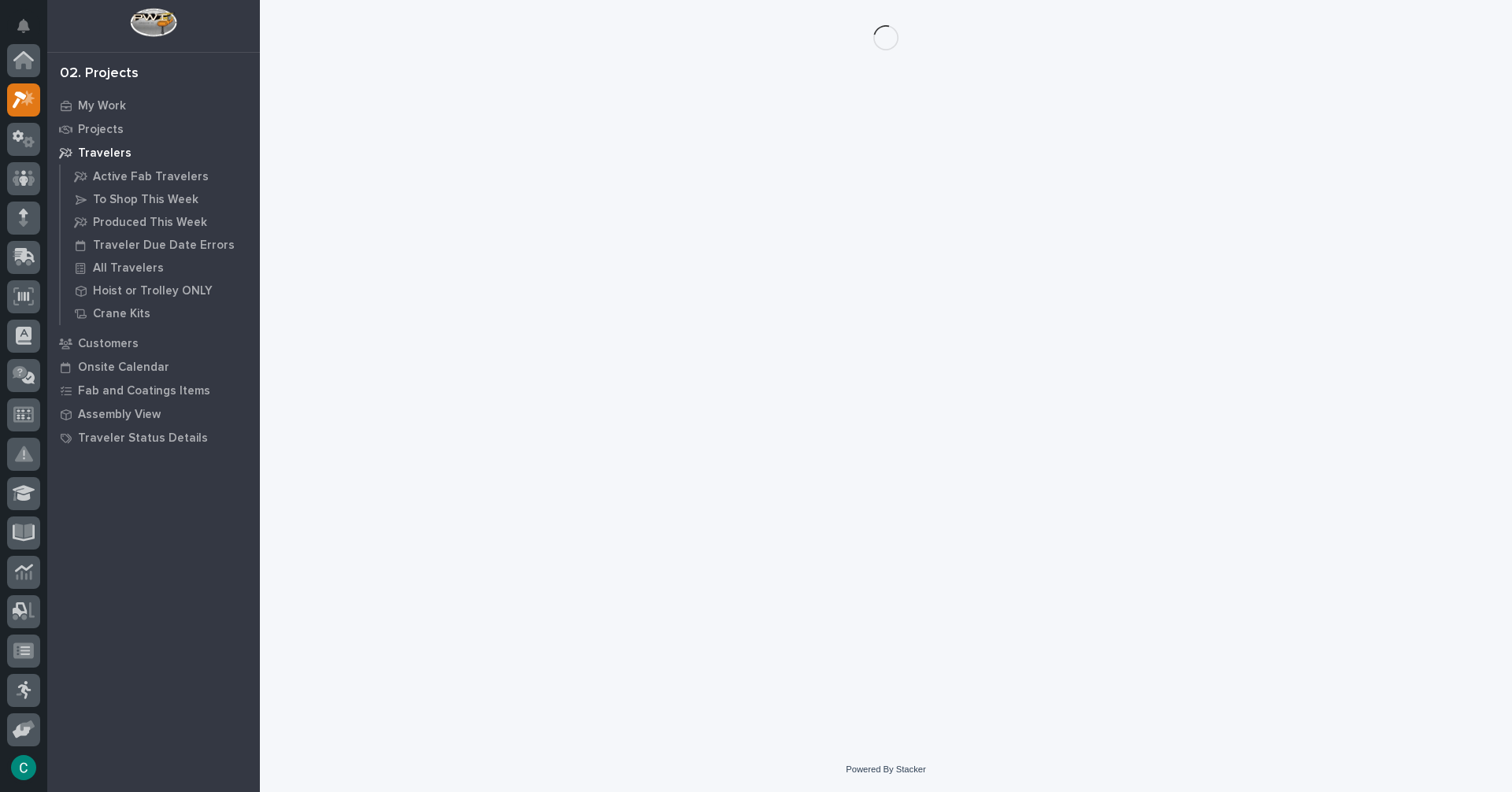
scroll to position [40, 0]
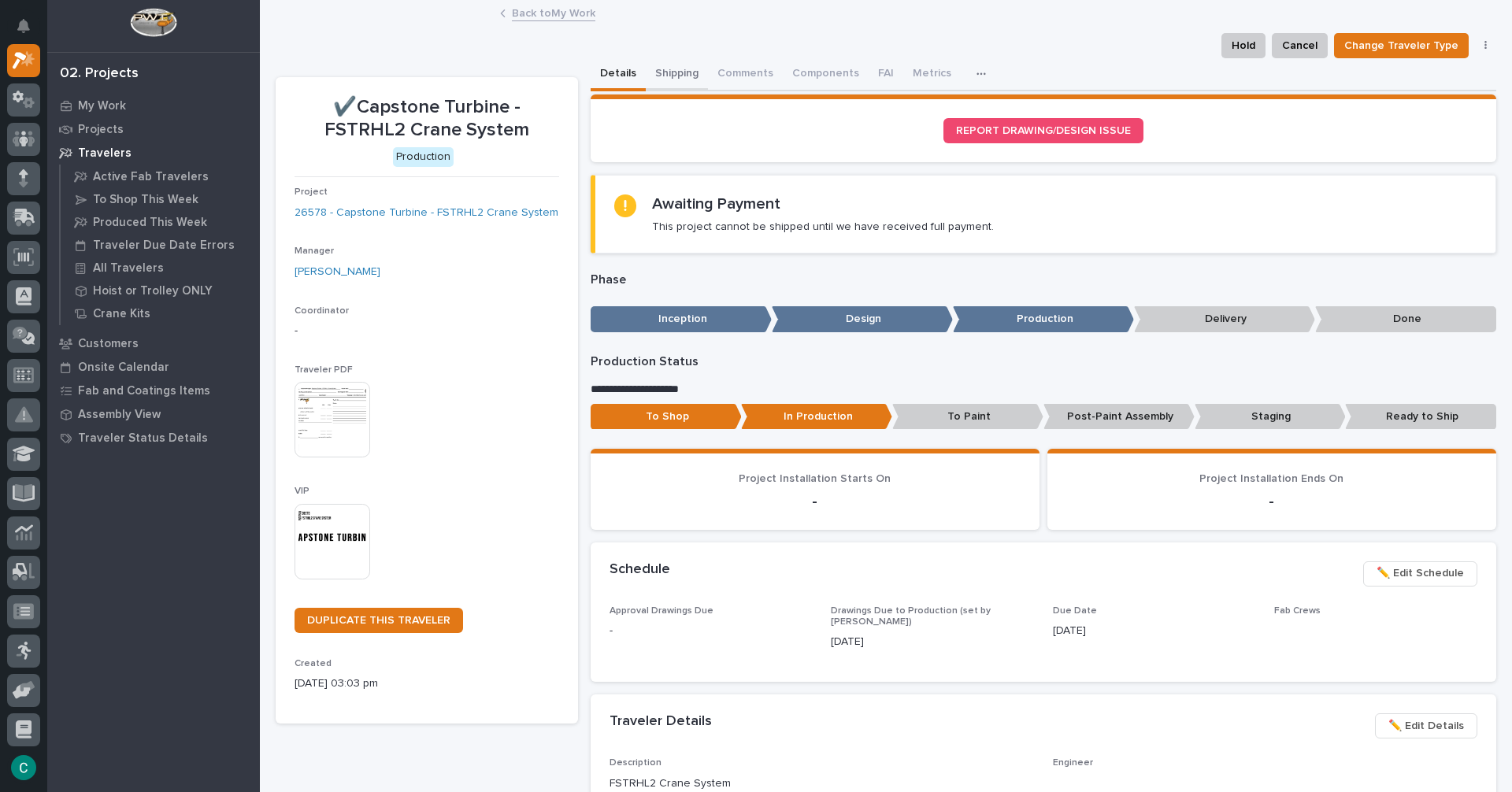
click at [678, 76] on button "Shipping" at bounding box center [677, 75] width 63 height 34
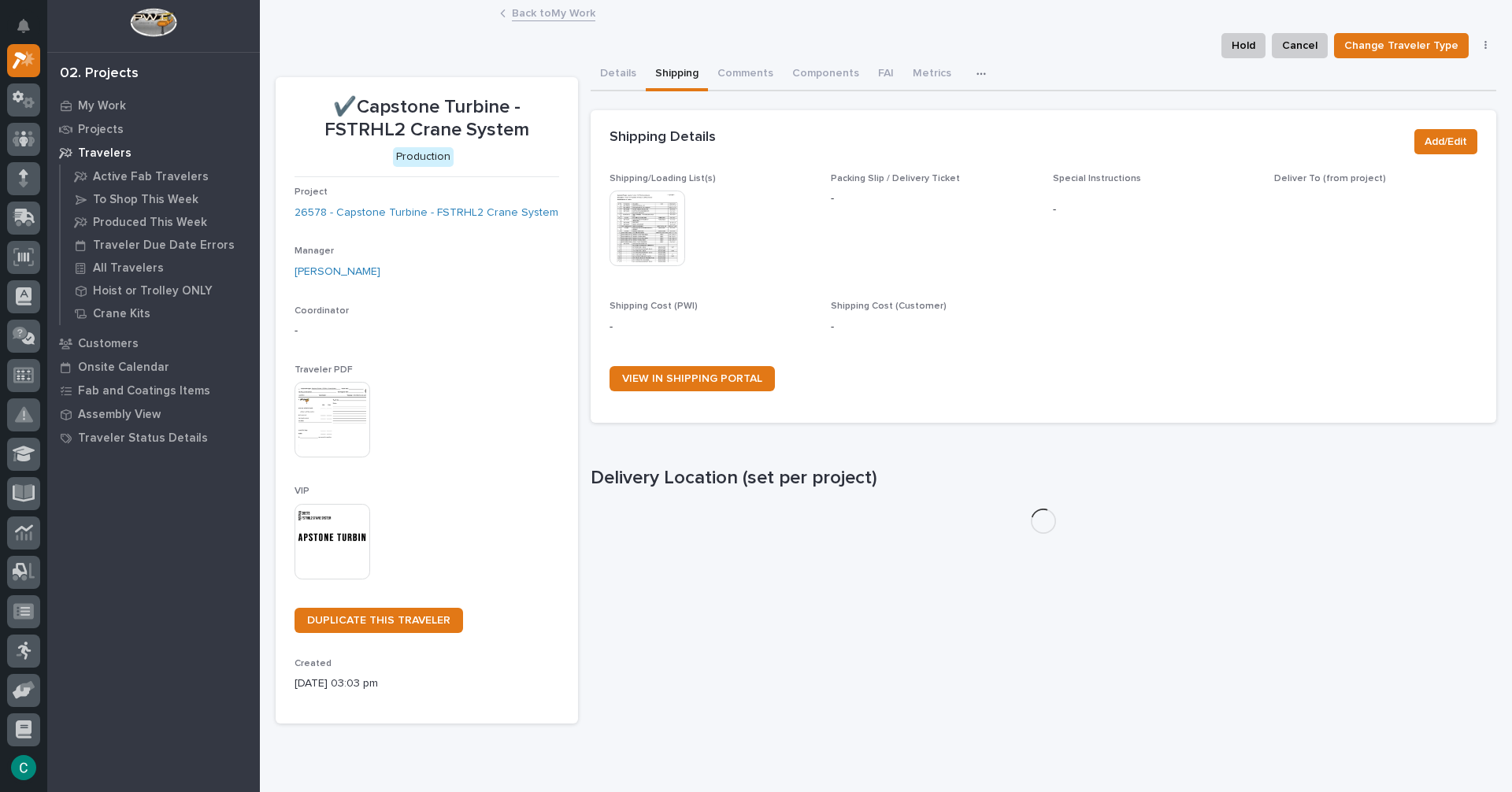
click at [644, 226] on img at bounding box center [647, 228] width 76 height 76
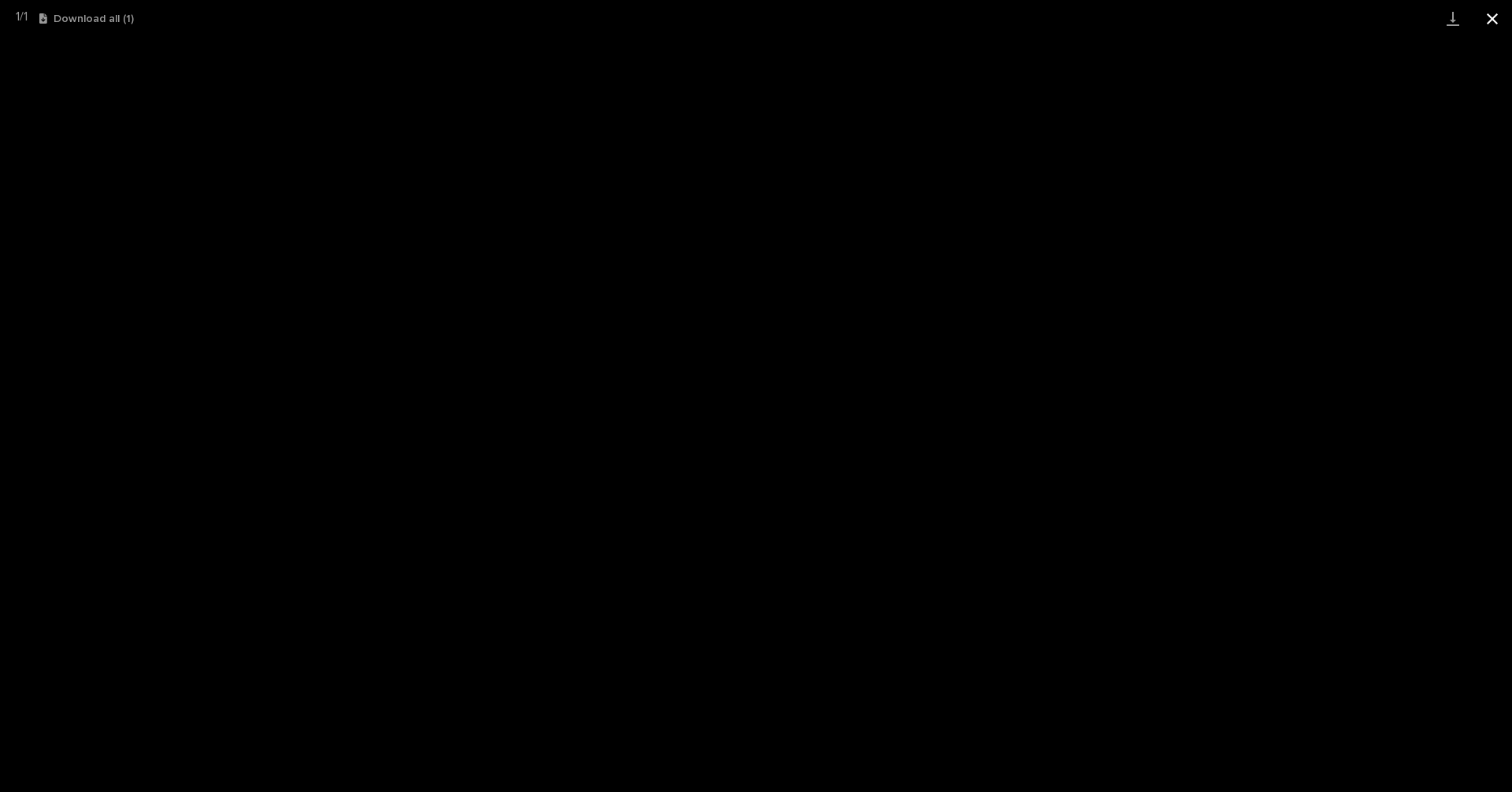
click at [1489, 28] on button "Close gallery" at bounding box center [1493, 19] width 40 height 37
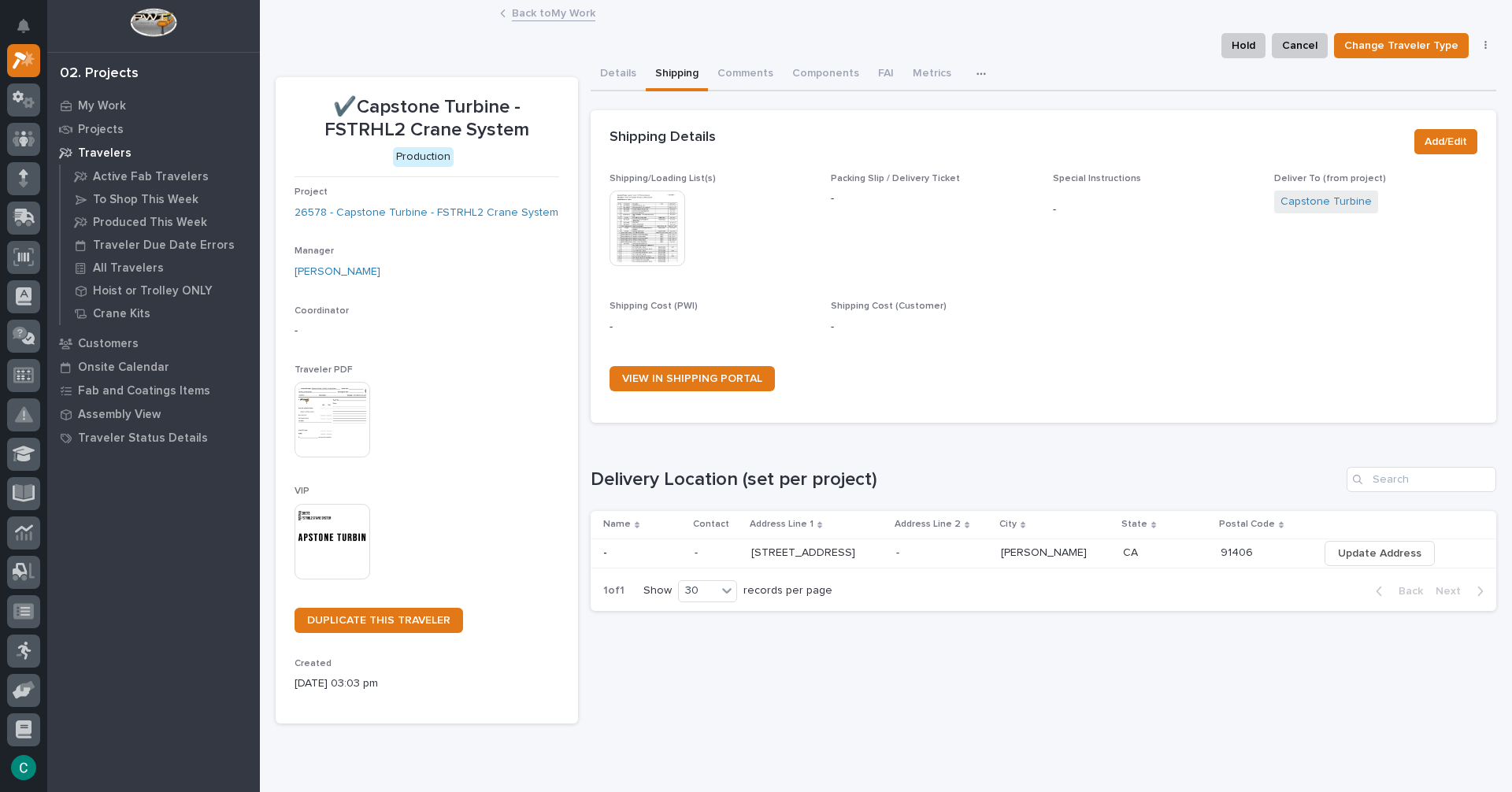
click at [551, 19] on link "Back to My Work" at bounding box center [553, 12] width 84 height 19
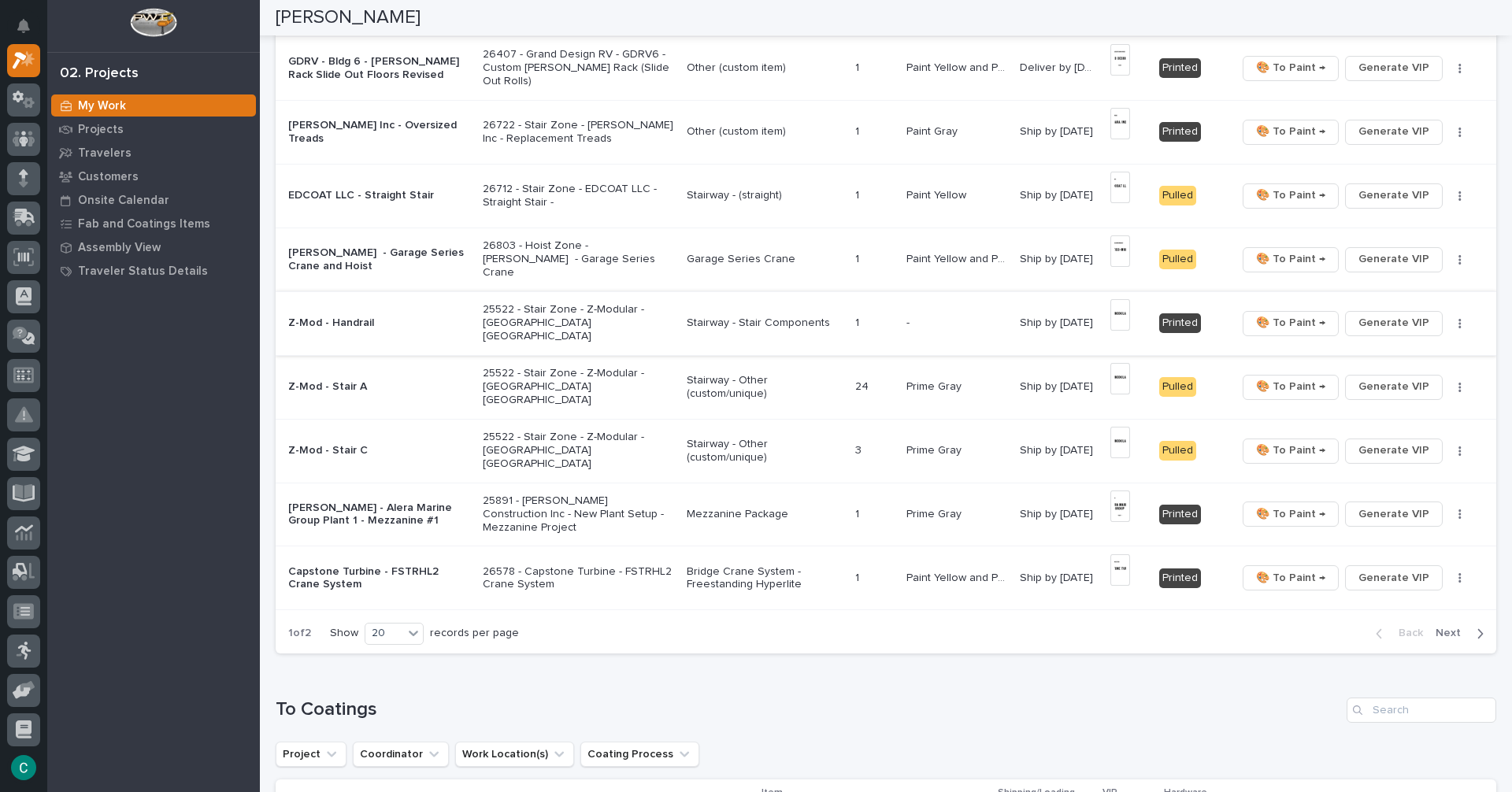
scroll to position [945, 0]
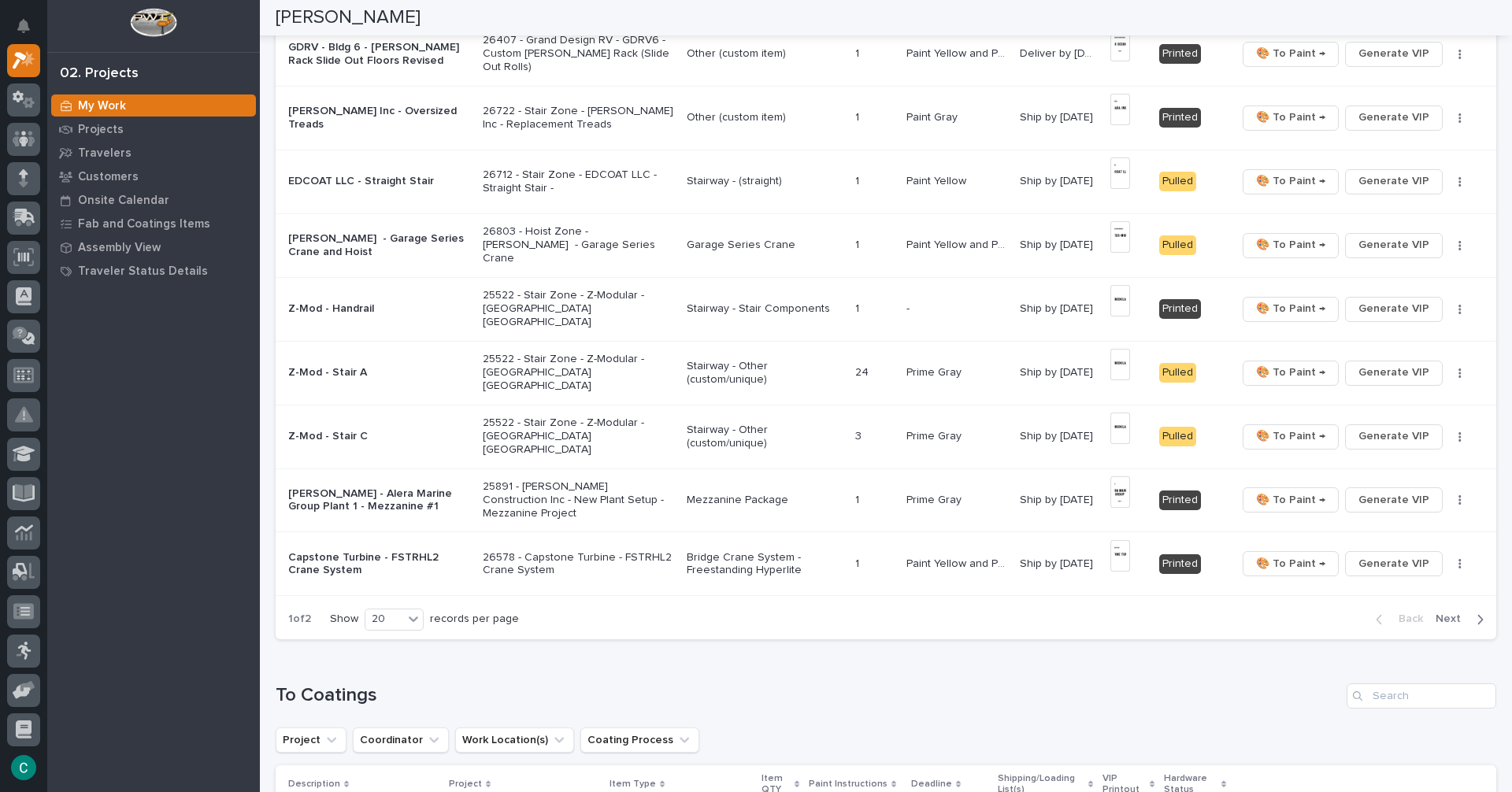
click at [1438, 622] on span "Next" at bounding box center [1453, 619] width 34 height 14
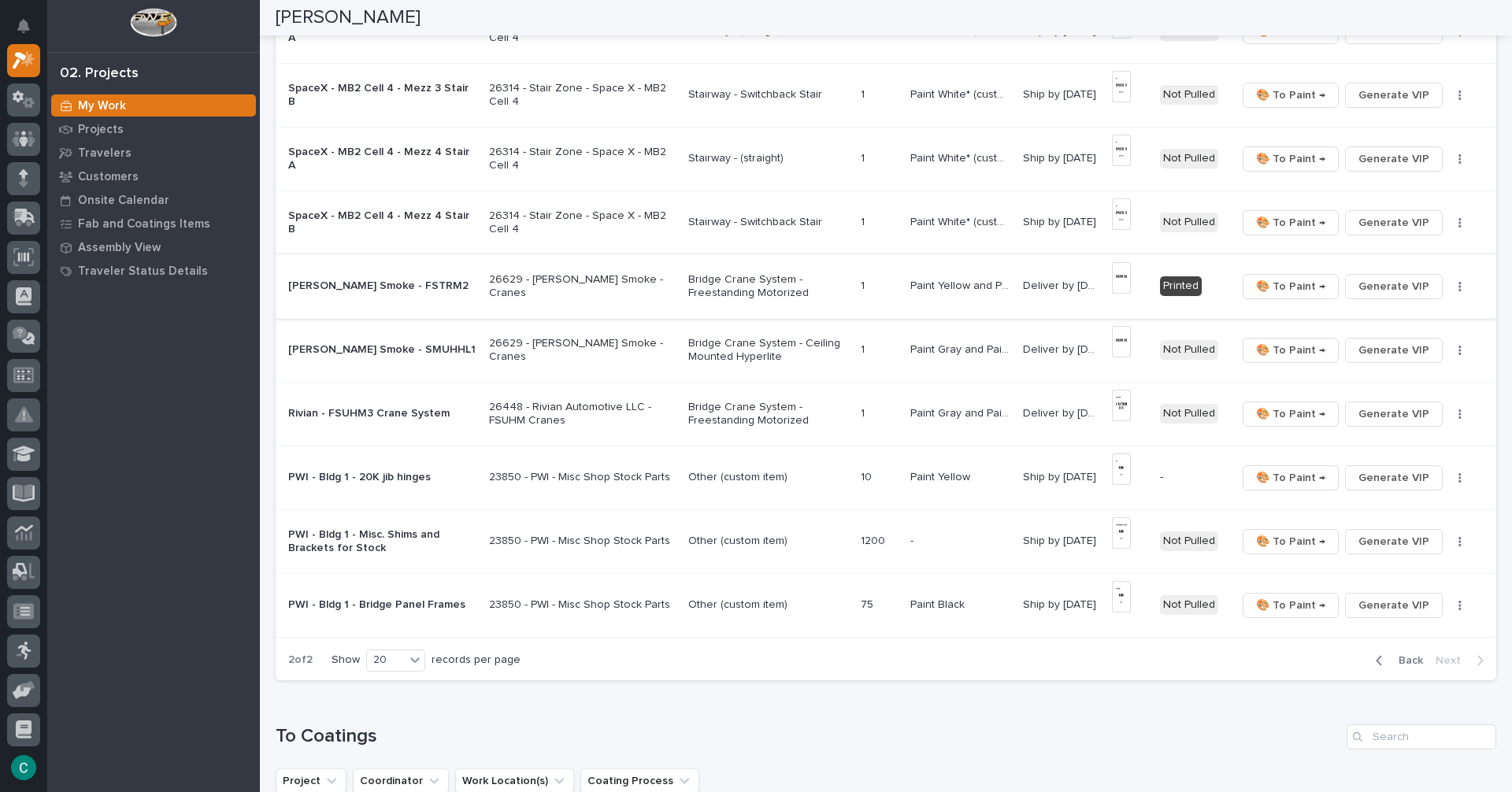
scroll to position [902, 0]
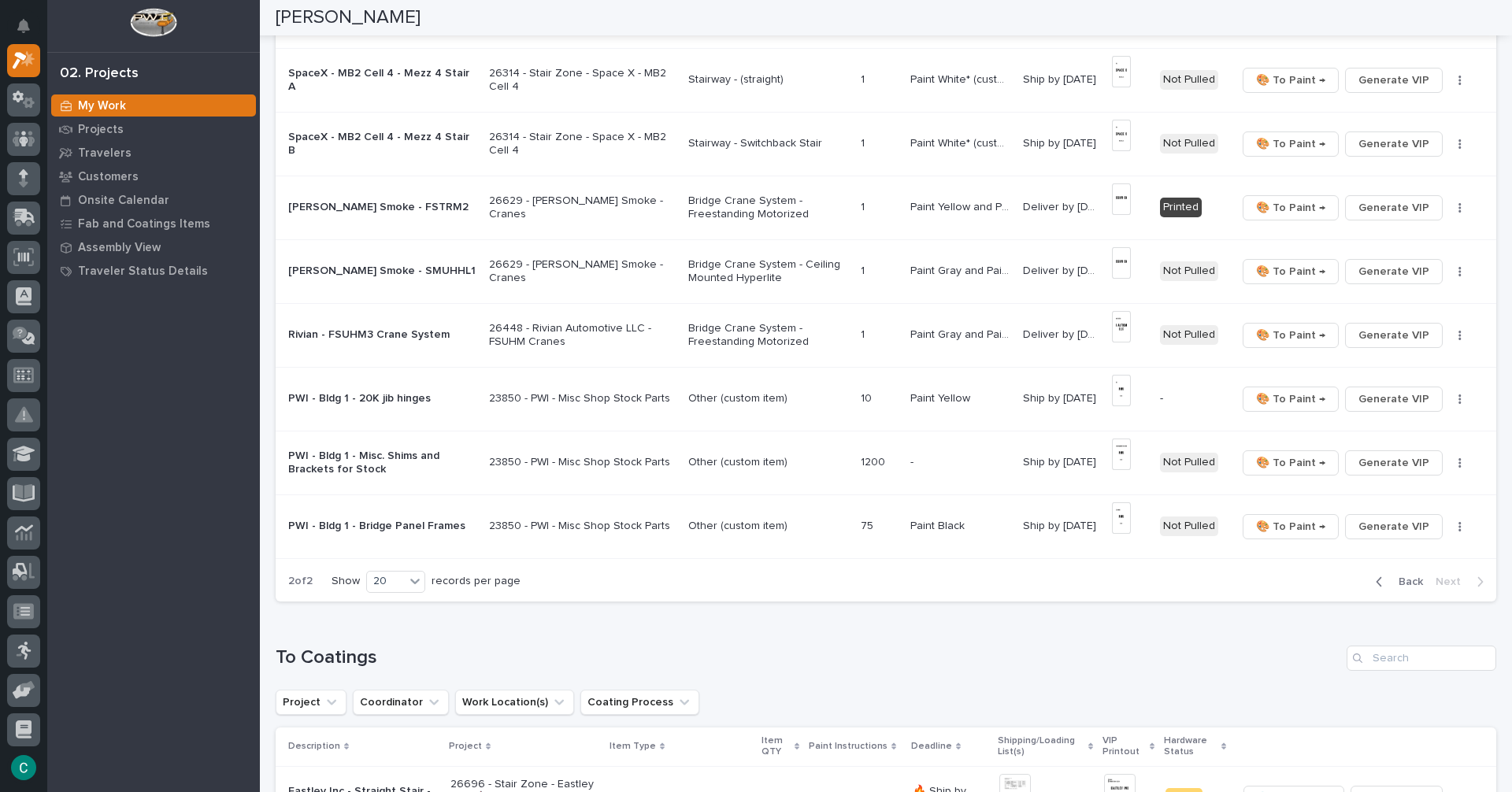
click at [740, 262] on p "Bridge Crane System - Ceiling Mounted Hyperlite" at bounding box center [767, 272] width 159 height 26
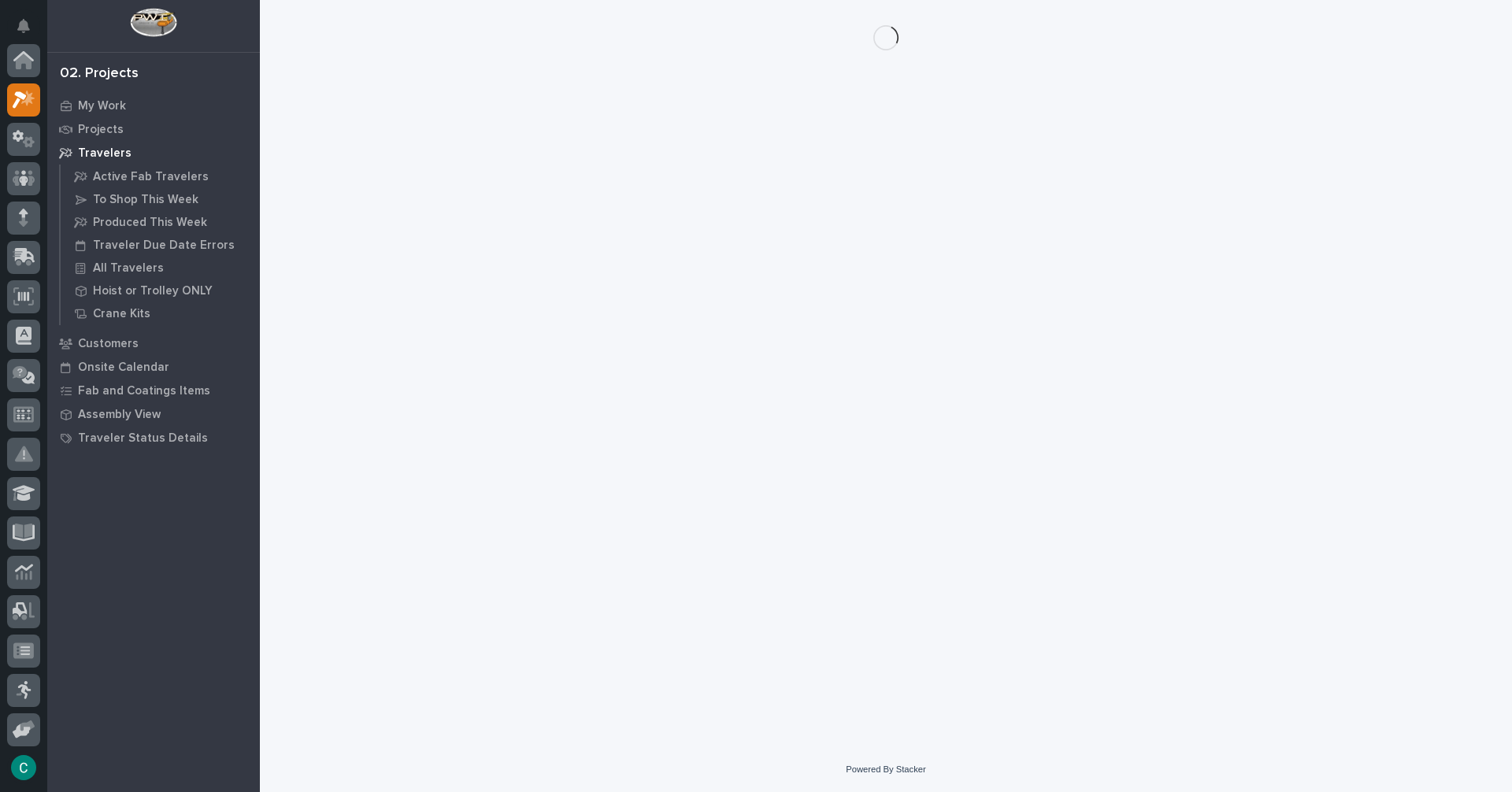
scroll to position [40, 0]
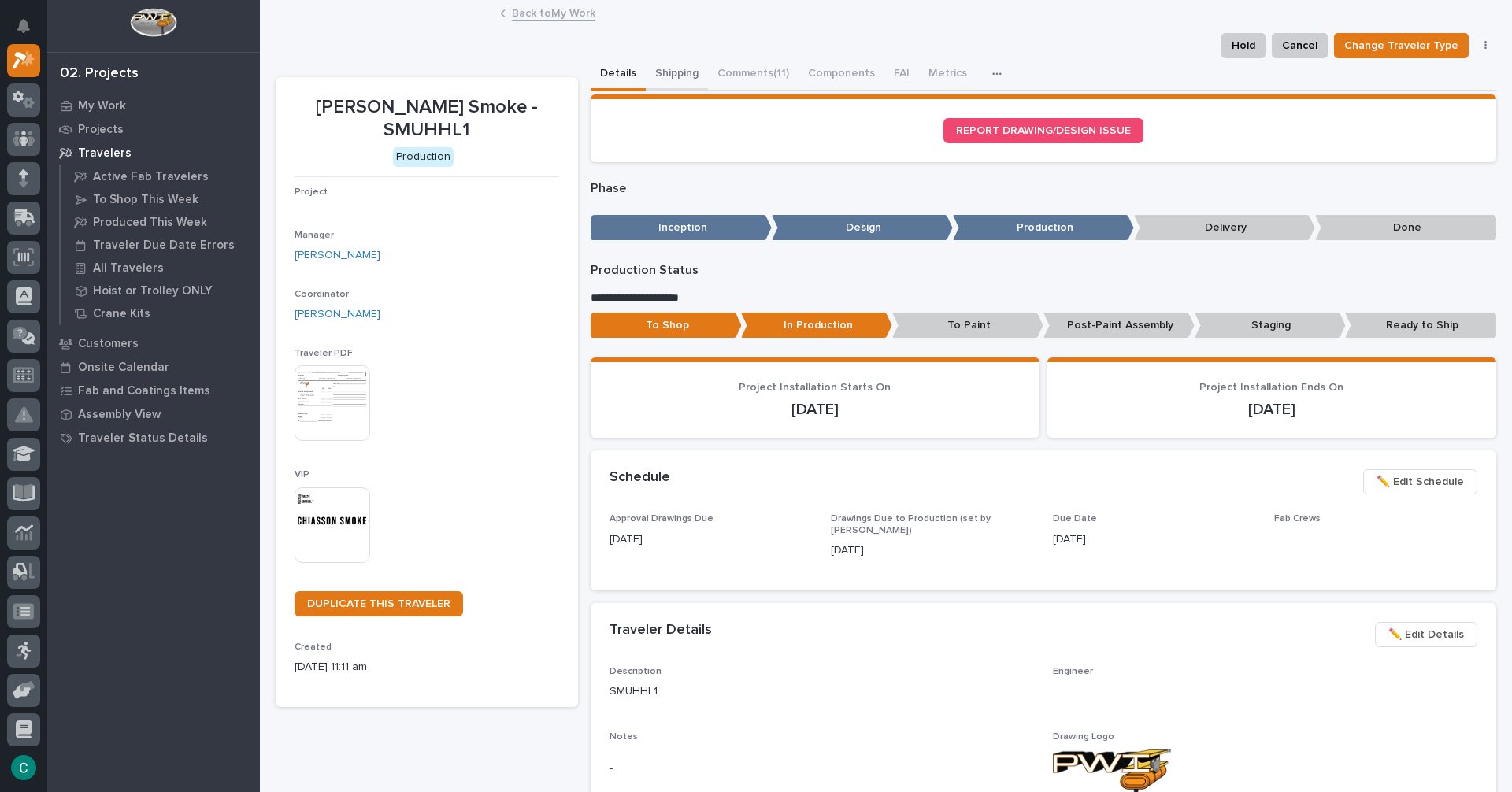
click at [662, 75] on button "Shipping" at bounding box center [677, 75] width 63 height 34
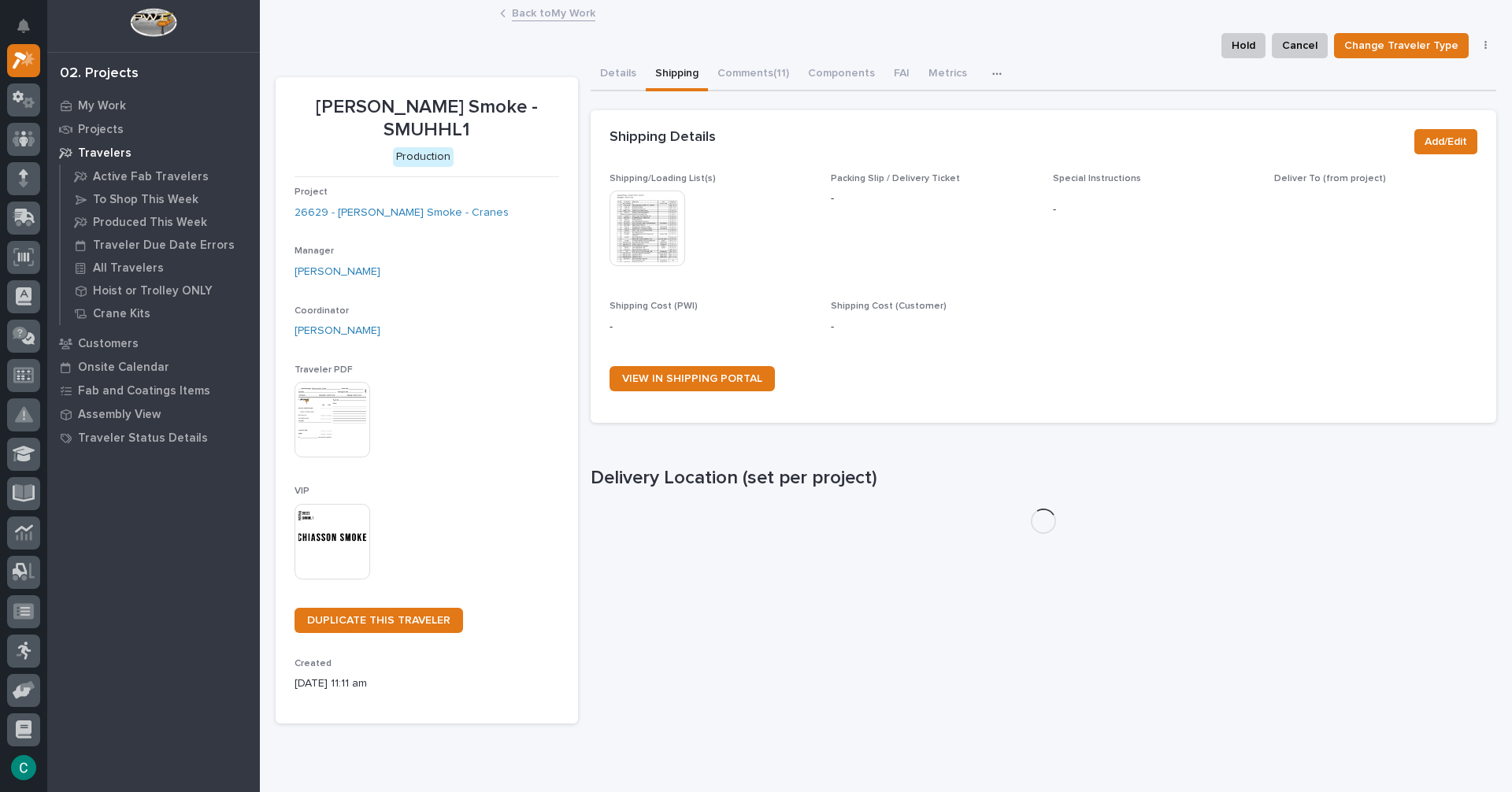
click at [658, 232] on img at bounding box center [647, 228] width 76 height 76
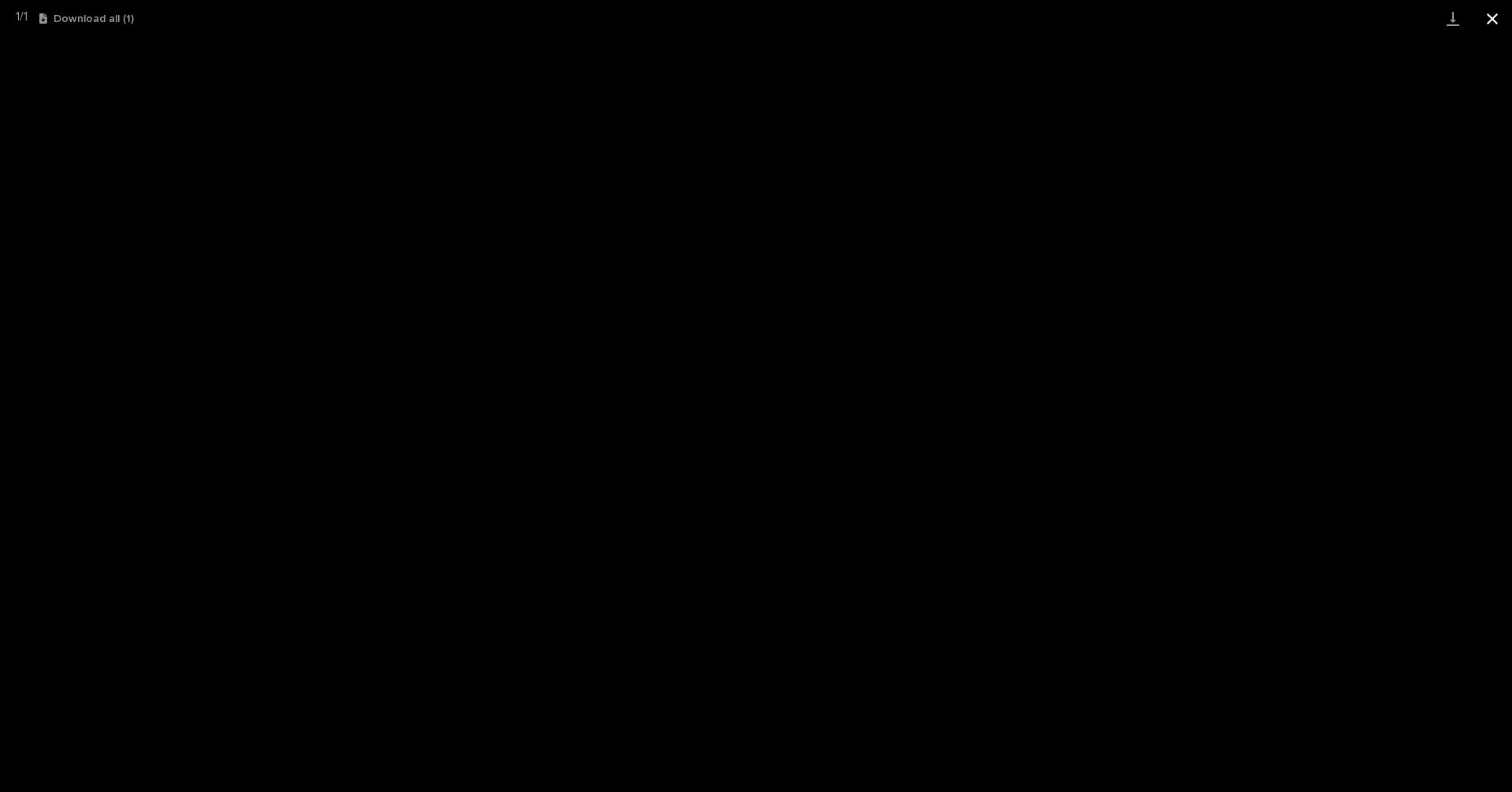
click at [1487, 25] on button "Close gallery" at bounding box center [1493, 19] width 40 height 37
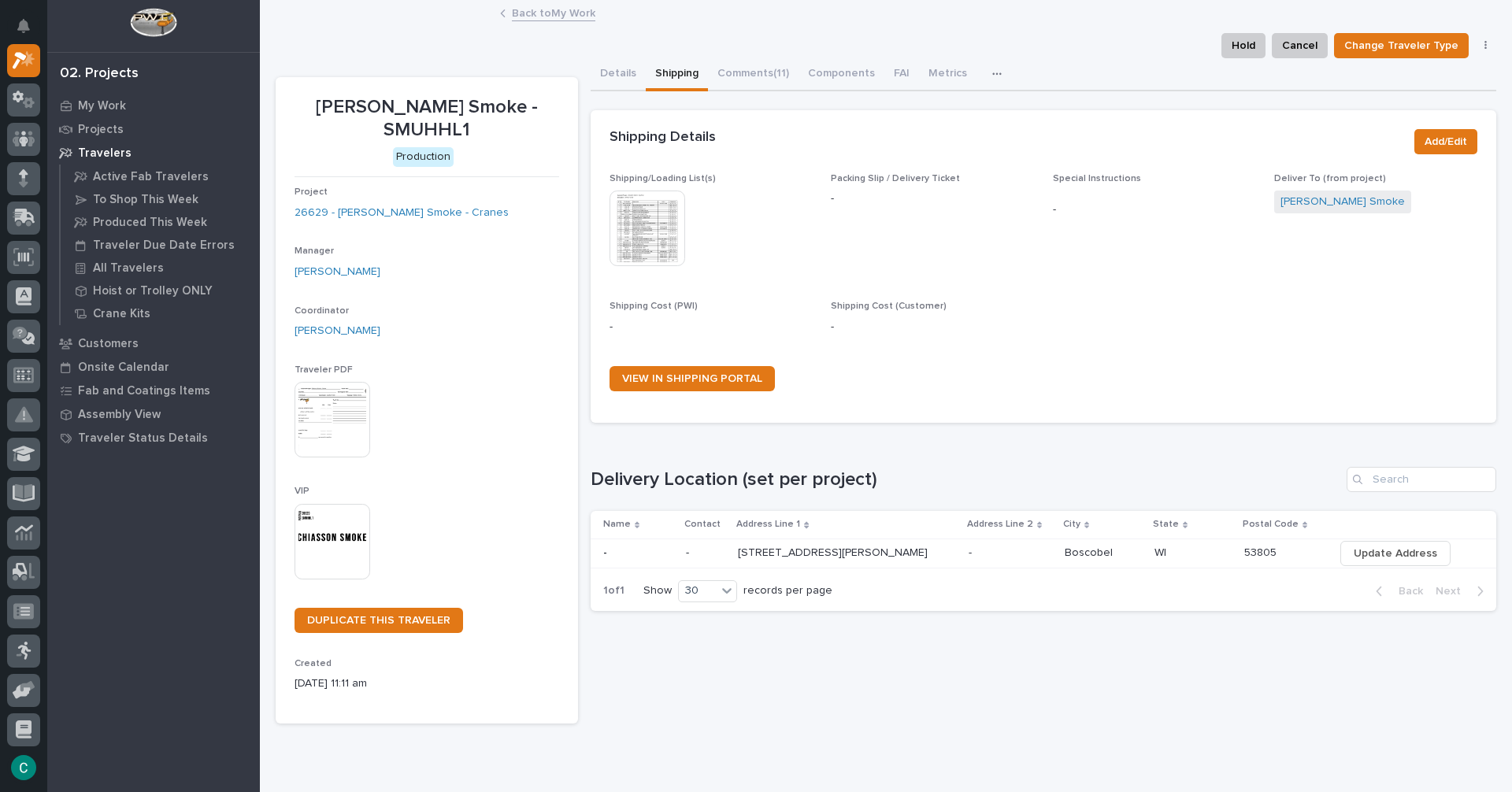
click at [572, 19] on link "Back to My Work" at bounding box center [553, 12] width 84 height 19
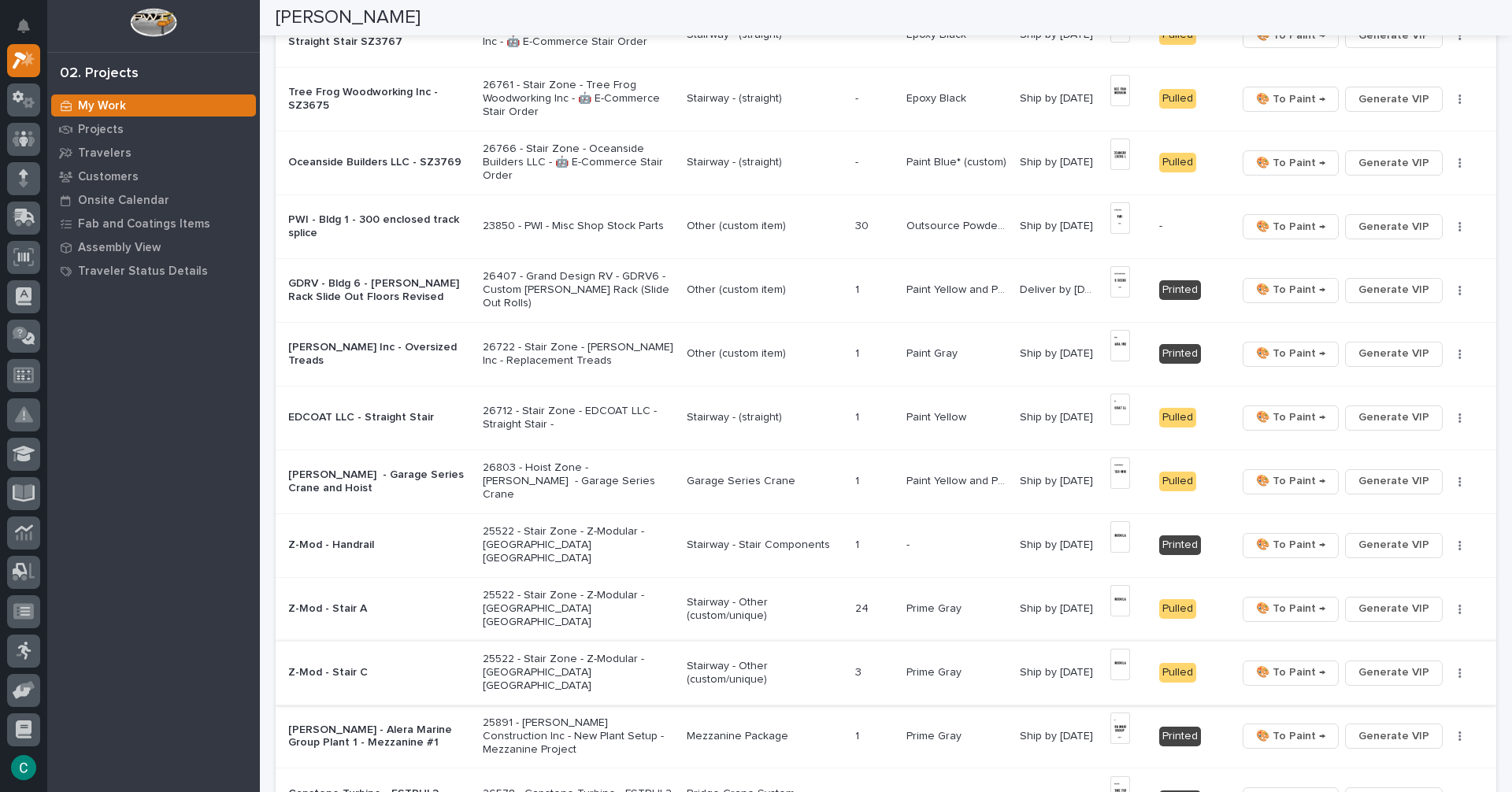
scroll to position [1102, 0]
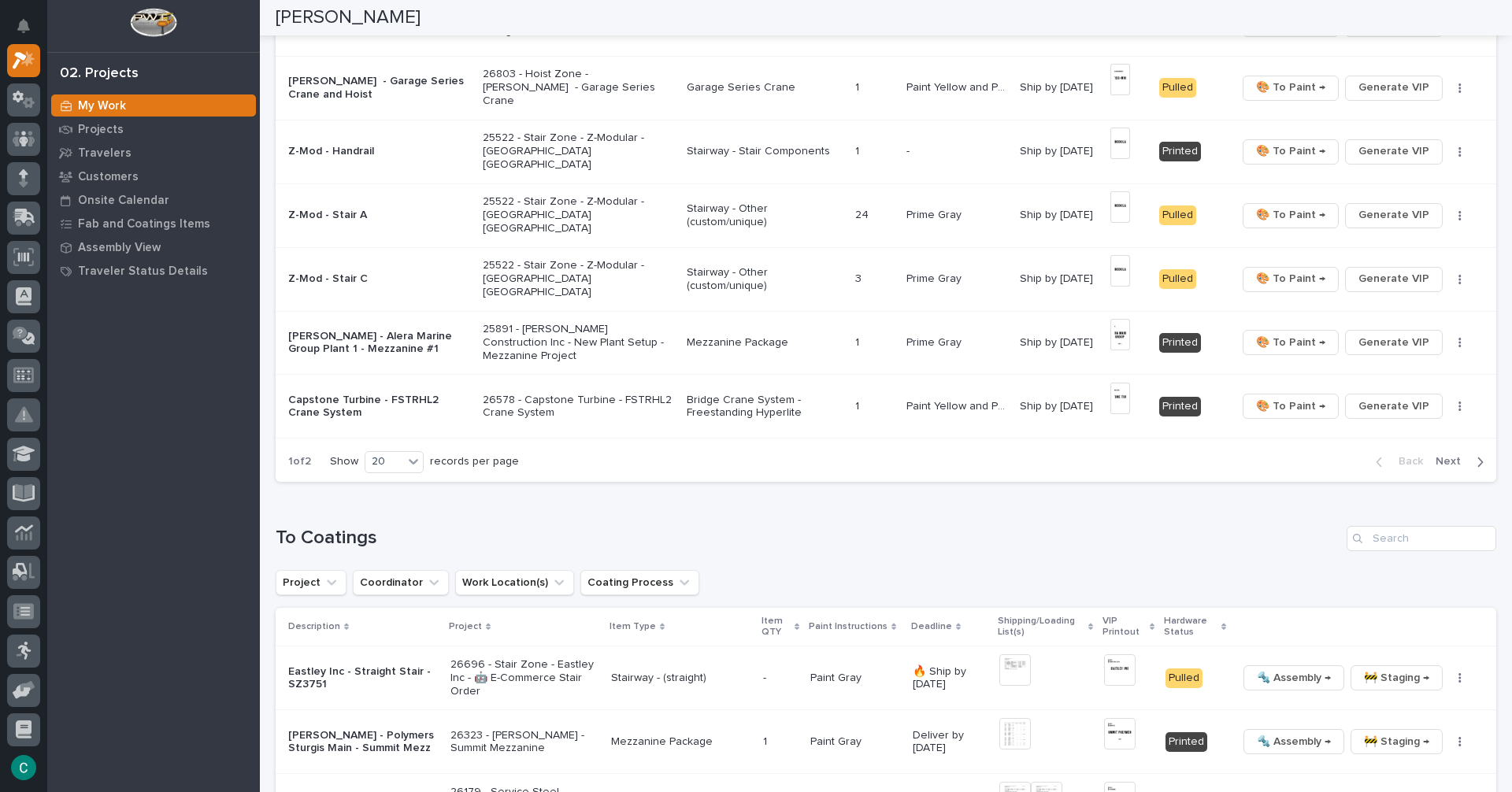
click at [1436, 461] on span "Next" at bounding box center [1453, 461] width 34 height 14
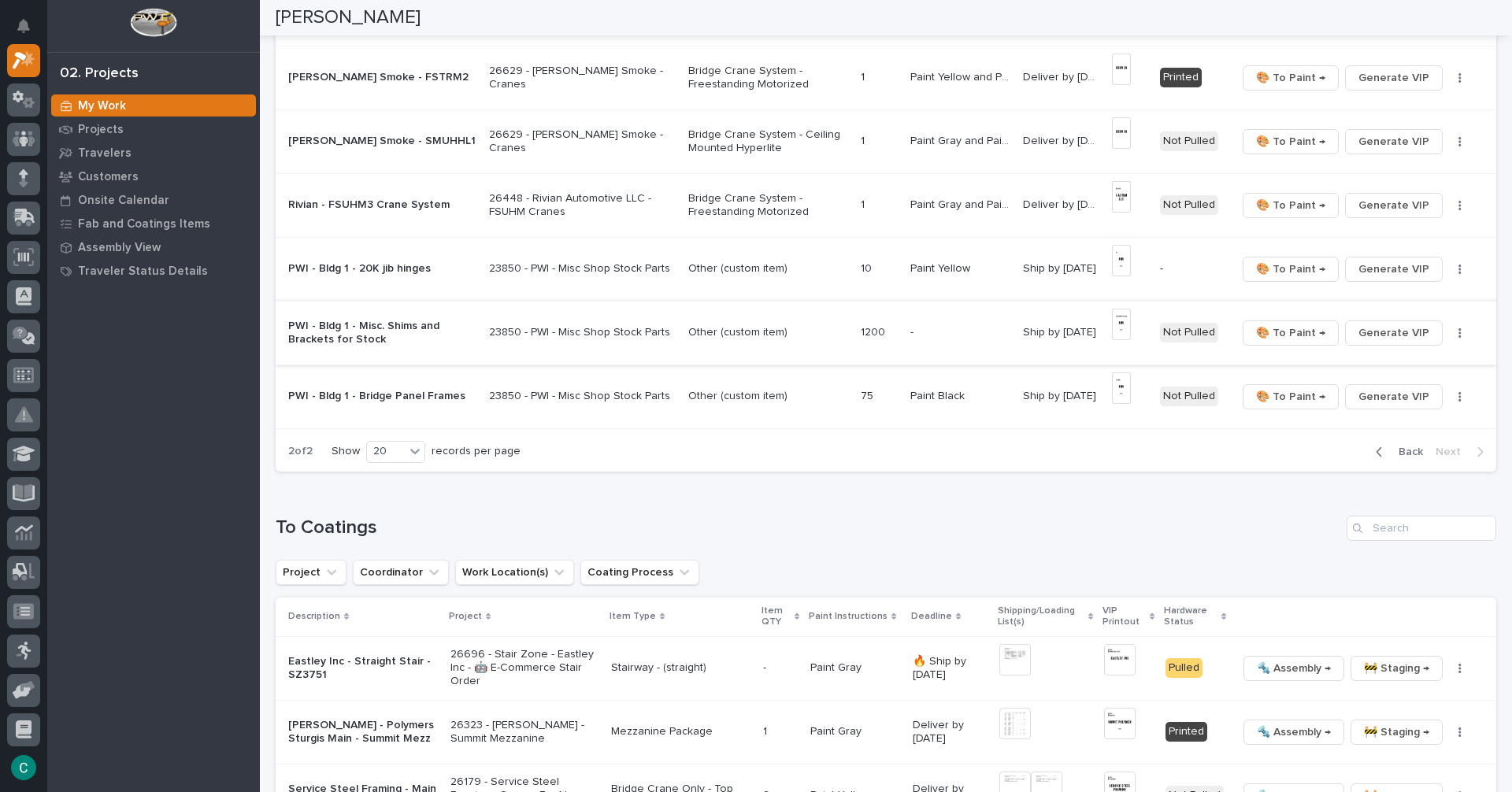
scroll to position [1060, 0]
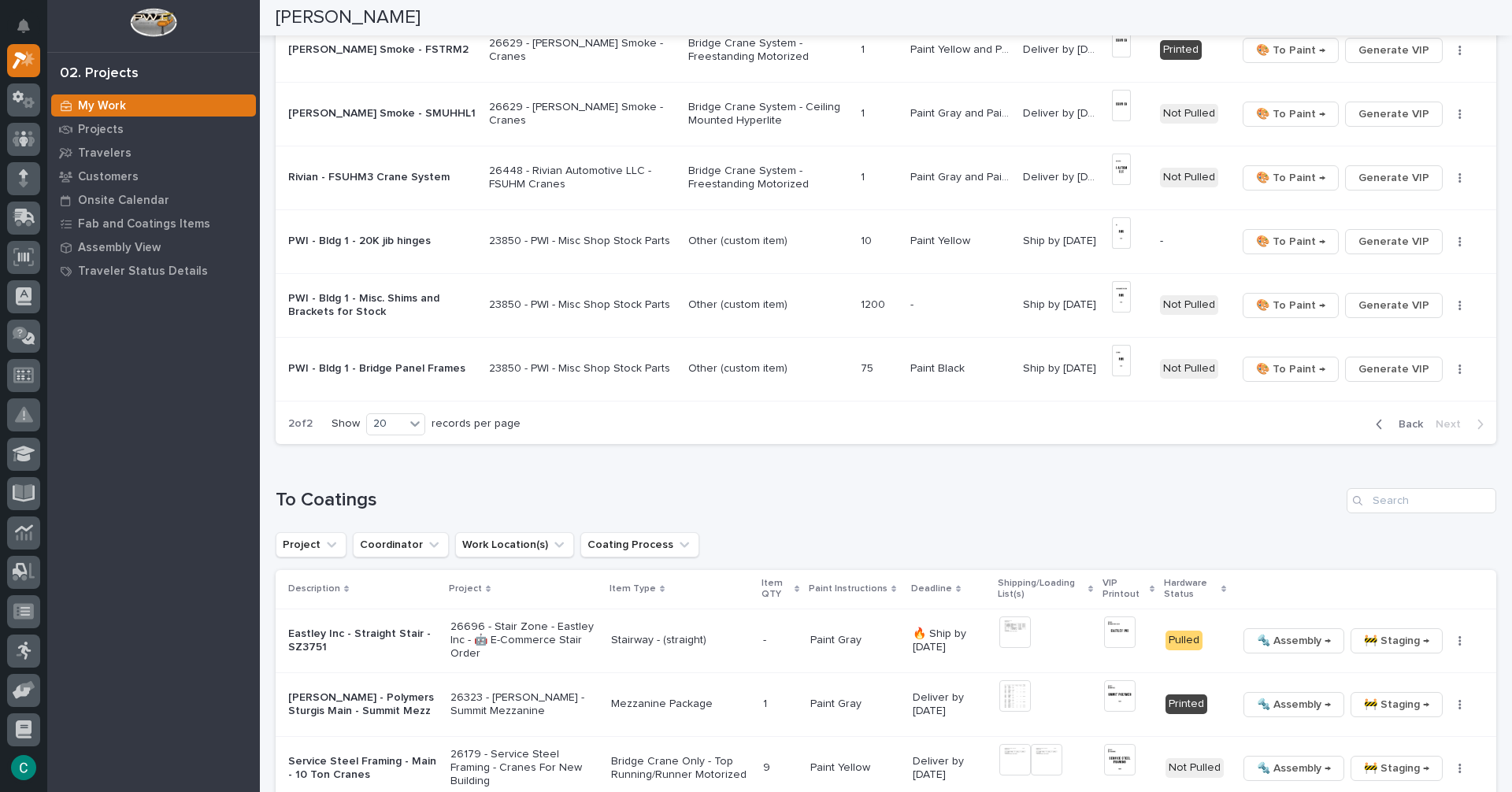
click at [1392, 417] on span "Back" at bounding box center [1406, 424] width 34 height 14
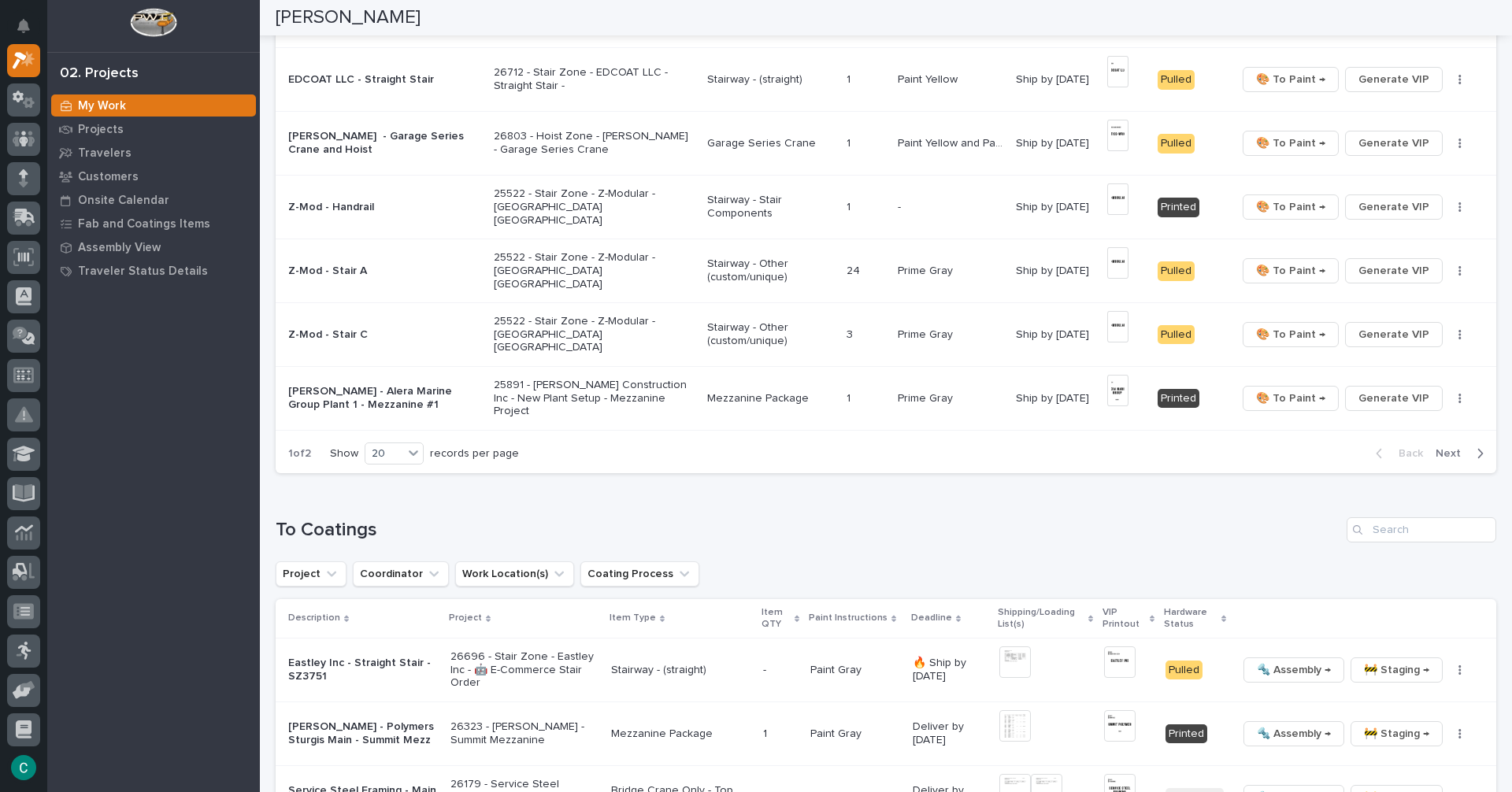
scroll to position [1099, 0]
